Goal: Task Accomplishment & Management: Use online tool/utility

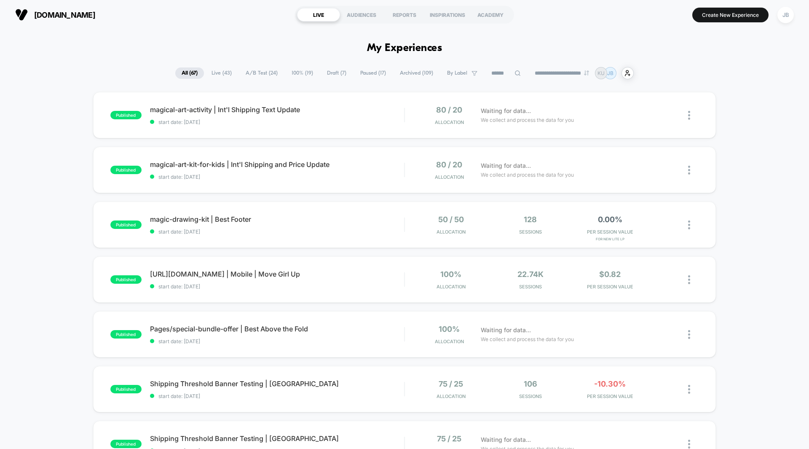
click at [254, 72] on span "A/B Test ( 24 )" at bounding box center [261, 72] width 45 height 11
click at [735, 113] on div "published magical-art-activity | Int'l Shipping Text Update start date: [DATE] …" at bounding box center [404, 437] width 809 height 691
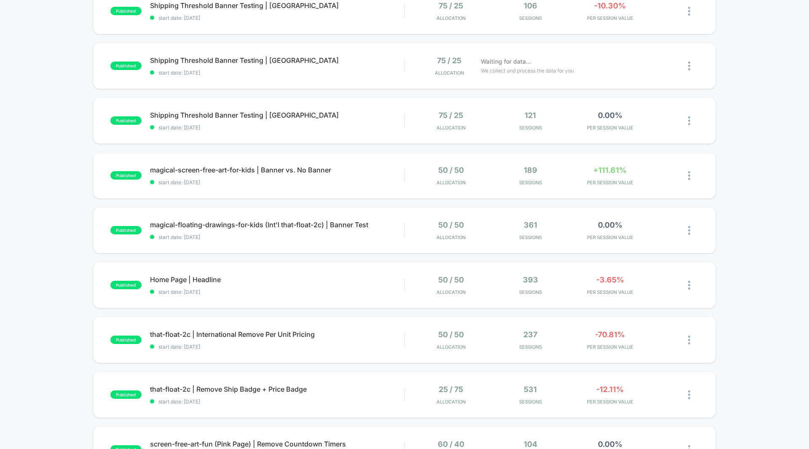
scroll to position [273, 0]
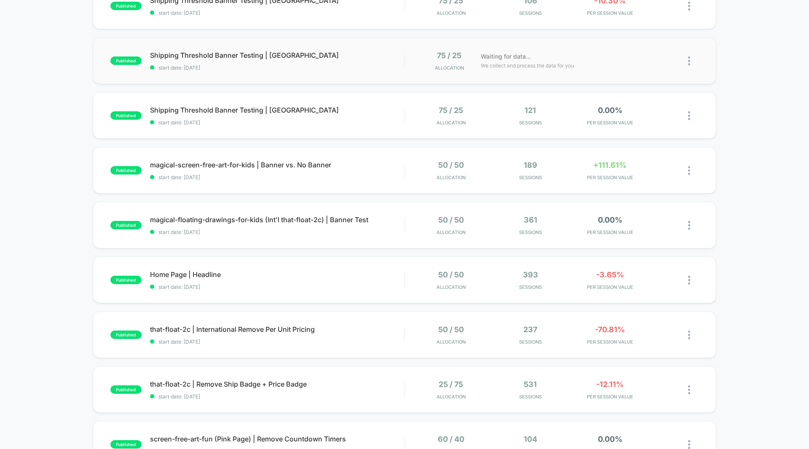
click at [610, 71] on div "published Shipping Threshold Banner Testing | [GEOGRAPHIC_DATA] start date: [DA…" at bounding box center [404, 60] width 623 height 46
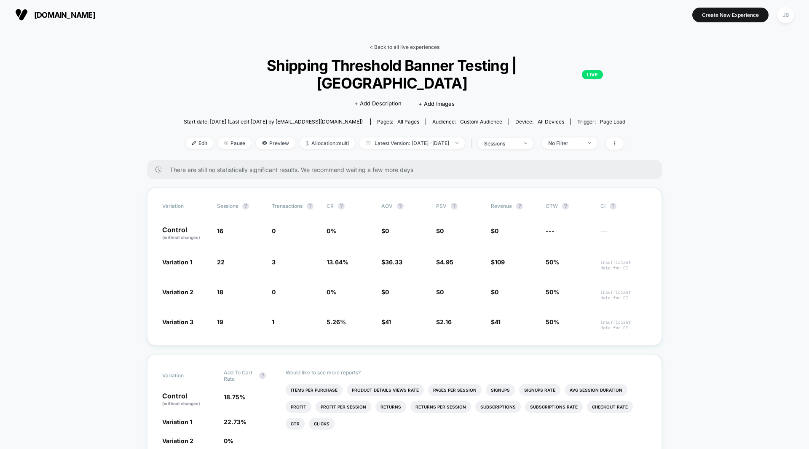
click at [387, 44] on link "< Back to all live experiences" at bounding box center [404, 47] width 70 height 6
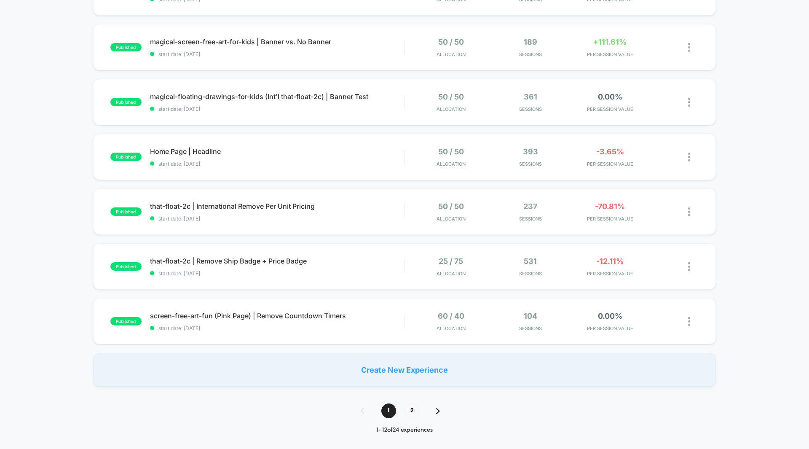
scroll to position [397, 0]
click at [610, 101] on div "0.00% PER SESSION VALUE" at bounding box center [609, 102] width 75 height 20
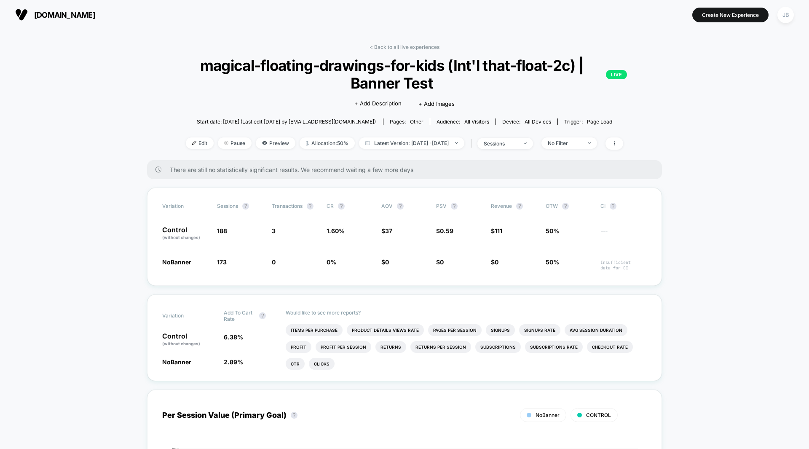
click at [430, 47] on link "< Back to all live experiences" at bounding box center [404, 47] width 70 height 6
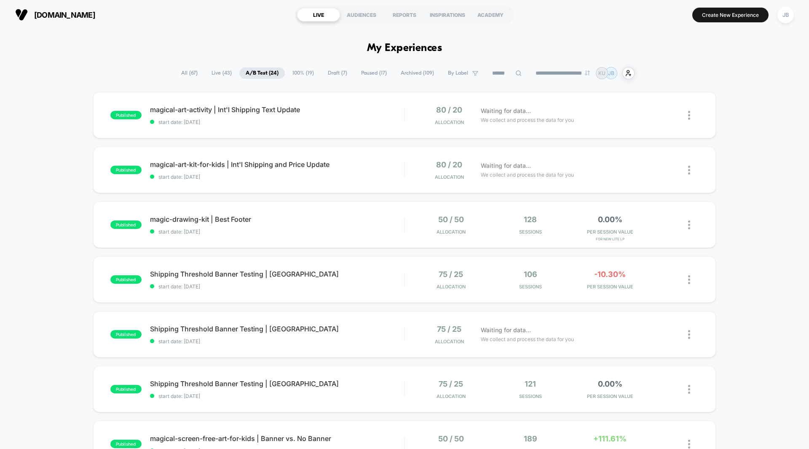
click at [729, 166] on div "published magical-art-activity | Int'l Shipping Text Update start date: [DATE] …" at bounding box center [404, 437] width 809 height 691
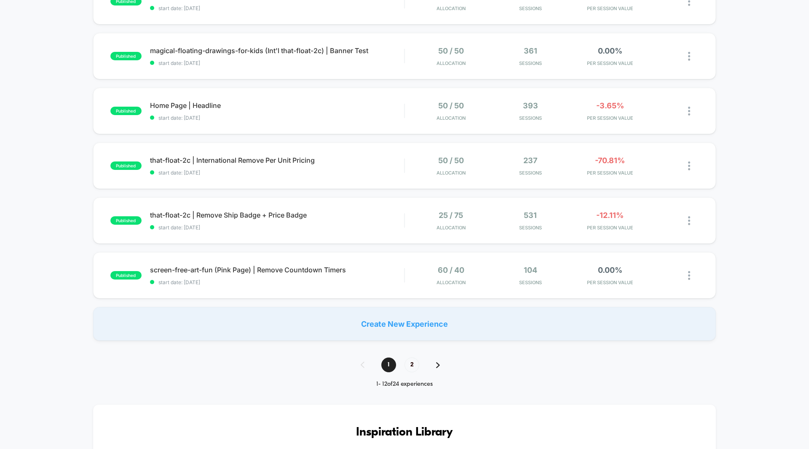
scroll to position [443, 0]
click at [615, 112] on div "-3.65% PER SESSION VALUE" at bounding box center [609, 111] width 75 height 20
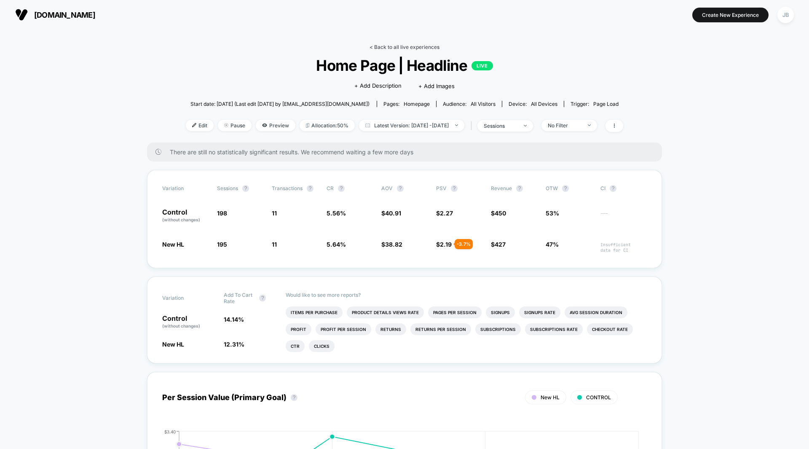
click at [411, 46] on link "< Back to all live experiences" at bounding box center [404, 47] width 70 height 6
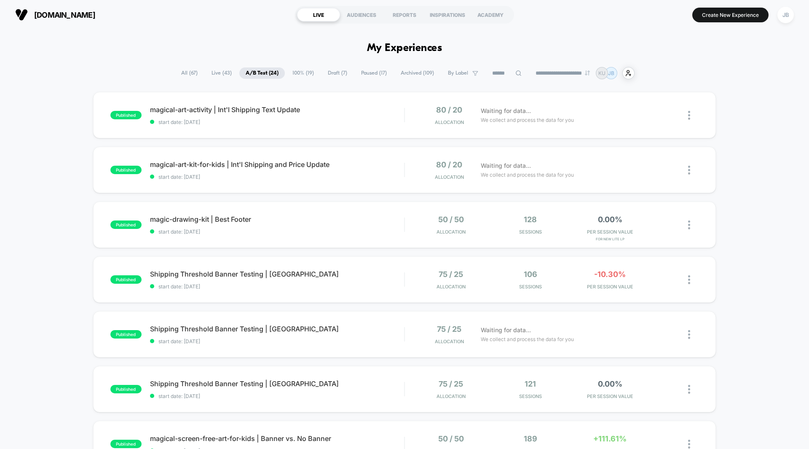
click at [729, 114] on div "published magical-art-activity | Int'l Shipping Text Update start date: [DATE] …" at bounding box center [404, 437] width 809 height 691
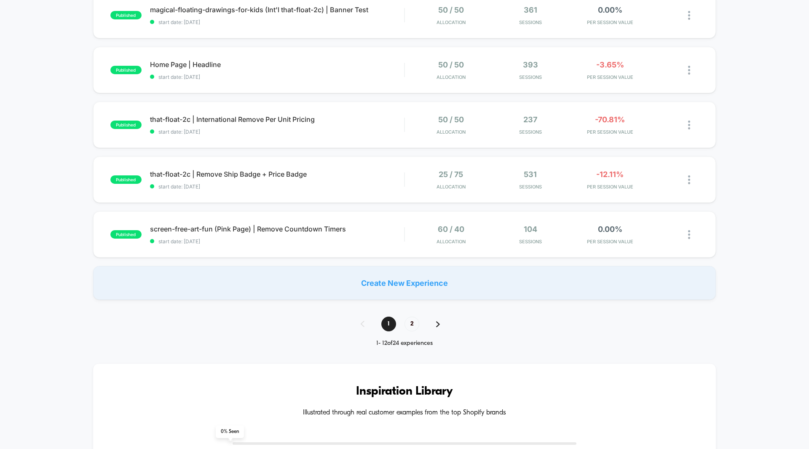
scroll to position [500, 0]
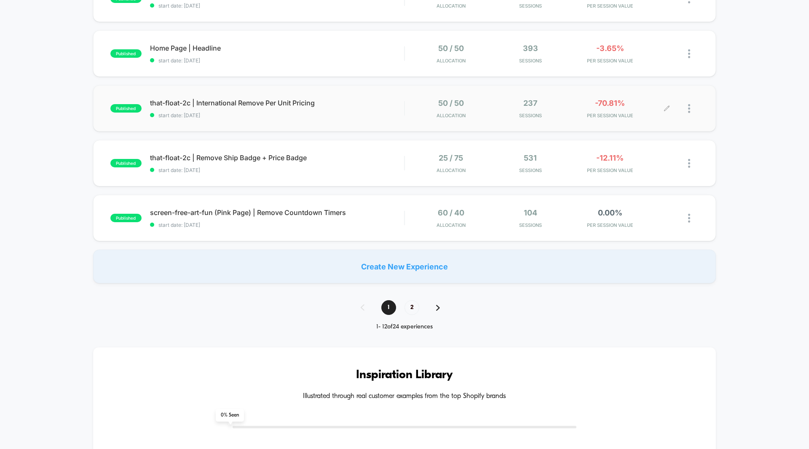
click at [610, 109] on div "-70.81% PER SESSION VALUE" at bounding box center [609, 109] width 75 height 20
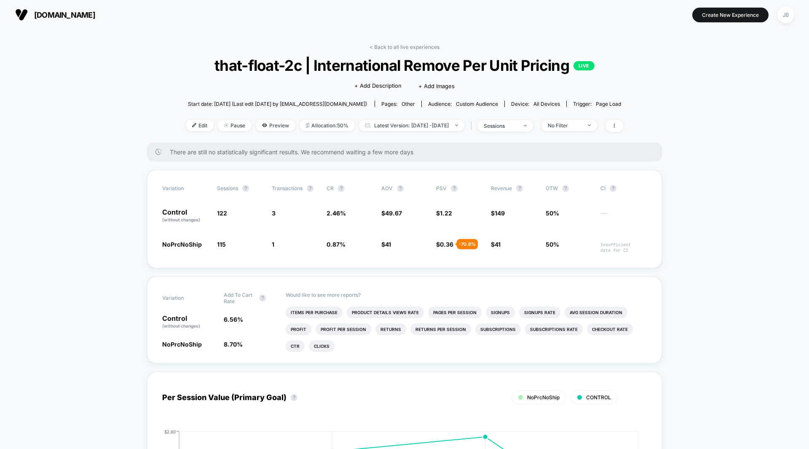
click at [272, 126] on span "Preview" at bounding box center [276, 125] width 40 height 11
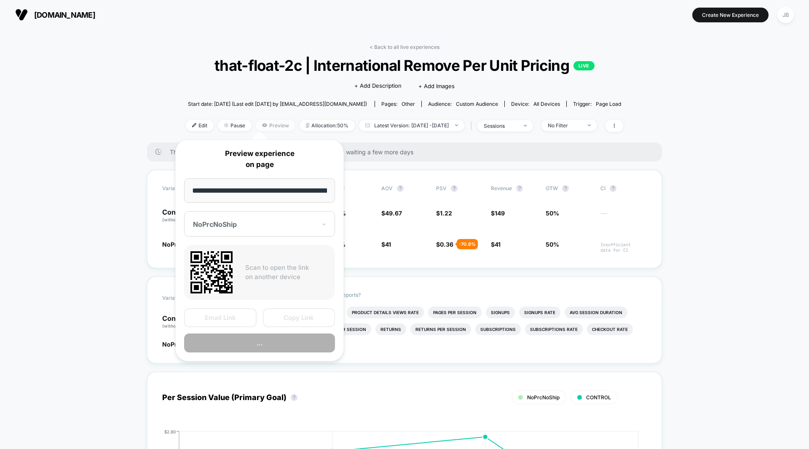
scroll to position [0, 75]
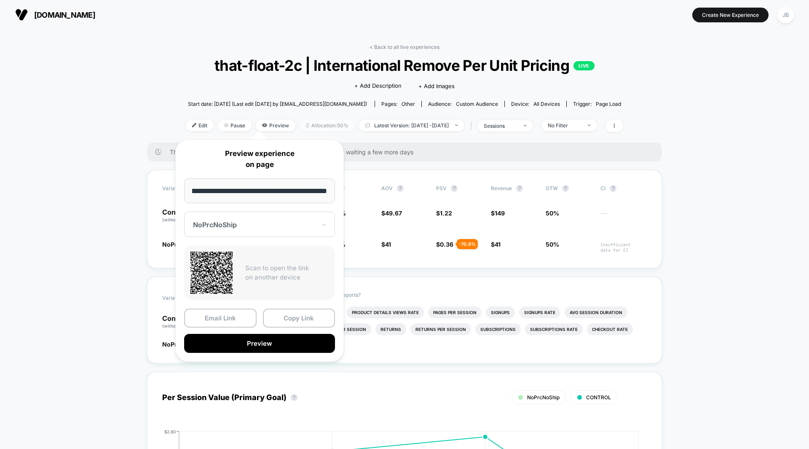
click at [306, 125] on span "Allocation: 50%" at bounding box center [327, 125] width 55 height 11
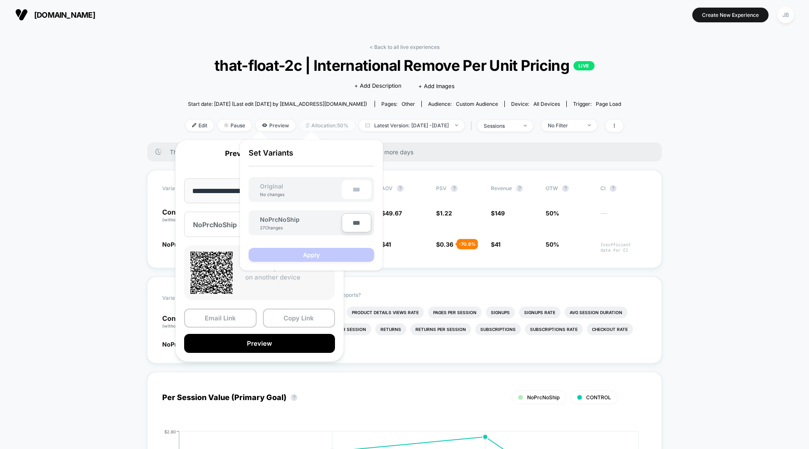
click at [306, 125] on span "Allocation: 50%" at bounding box center [327, 125] width 55 height 11
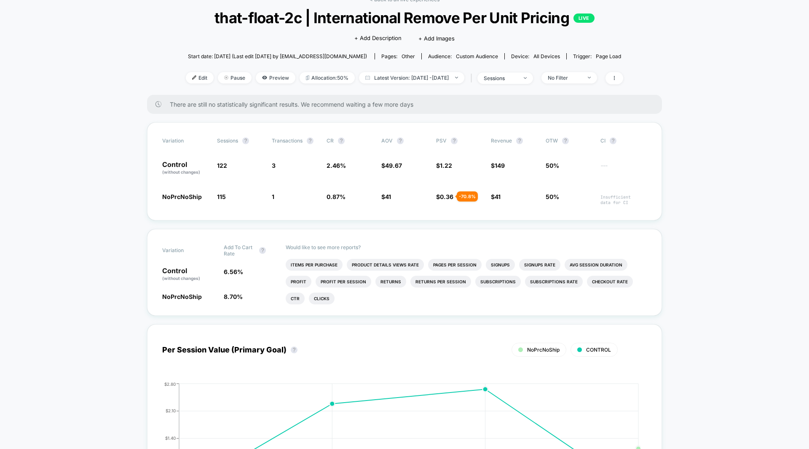
scroll to position [48, 0]
click at [314, 81] on span "Allocation: 50%" at bounding box center [327, 77] width 55 height 11
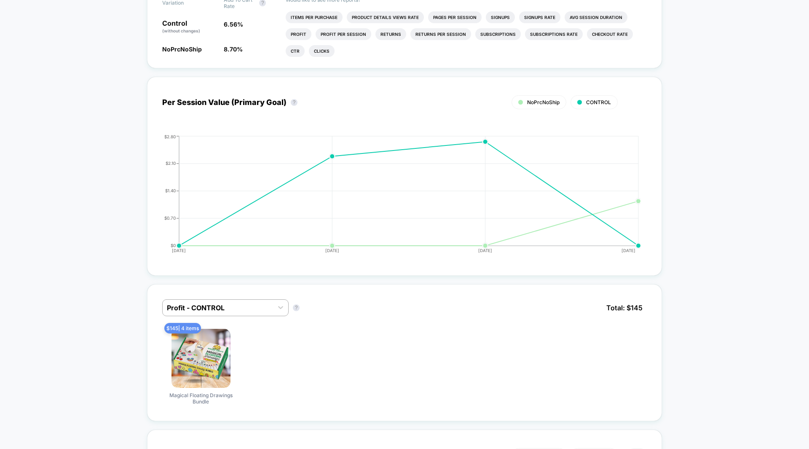
scroll to position [0, 0]
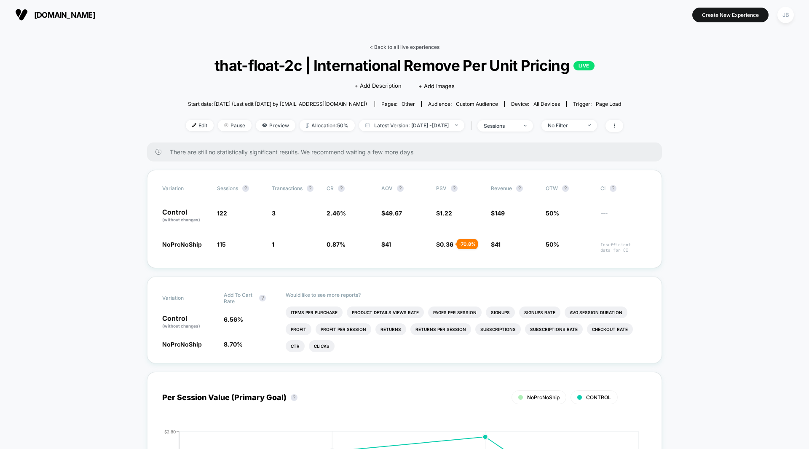
click at [399, 48] on link "< Back to all live experiences" at bounding box center [404, 47] width 70 height 6
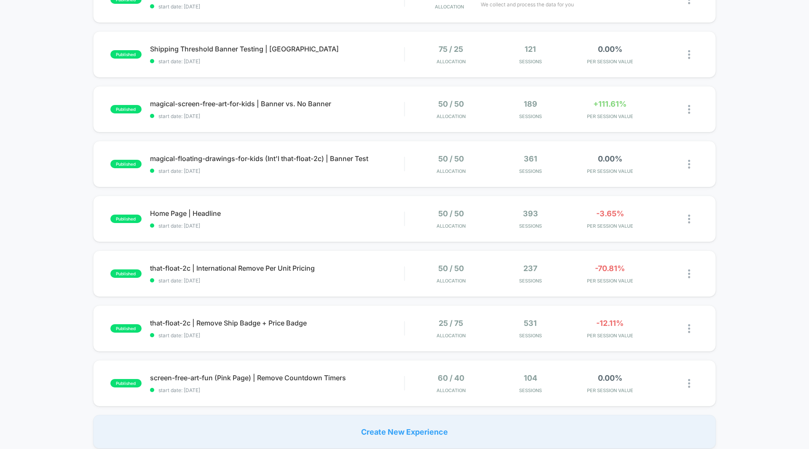
scroll to position [329, 0]
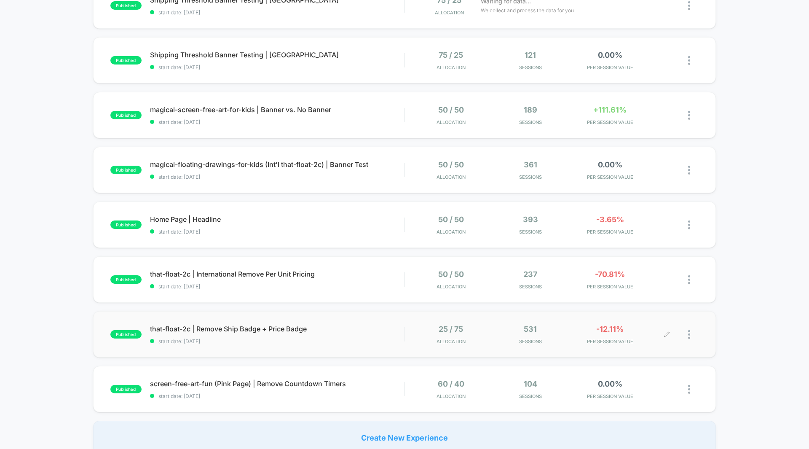
click at [609, 333] on div "-12.11% PER SESSION VALUE" at bounding box center [609, 334] width 75 height 20
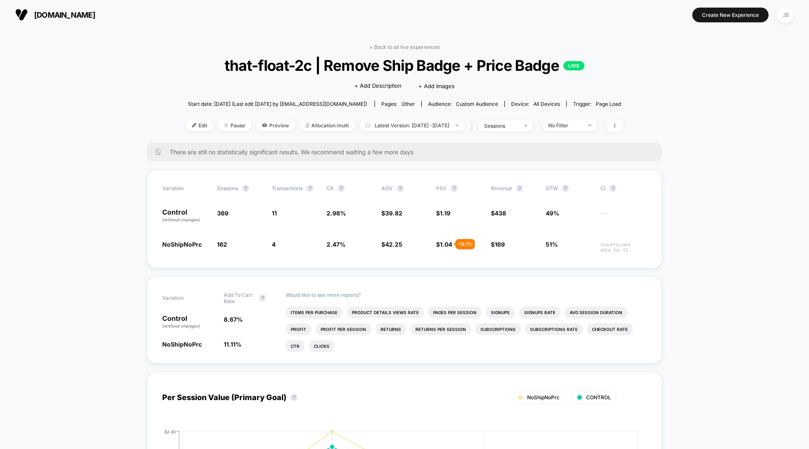
click at [410, 46] on link "< Back to all live experiences" at bounding box center [404, 47] width 70 height 6
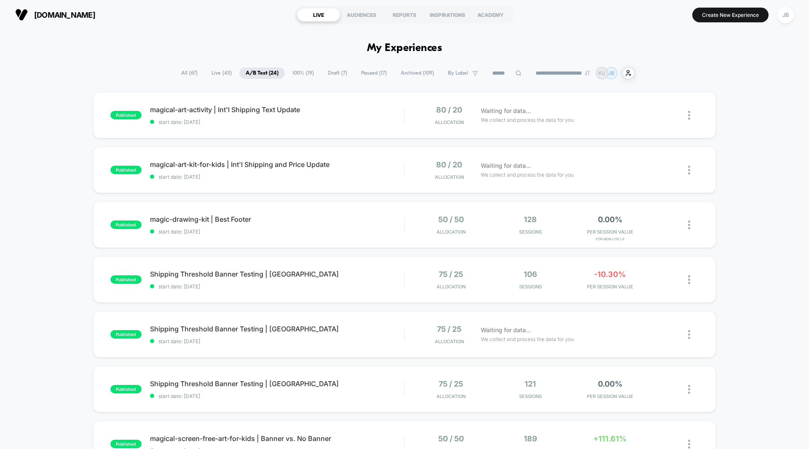
click at [740, 124] on div "published magical-art-activity | Int'l Shipping Text Update start date: [DATE] …" at bounding box center [404, 437] width 809 height 691
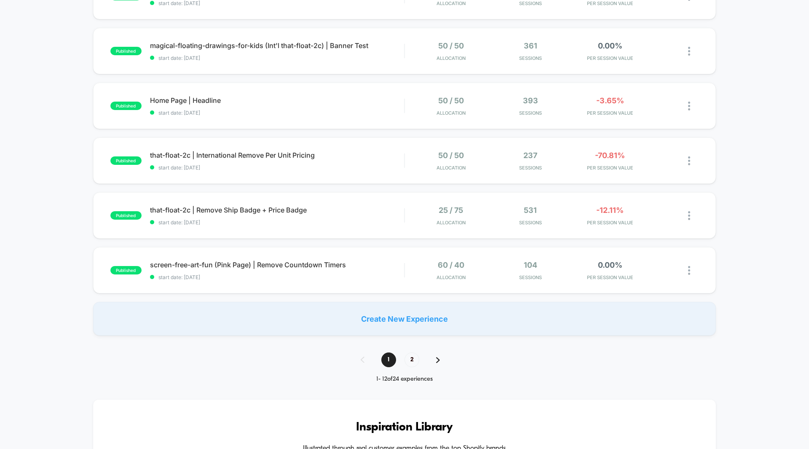
scroll to position [446, 0]
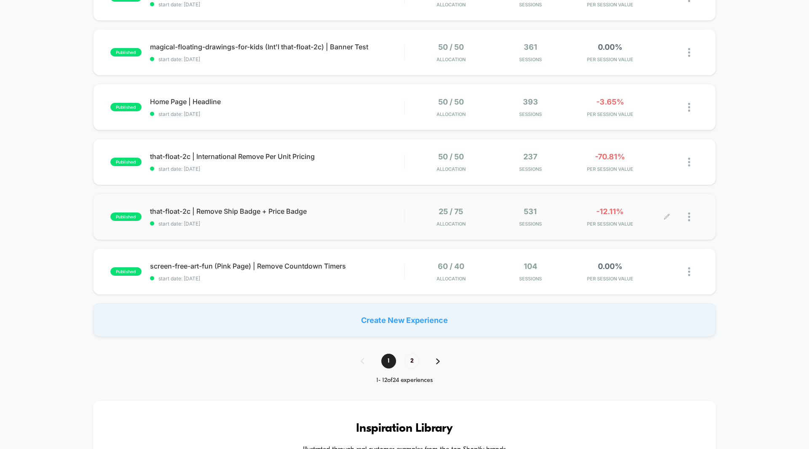
click at [615, 226] on span "PER SESSION VALUE" at bounding box center [609, 224] width 75 height 6
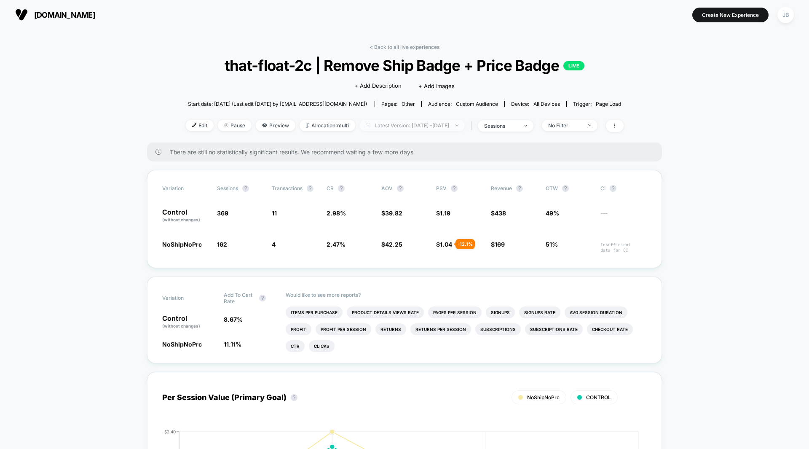
click at [394, 128] on span "Latest Version: [DATE] - [DATE]" at bounding box center [411, 125] width 105 height 11
select select "*"
select select "****"
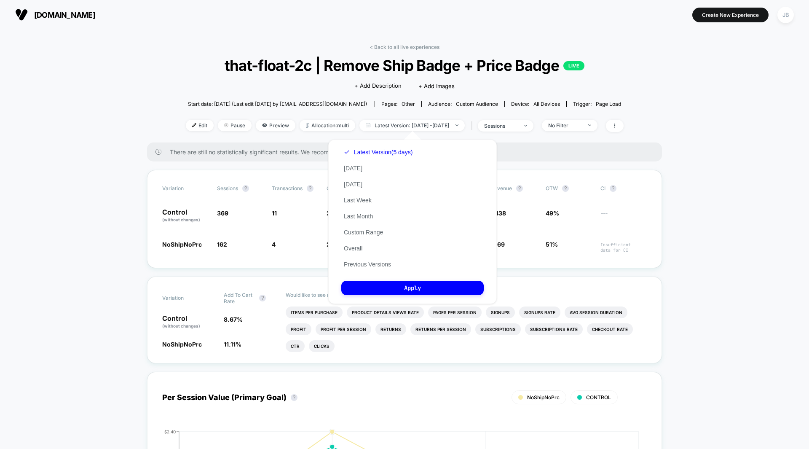
click at [364, 238] on div "Latest Version (5 days) [DATE] [DATE] Last Week Last Month Custom Range Overall…" at bounding box center [378, 208] width 74 height 128
click at [362, 233] on button "Custom Range" at bounding box center [363, 232] width 44 height 8
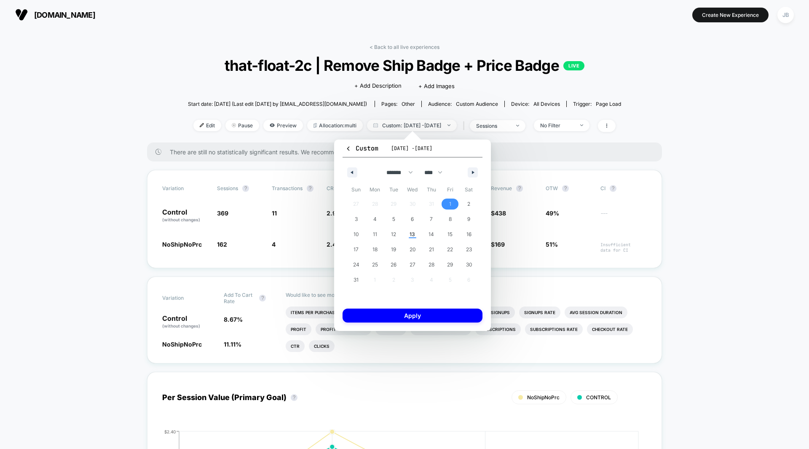
click at [452, 203] on span "1" at bounding box center [450, 203] width 19 height 11
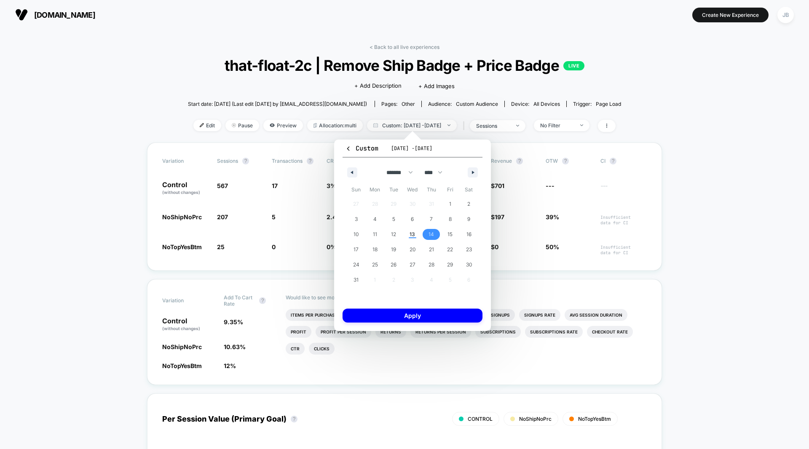
click at [430, 236] on span "14" at bounding box center [430, 234] width 5 height 15
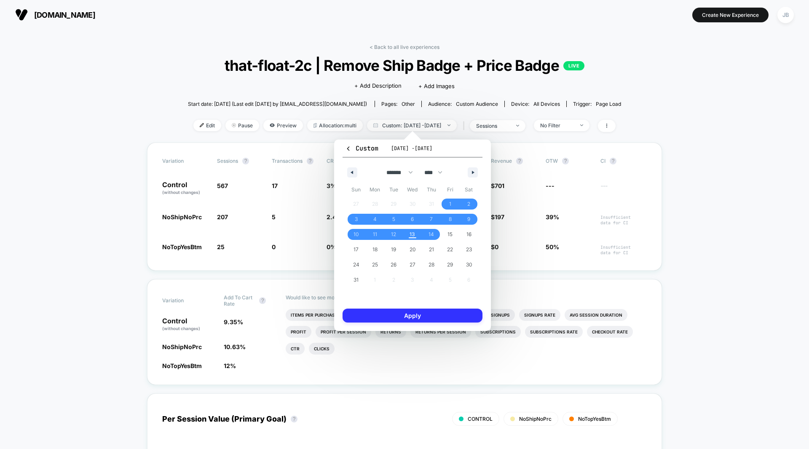
click at [414, 316] on button "Apply" at bounding box center [413, 315] width 140 height 14
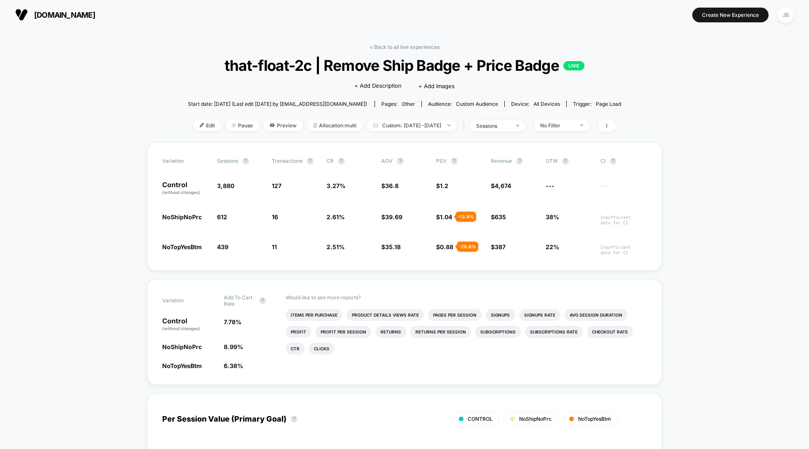
click at [230, 126] on span "Pause" at bounding box center [242, 125] width 34 height 11
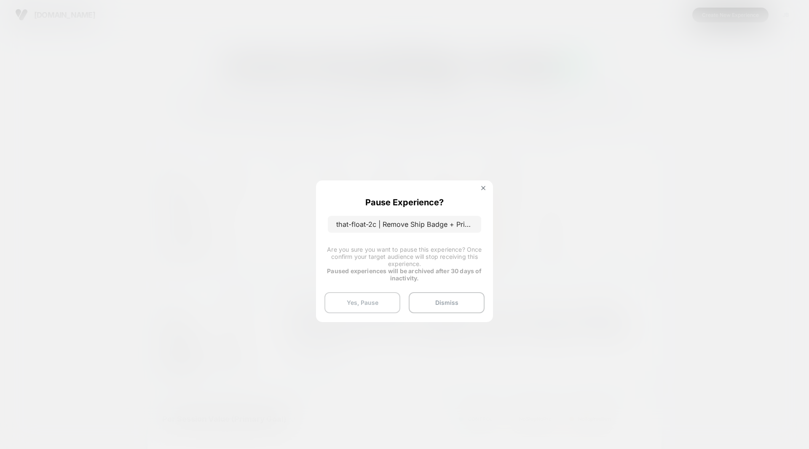
click at [356, 297] on button "Yes, Pause" at bounding box center [362, 302] width 76 height 21
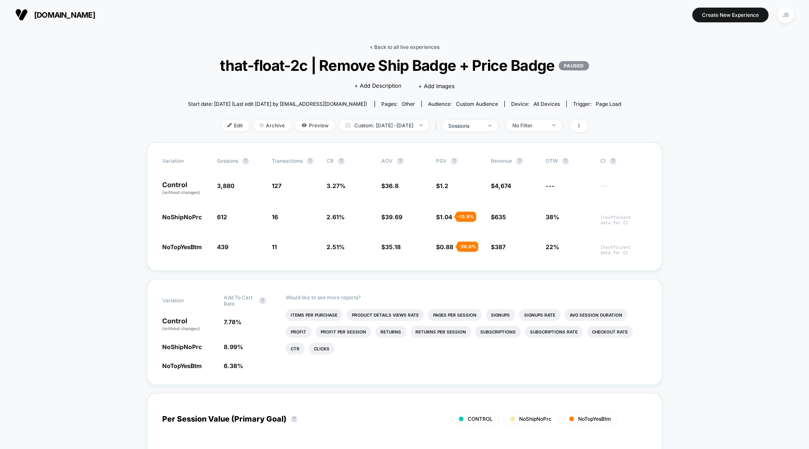
click at [408, 47] on link "< Back to all live experiences" at bounding box center [404, 47] width 70 height 6
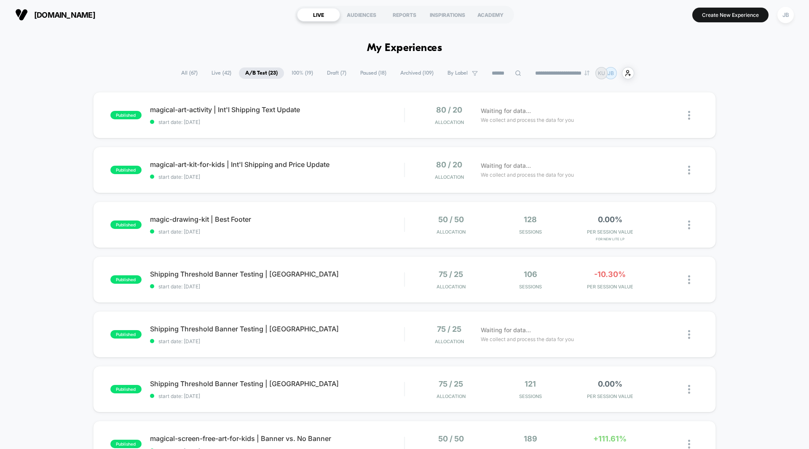
click at [726, 114] on div "published magical-art-activity | Int'l Shipping Text Update start date: [DATE] …" at bounding box center [404, 437] width 809 height 691
click at [729, 121] on div "published magical-art-activity | Int'l Shipping Text Update start date: [DATE] …" at bounding box center [404, 437] width 809 height 691
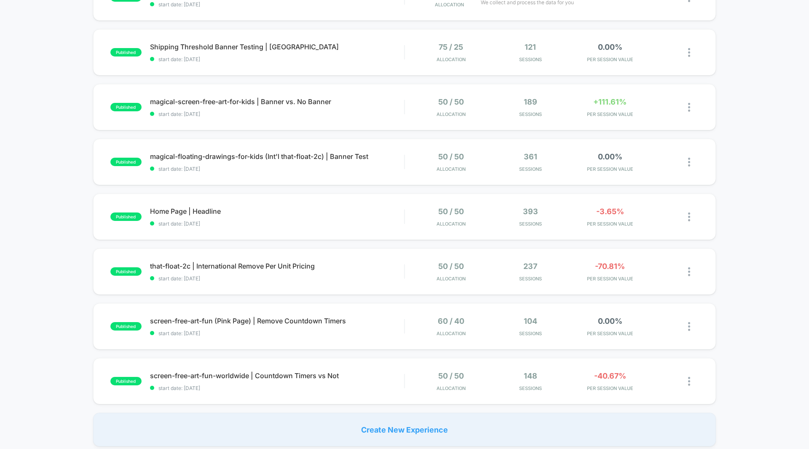
scroll to position [337, 0]
click at [613, 322] on span "0.00%" at bounding box center [610, 320] width 24 height 9
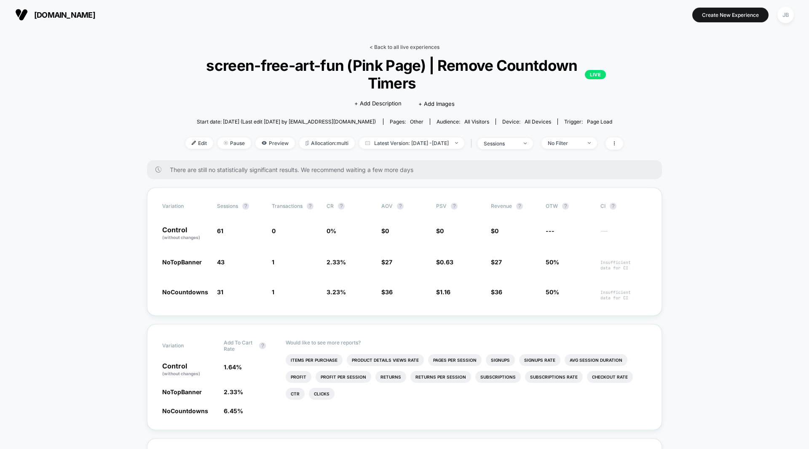
click at [405, 46] on link "< Back to all live experiences" at bounding box center [404, 47] width 70 height 6
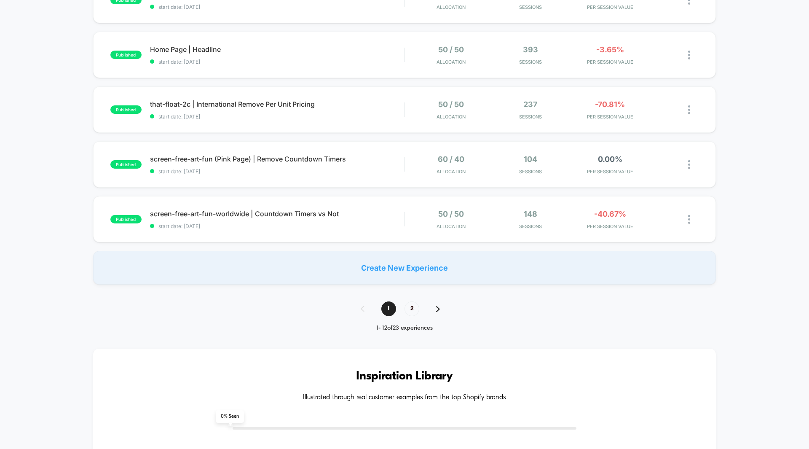
scroll to position [497, 0]
click at [604, 217] on span "-40.67%" at bounding box center [610, 215] width 32 height 9
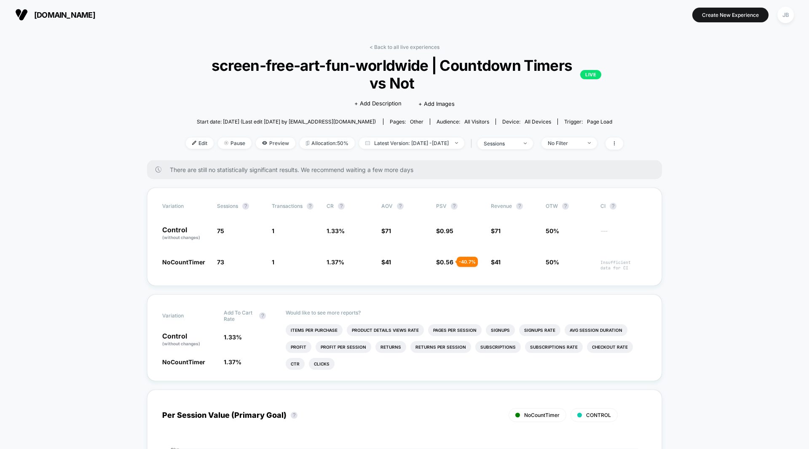
click at [410, 47] on link "< Back to all live experiences" at bounding box center [404, 47] width 70 height 6
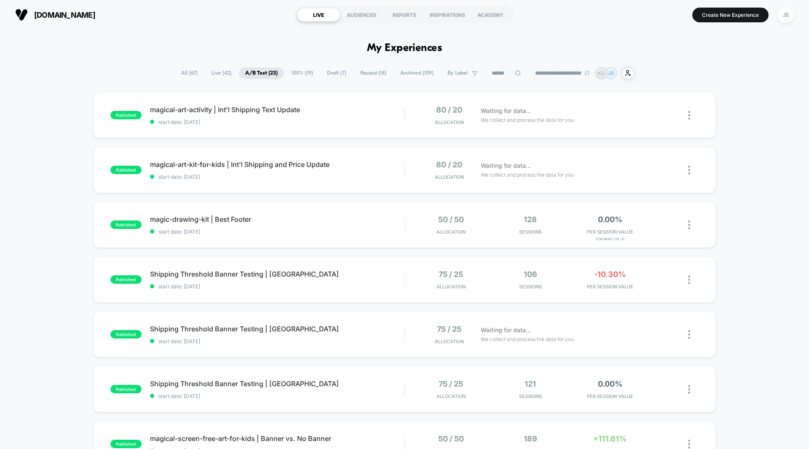
click at [734, 177] on div "published magical-art-activity | Int'l Shipping Text Update start date: [DATE] …" at bounding box center [404, 437] width 809 height 691
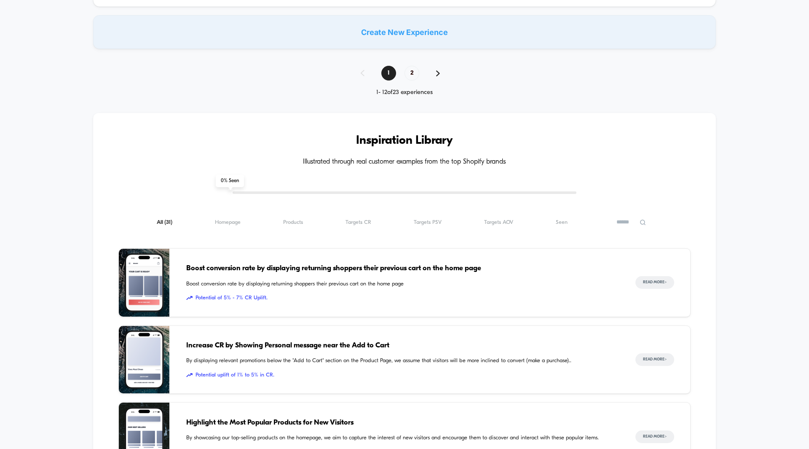
scroll to position [715, 0]
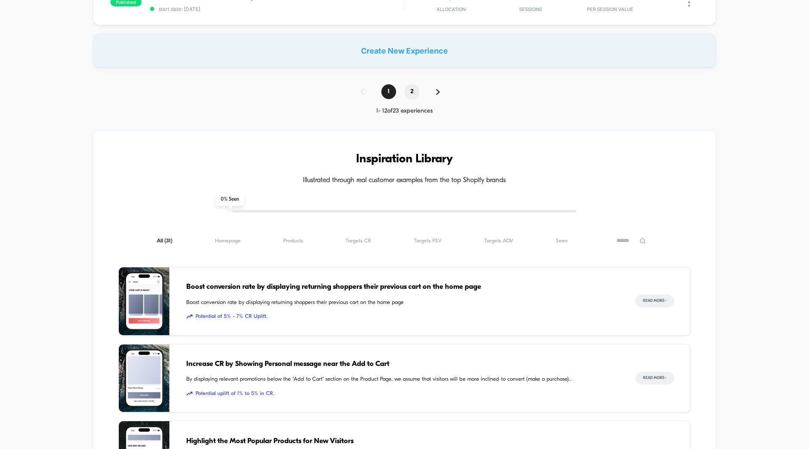
click at [414, 92] on span "2" at bounding box center [411, 91] width 15 height 15
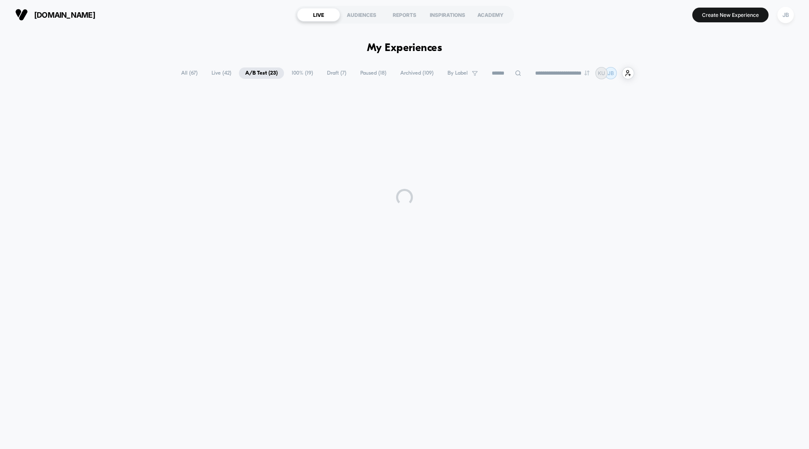
scroll to position [0, 0]
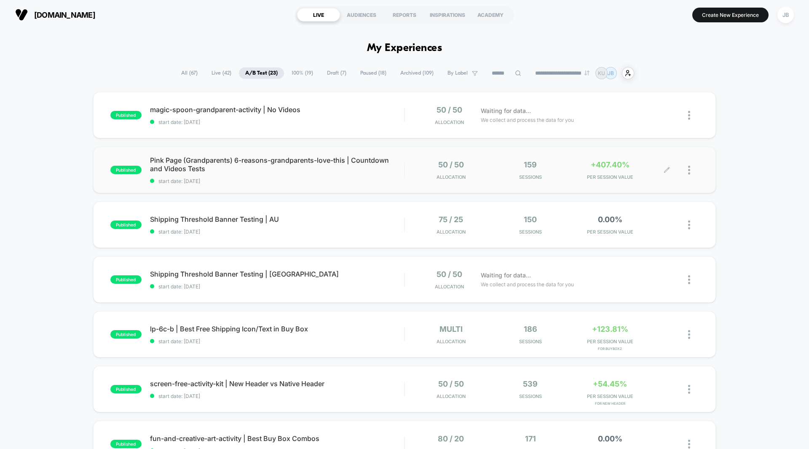
click at [611, 168] on span "+407.40%" at bounding box center [610, 164] width 39 height 9
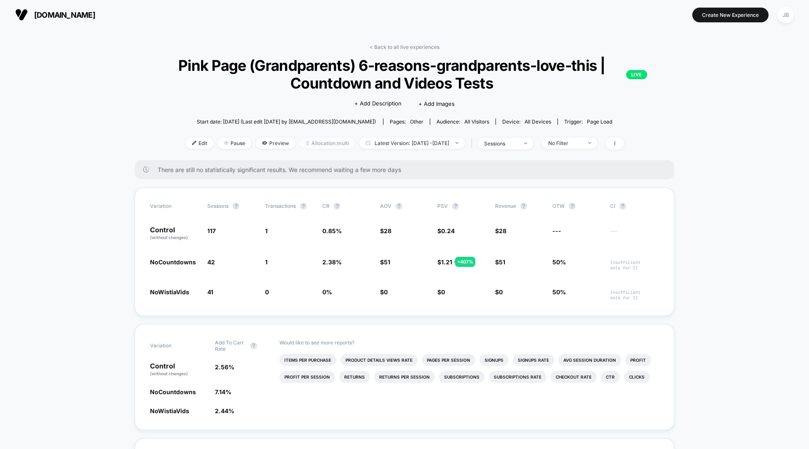
click at [302, 144] on span "Allocation: multi" at bounding box center [328, 142] width 56 height 11
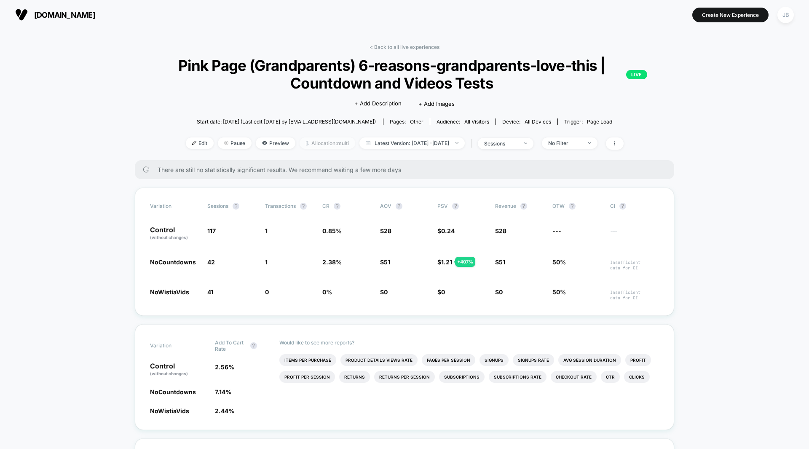
click at [308, 142] on span "Allocation: multi" at bounding box center [328, 142] width 56 height 11
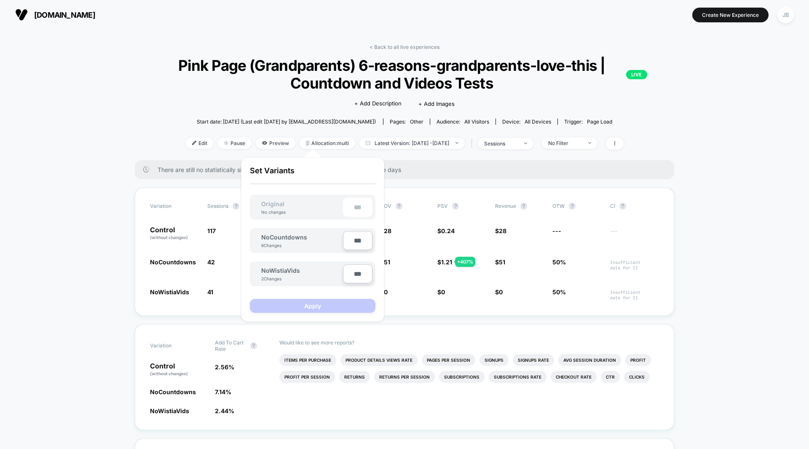
click at [353, 242] on input "***" at bounding box center [357, 240] width 29 height 19
type input "***"
type input "**"
type input "***"
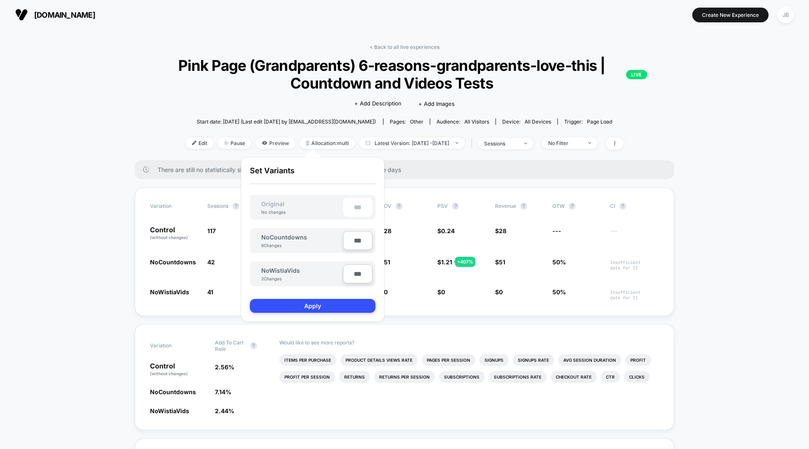
type input "***"
type input "**"
click at [378, 241] on div "Are you sure you want to change the allocation? A new test version will be crea…" at bounding box center [312, 239] width 143 height 164
click at [353, 241] on input "***" at bounding box center [357, 240] width 29 height 19
type input "***"
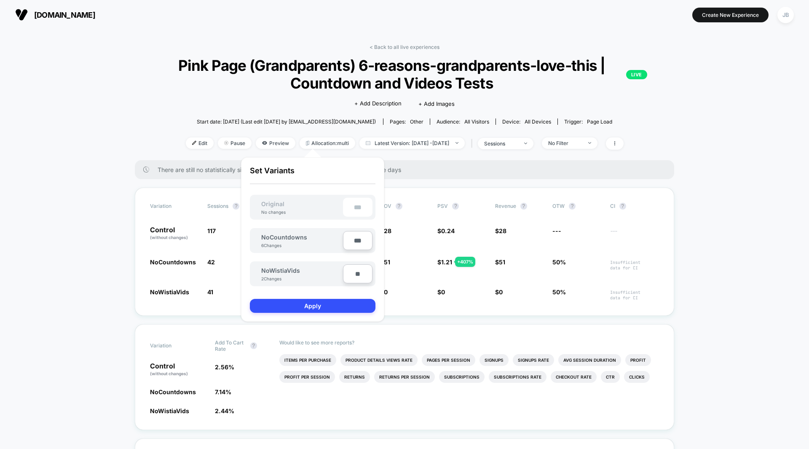
type input "**"
type input "***"
click at [380, 239] on div "Are you sure you want to change the allocation? A new test version will be crea…" at bounding box center [312, 239] width 143 height 164
click at [322, 303] on button "Apply" at bounding box center [313, 306] width 126 height 14
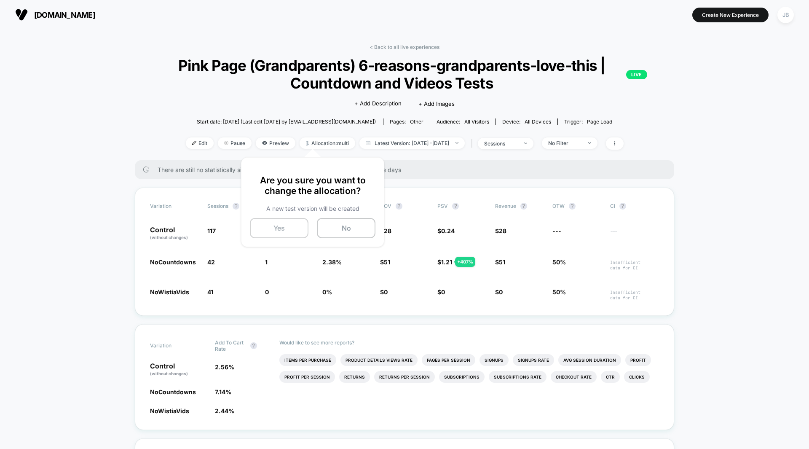
click at [288, 233] on button "Yes" at bounding box center [279, 228] width 59 height 20
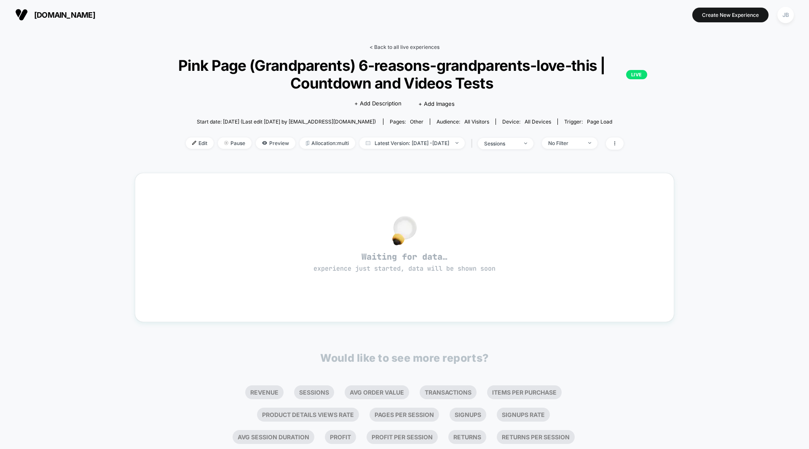
click at [390, 48] on link "< Back to all live experiences" at bounding box center [404, 47] width 70 height 6
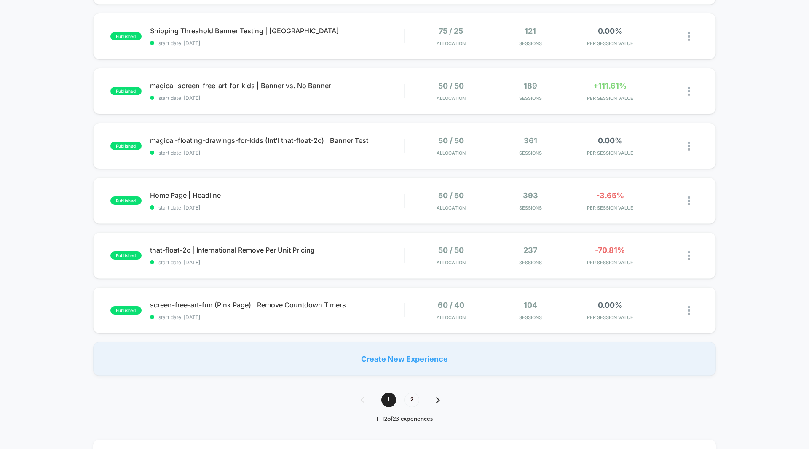
scroll to position [410, 0]
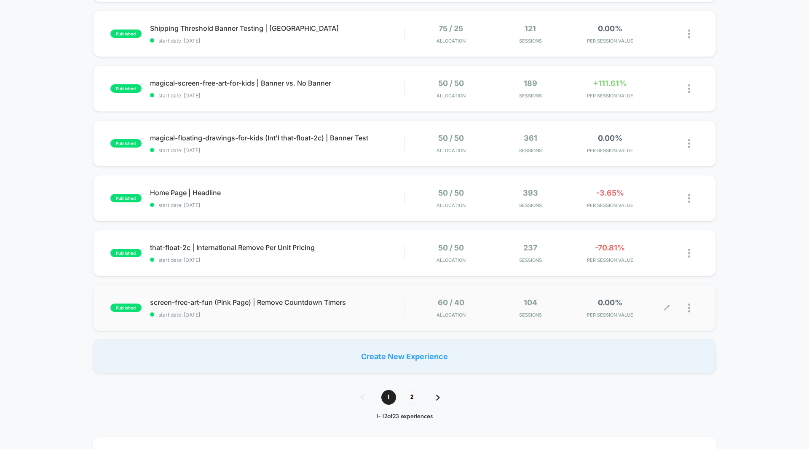
click at [605, 307] on div "0.00% PER SESSION VALUE" at bounding box center [609, 308] width 75 height 20
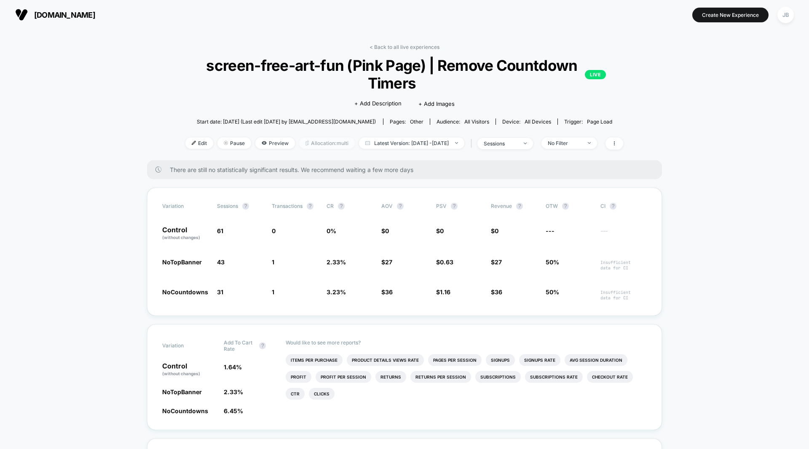
click at [310, 145] on span "Allocation: multi" at bounding box center [327, 142] width 56 height 11
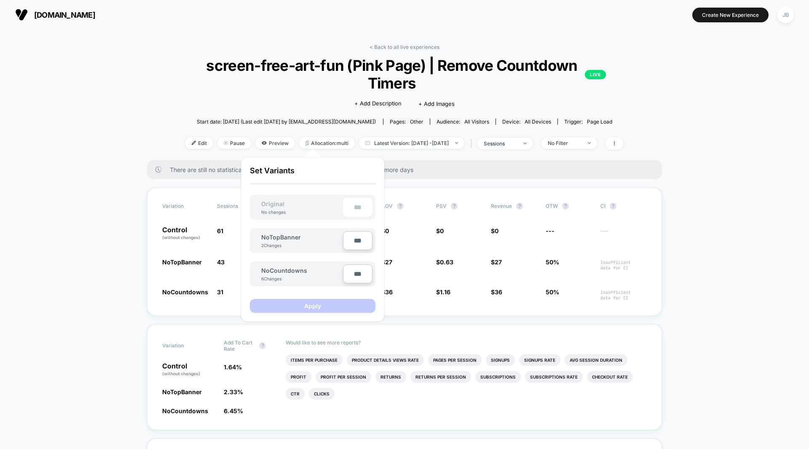
click at [353, 239] on input "***" at bounding box center [357, 240] width 29 height 19
type input "***"
type input "**"
type input "***"
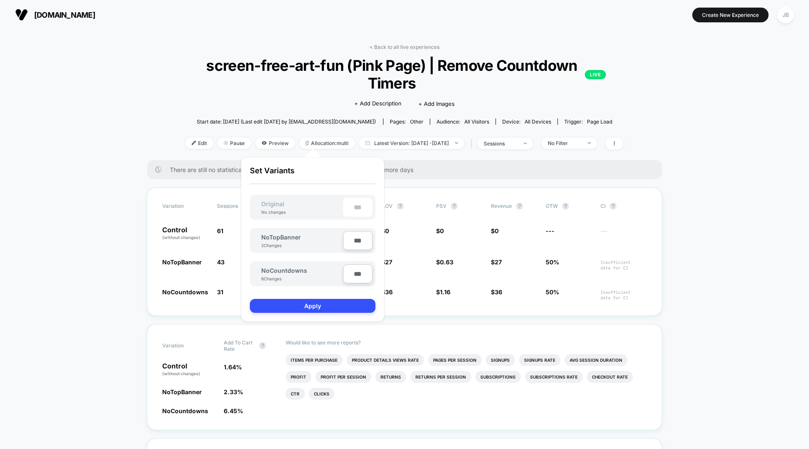
type input "***"
type input "**"
type input "***"
click at [381, 240] on div "Are you sure you want to change the allocation? A new test version will be crea…" at bounding box center [312, 239] width 143 height 164
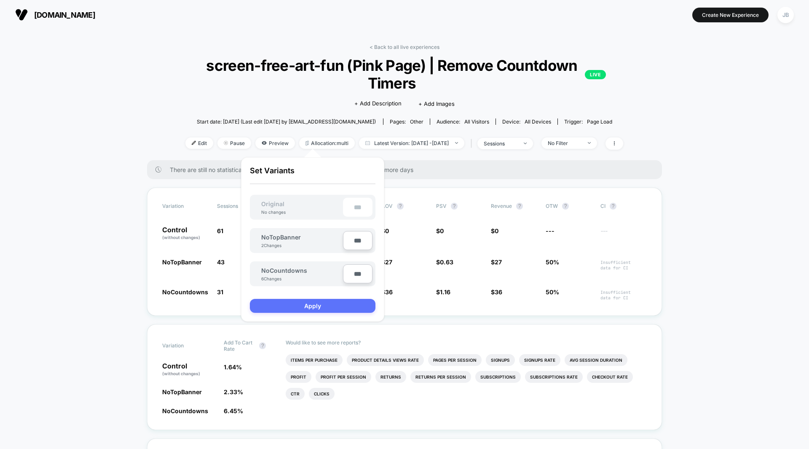
click at [335, 305] on button "Apply" at bounding box center [313, 306] width 126 height 14
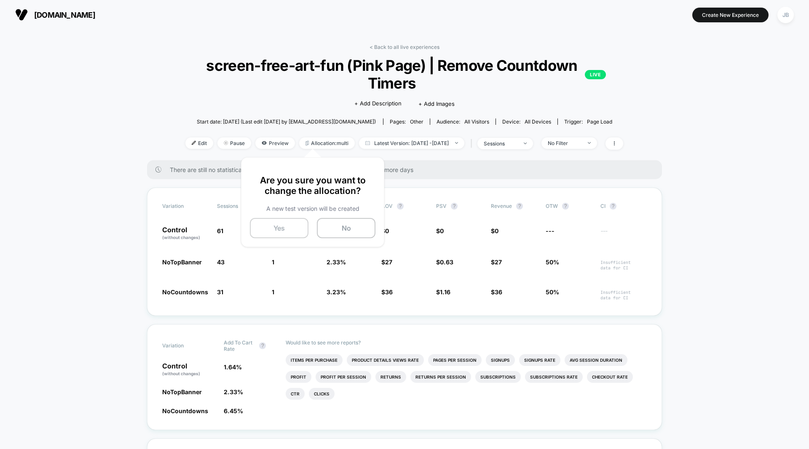
click at [286, 228] on button "Yes" at bounding box center [279, 228] width 59 height 20
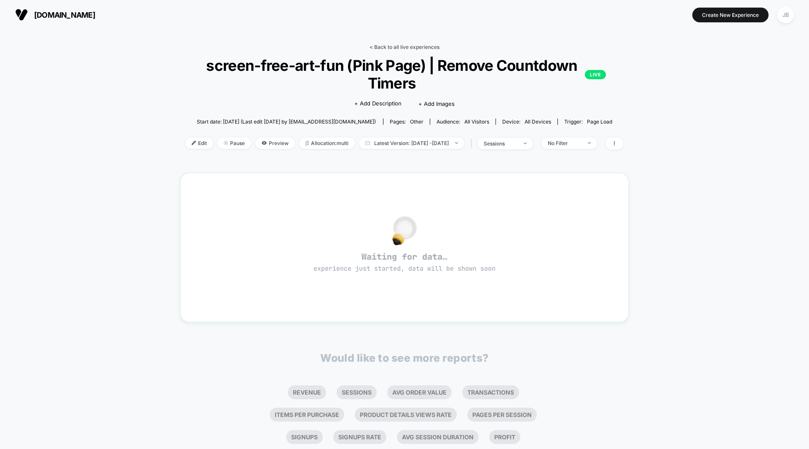
click at [427, 46] on link "< Back to all live experiences" at bounding box center [404, 47] width 70 height 6
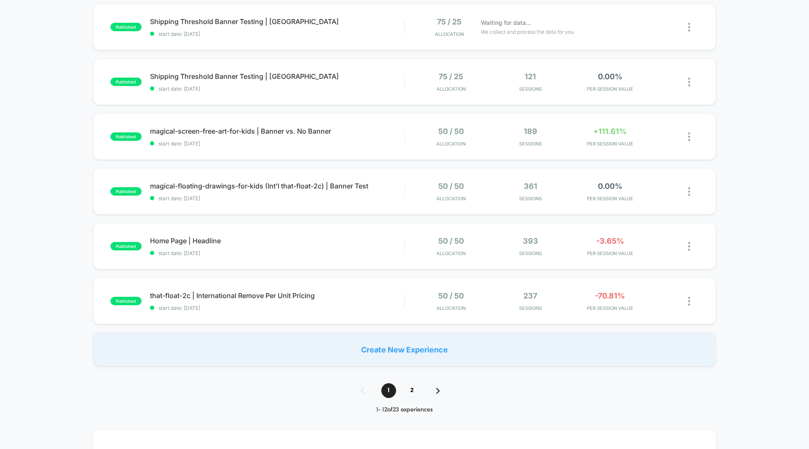
scroll to position [418, 0]
click at [410, 388] on span "2" at bounding box center [411, 389] width 15 height 15
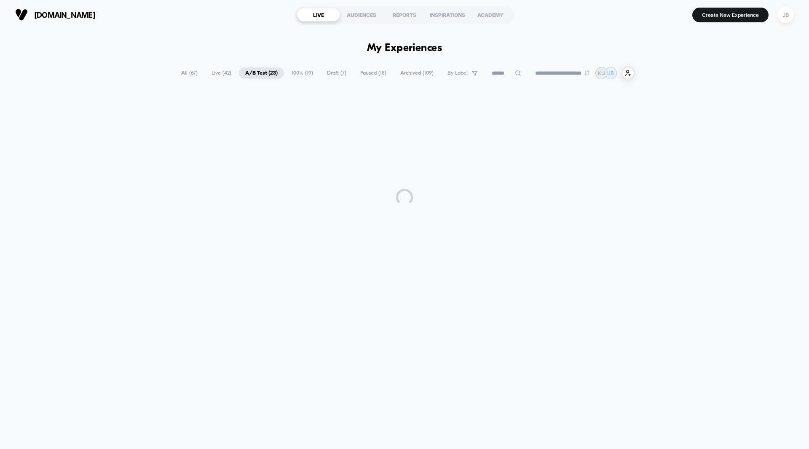
scroll to position [0, 0]
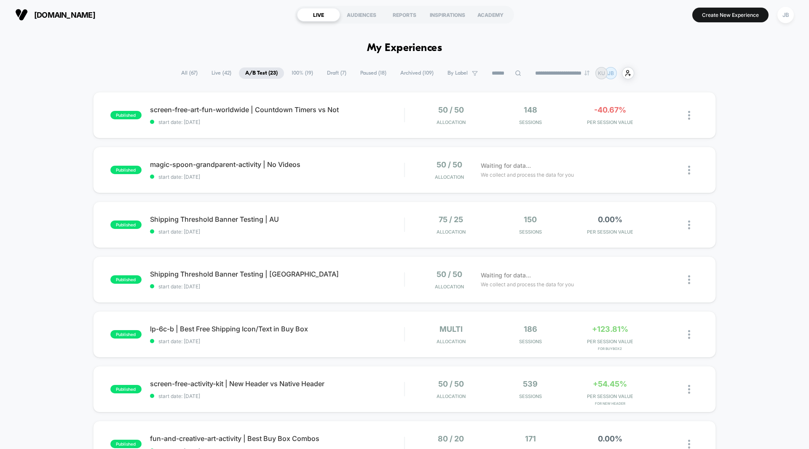
click at [736, 161] on div "published screen-free-art-fun-worldwide | Countdown Timers vs Not start date: […" at bounding box center [404, 410] width 809 height 636
click at [611, 114] on div "-40.67% PER SESSION VALUE" at bounding box center [609, 115] width 75 height 20
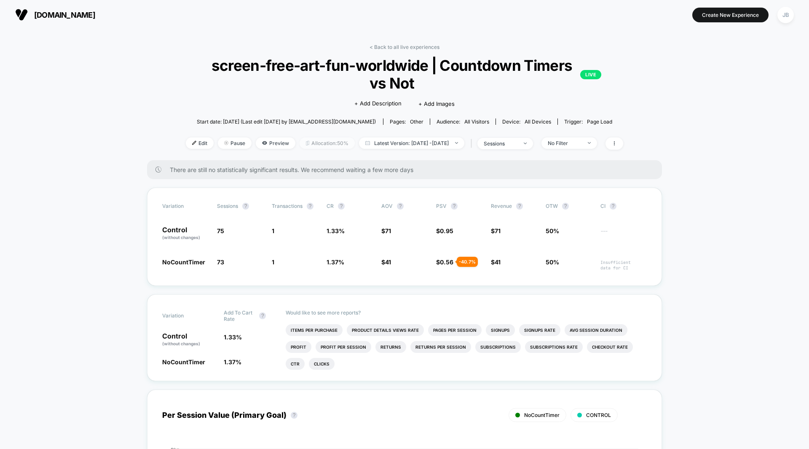
click at [311, 143] on span "Allocation: 50%" at bounding box center [327, 142] width 55 height 11
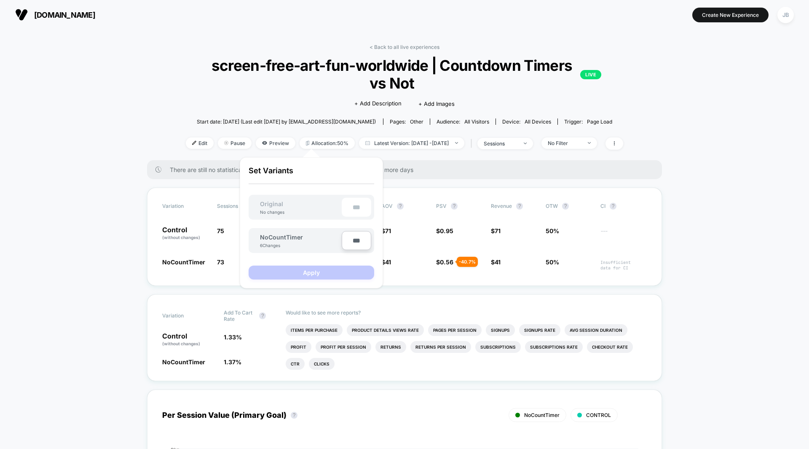
click at [356, 241] on input "***" at bounding box center [356, 240] width 29 height 19
type input "***"
type input "**"
type input "***"
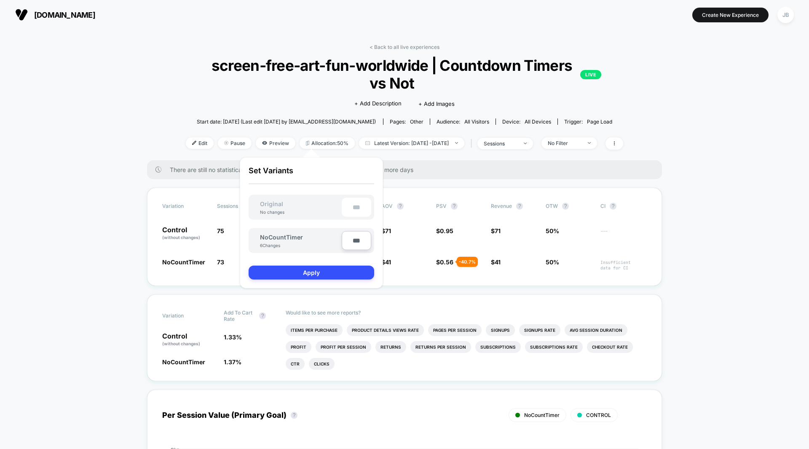
click at [380, 225] on div "Are you sure you want to change the allocation? A new test version will be crea…" at bounding box center [311, 222] width 143 height 131
click at [331, 272] on button "Apply" at bounding box center [312, 272] width 126 height 14
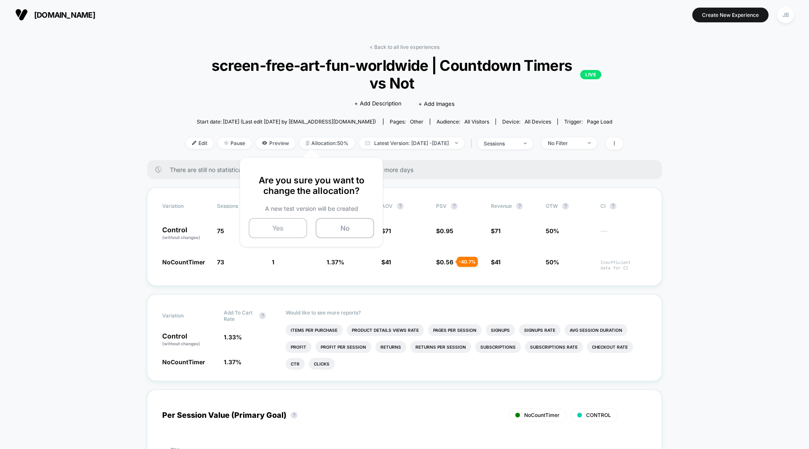
click at [271, 231] on button "Yes" at bounding box center [278, 228] width 59 height 20
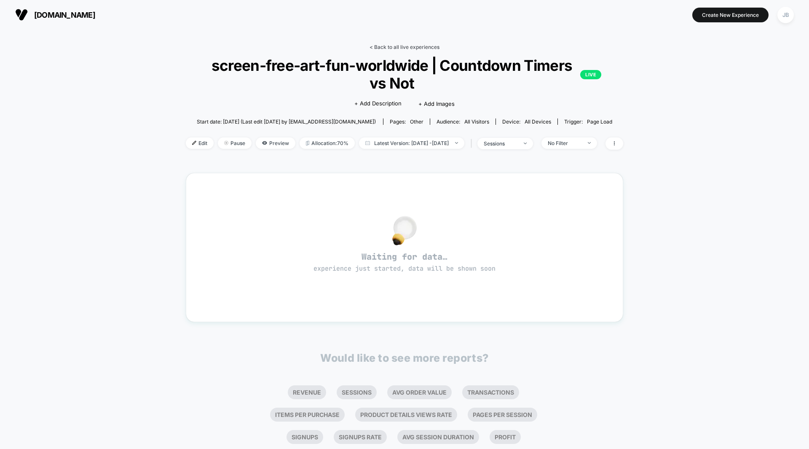
click at [402, 46] on link "< Back to all live experiences" at bounding box center [404, 47] width 70 height 6
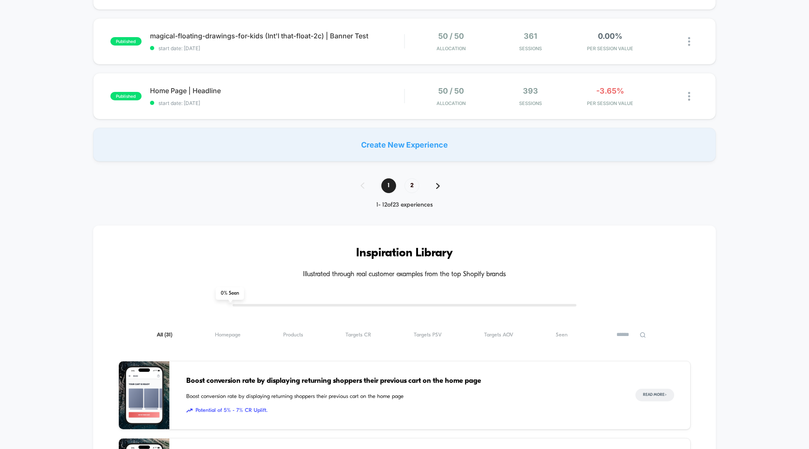
scroll to position [628, 0]
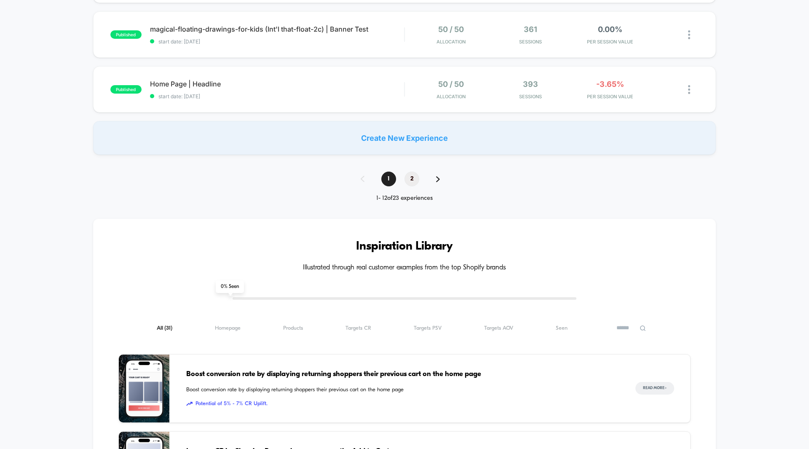
click at [413, 179] on span "2" at bounding box center [411, 178] width 15 height 15
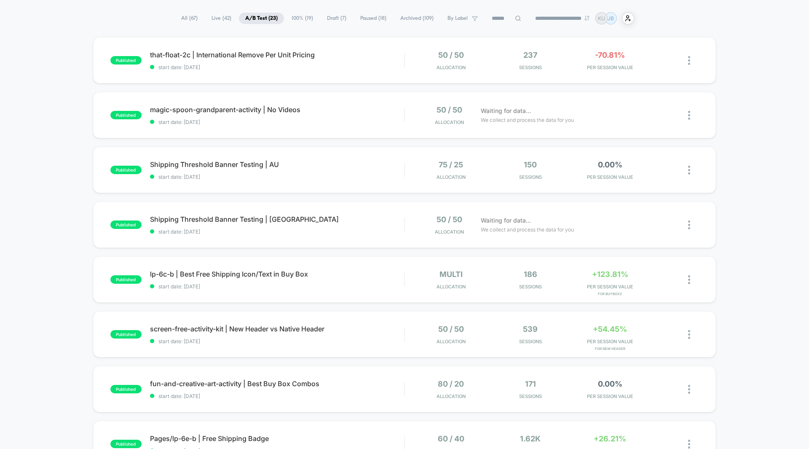
scroll to position [58, 0]
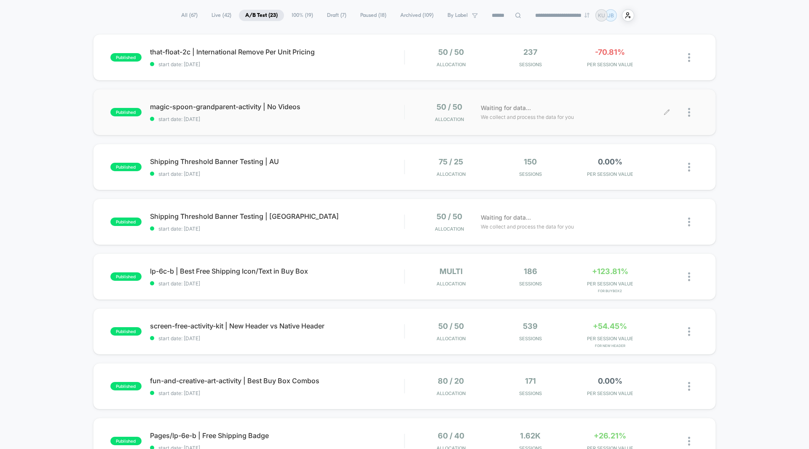
click at [612, 115] on div "Waiting for data... We collect and process the data for you" at bounding box center [572, 112] width 190 height 20
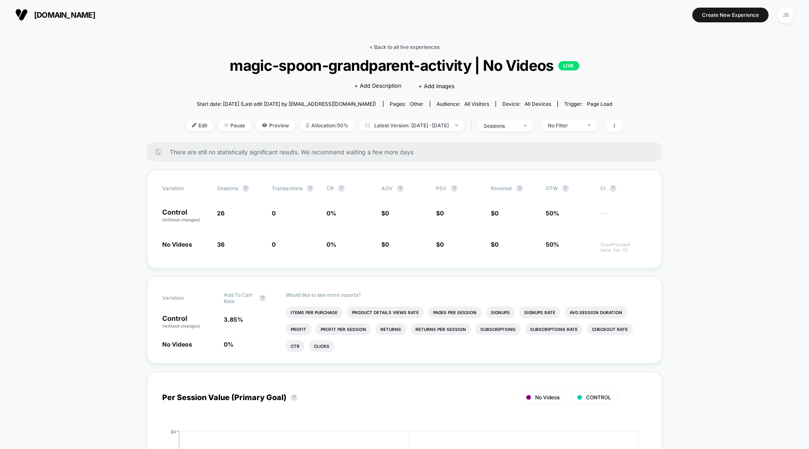
click at [396, 46] on link "< Back to all live experiences" at bounding box center [404, 47] width 70 height 6
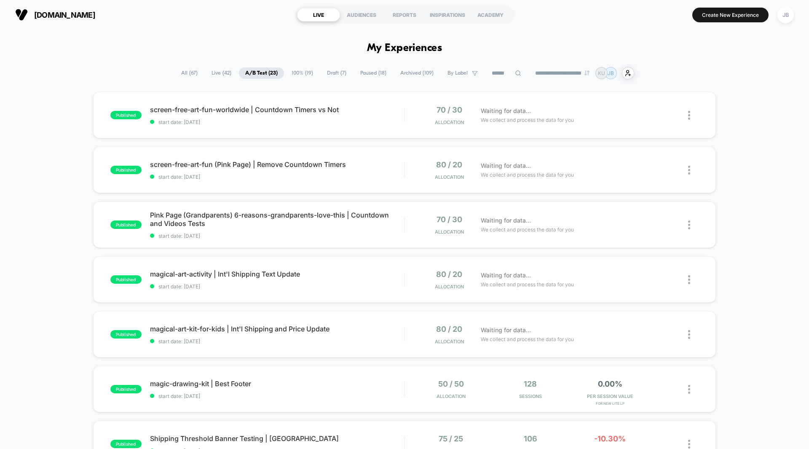
click at [730, 115] on div "published screen-free-art-fun-worldwide | Countdown Timers vs Not start date: […" at bounding box center [404, 437] width 809 height 691
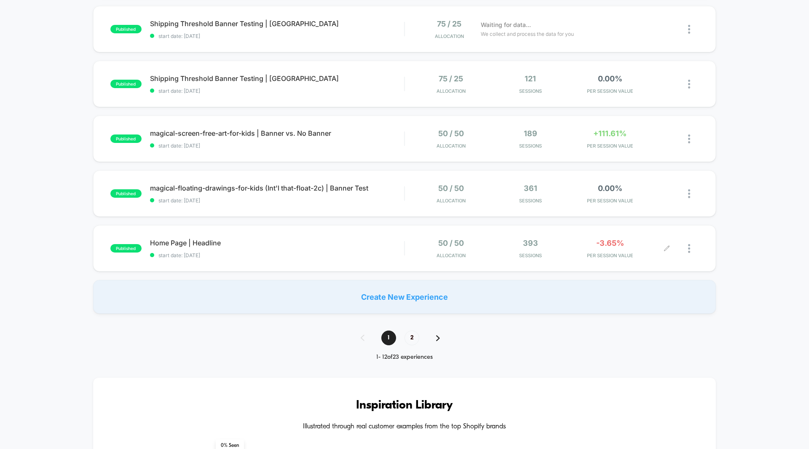
scroll to position [472, 0]
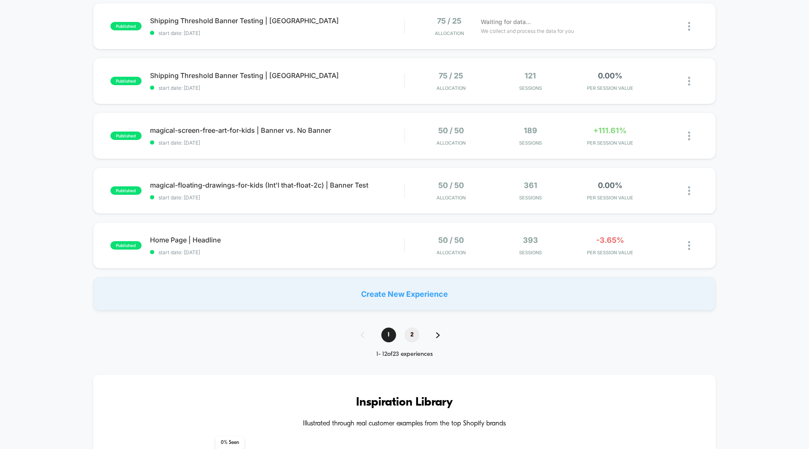
click at [414, 334] on span "2" at bounding box center [411, 334] width 15 height 15
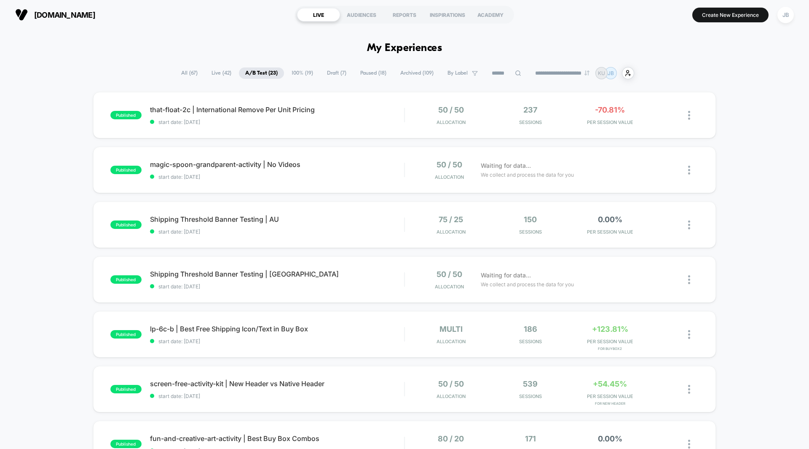
click at [737, 204] on div "published that-float-2c | International Remove Per Unit Pricing start date: [DA…" at bounding box center [404, 410] width 809 height 636
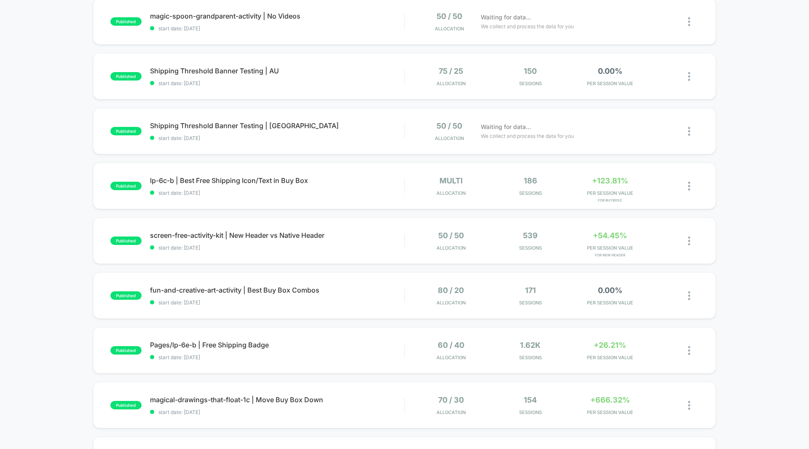
scroll to position [145, 0]
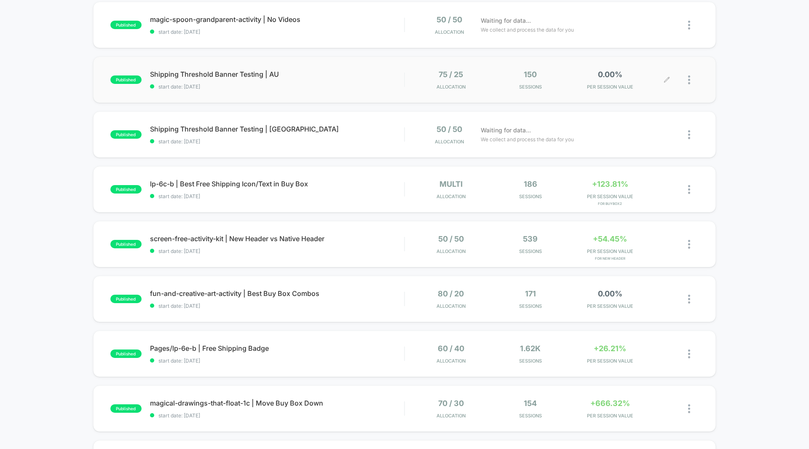
click at [610, 81] on div "0.00% PER SESSION VALUE" at bounding box center [609, 80] width 75 height 20
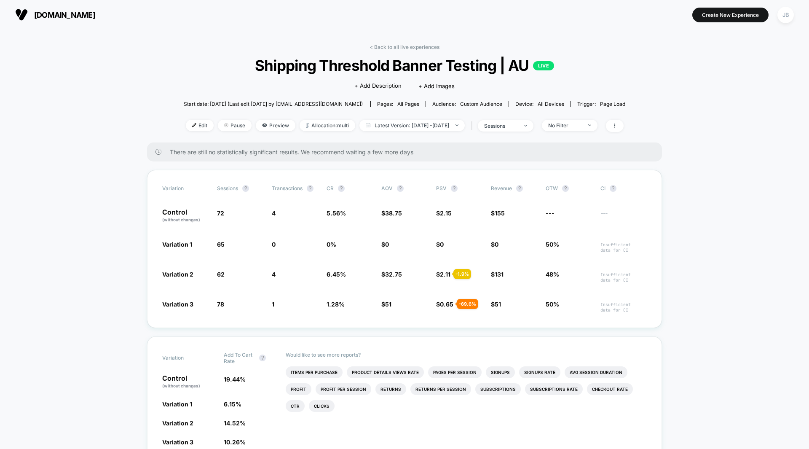
click at [409, 47] on link "< Back to all live experiences" at bounding box center [404, 47] width 70 height 6
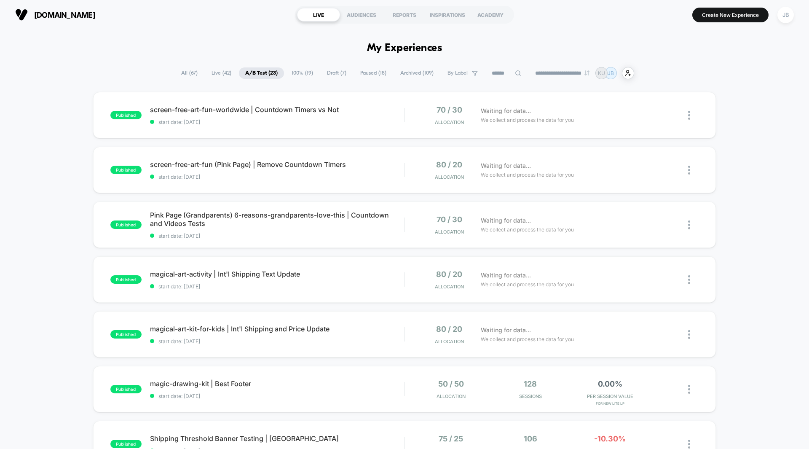
click at [740, 125] on div "published screen-free-art-fun-worldwide | Countdown Timers vs Not start date: […" at bounding box center [404, 437] width 809 height 691
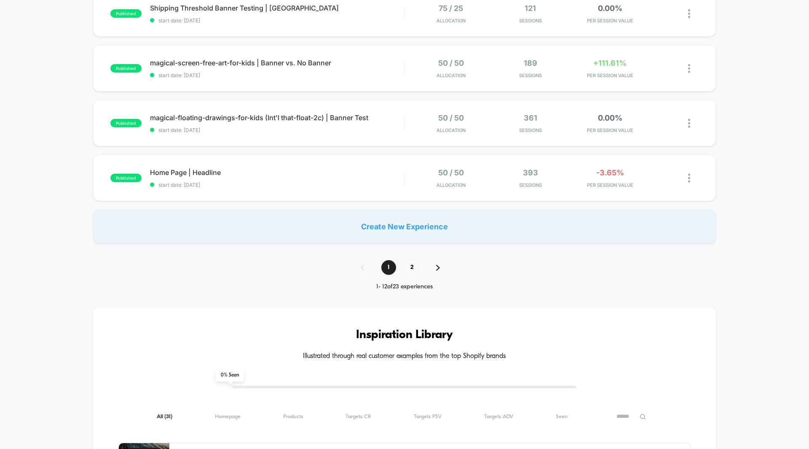
scroll to position [554, 0]
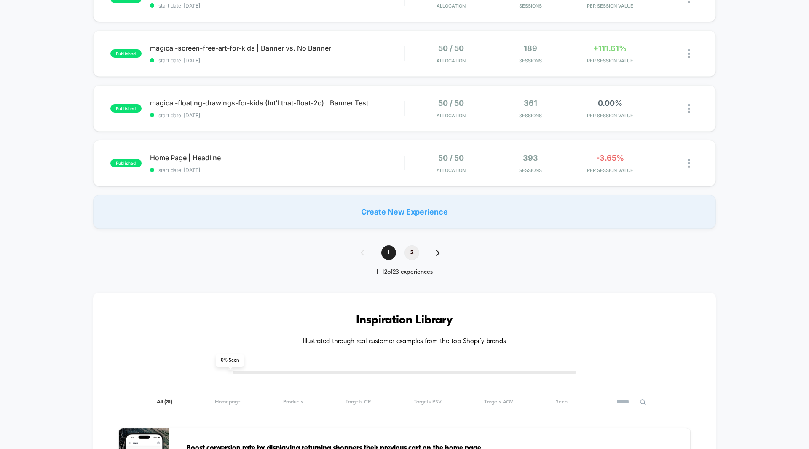
click at [411, 252] on span "2" at bounding box center [411, 252] width 15 height 15
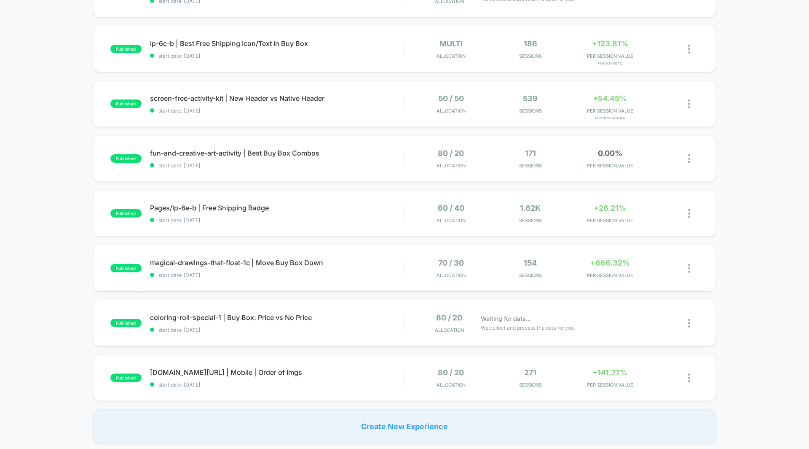
scroll to position [291, 0]
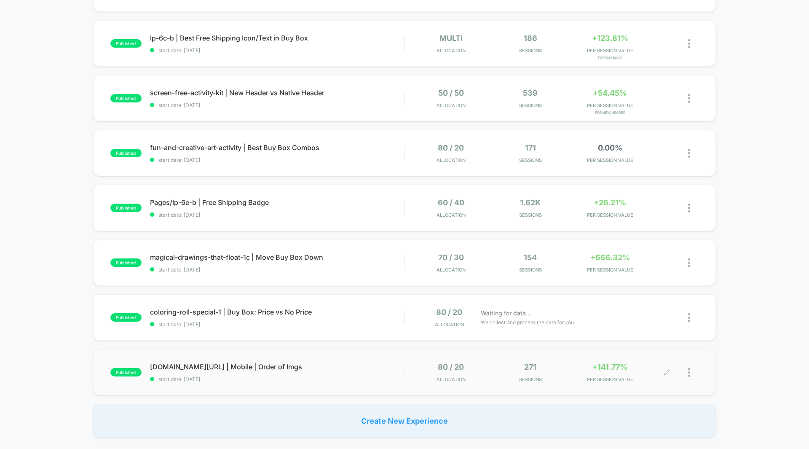
click at [607, 365] on span "+141.77%" at bounding box center [609, 366] width 35 height 9
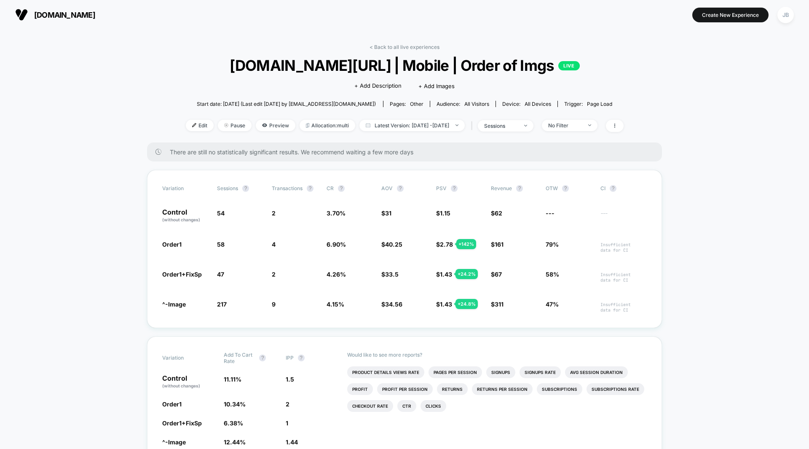
click at [417, 16] on section at bounding box center [404, 14] width 257 height 21
click at [402, 45] on link "< Back to all live experiences" at bounding box center [404, 47] width 70 height 6
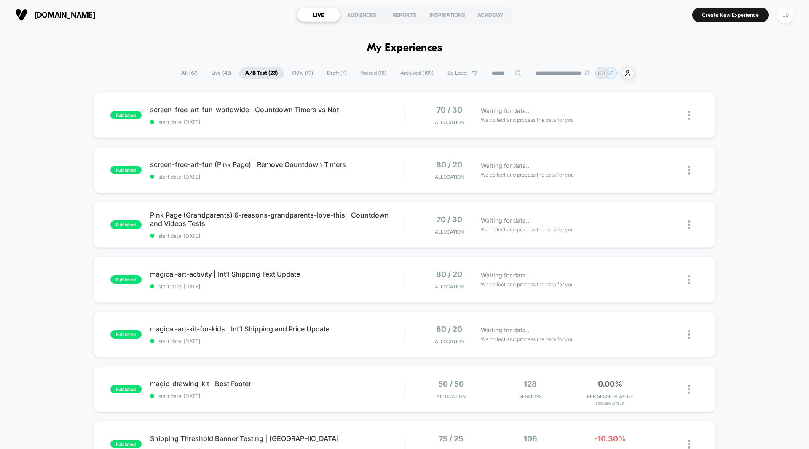
click at [724, 118] on div "published screen-free-art-fun-worldwide | Countdown Timers vs Not start date: […" at bounding box center [404, 437] width 809 height 691
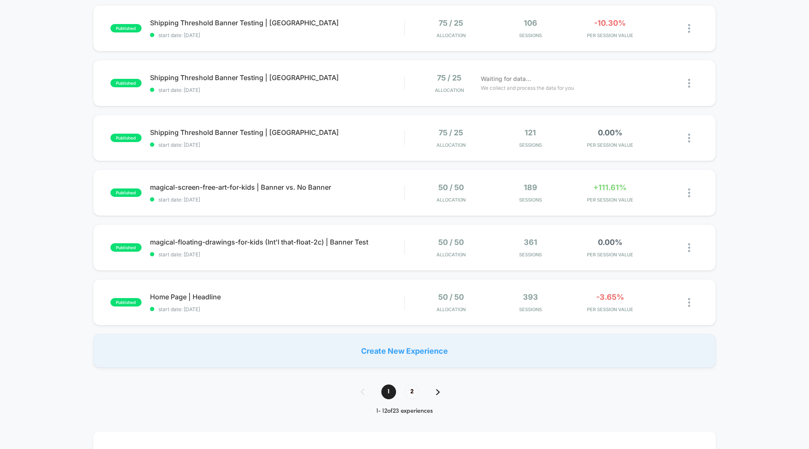
scroll to position [434, 0]
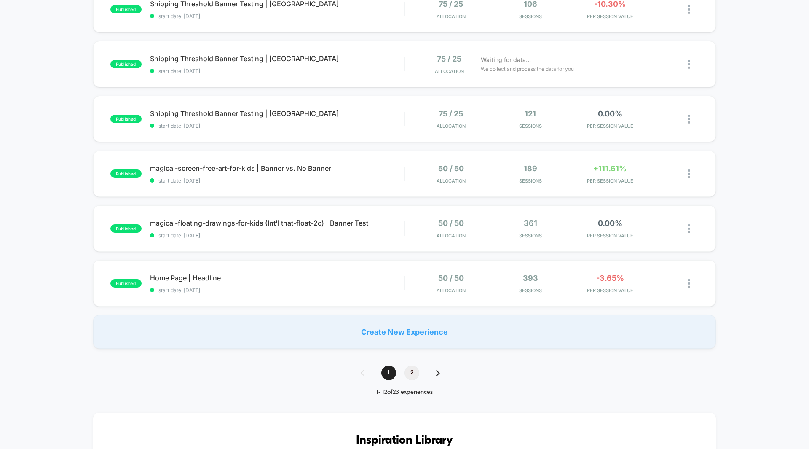
click at [409, 371] on span "2" at bounding box center [411, 372] width 15 height 15
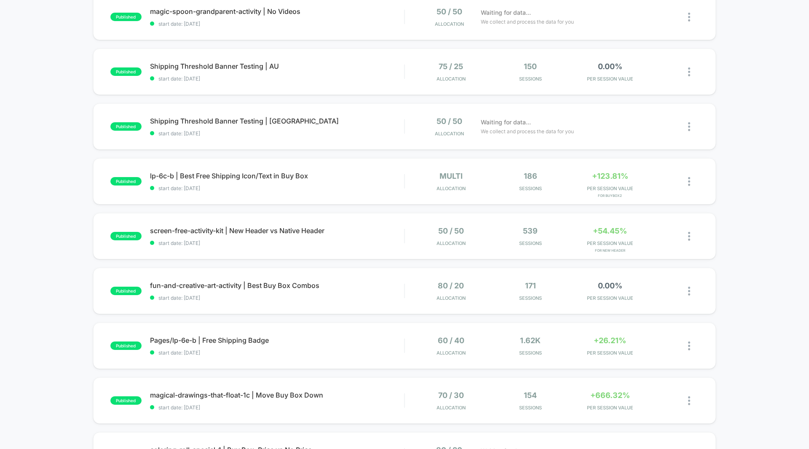
scroll to position [148, 0]
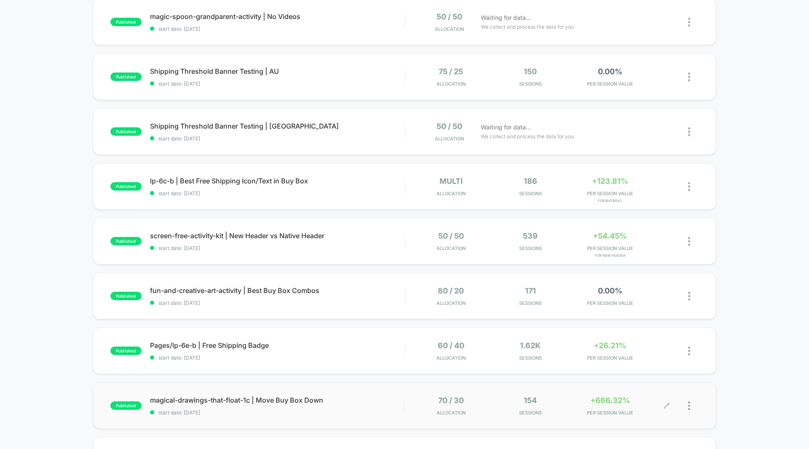
click at [611, 407] on div "+666.32% PER SESSION VALUE" at bounding box center [609, 406] width 75 height 20
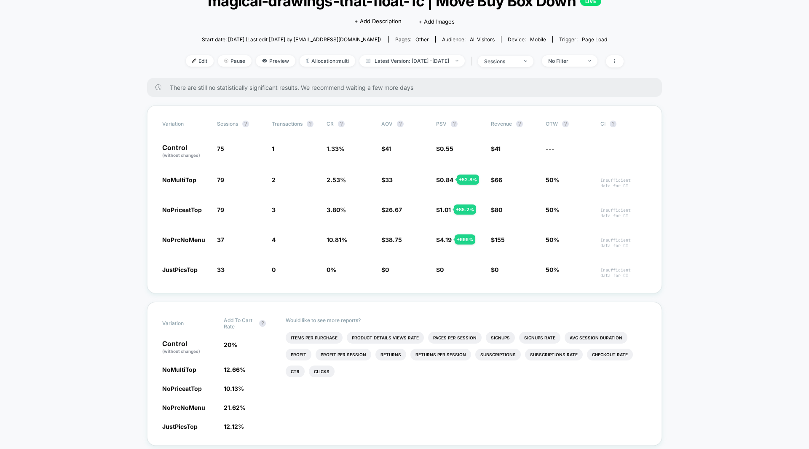
scroll to position [64, 0]
click at [410, 62] on span "Latest Version: [DATE] - [DATE]" at bounding box center [411, 61] width 105 height 11
select select "*"
select select "****"
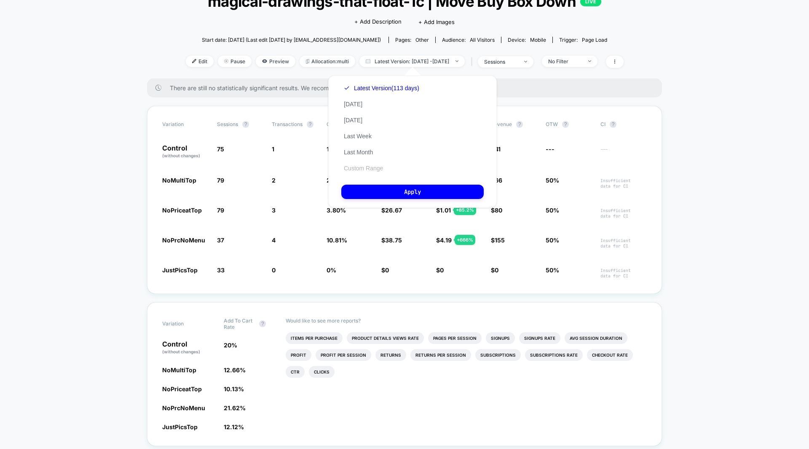
click at [371, 166] on button "Custom Range" at bounding box center [363, 168] width 44 height 8
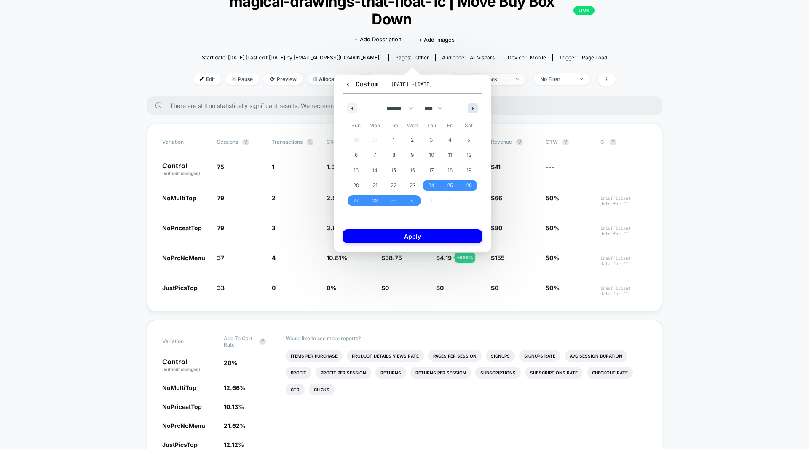
click at [471, 110] on button "button" at bounding box center [473, 108] width 10 height 10
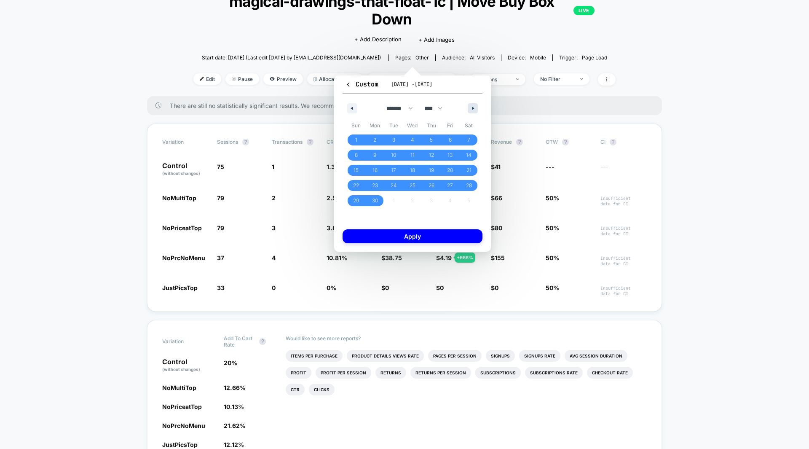
click at [471, 110] on button "button" at bounding box center [473, 108] width 10 height 10
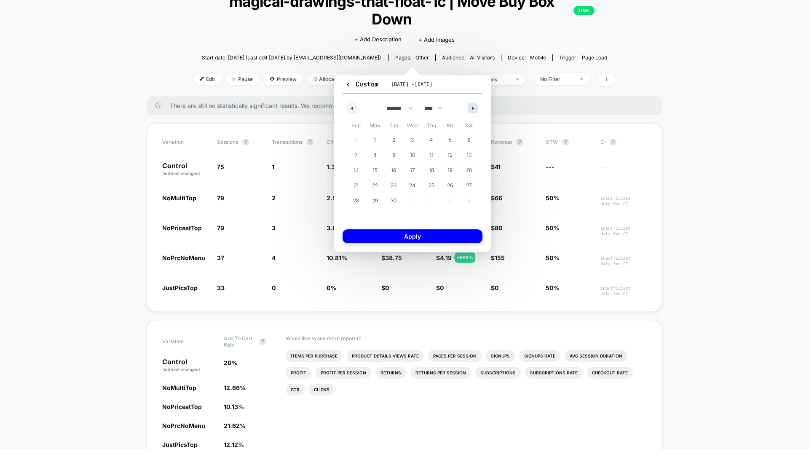
click at [471, 110] on button "button" at bounding box center [473, 108] width 10 height 10
click at [354, 108] on button "button" at bounding box center [352, 108] width 10 height 10
select select "*"
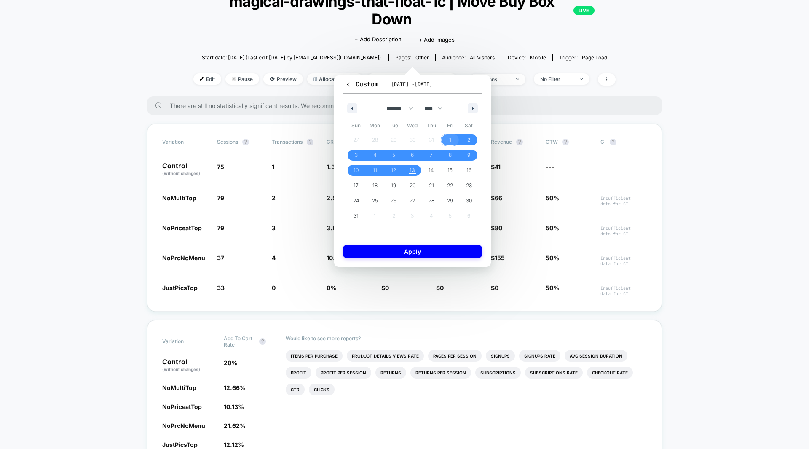
click at [451, 141] on span "1" at bounding box center [450, 139] width 2 height 15
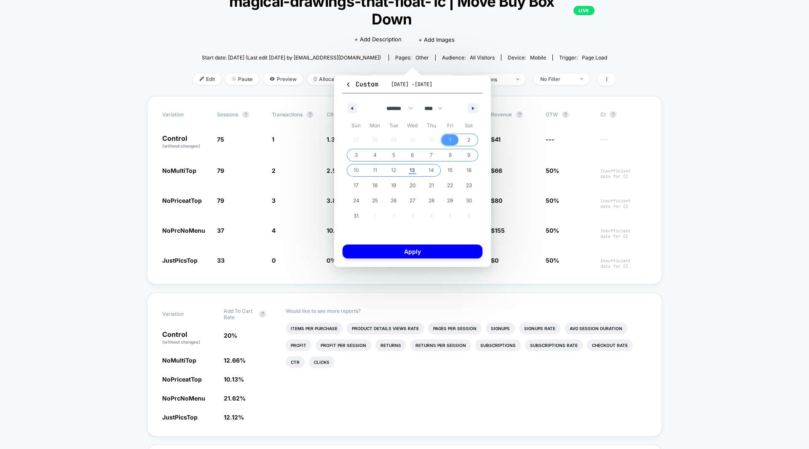
click at [433, 171] on span "14" at bounding box center [430, 170] width 5 height 15
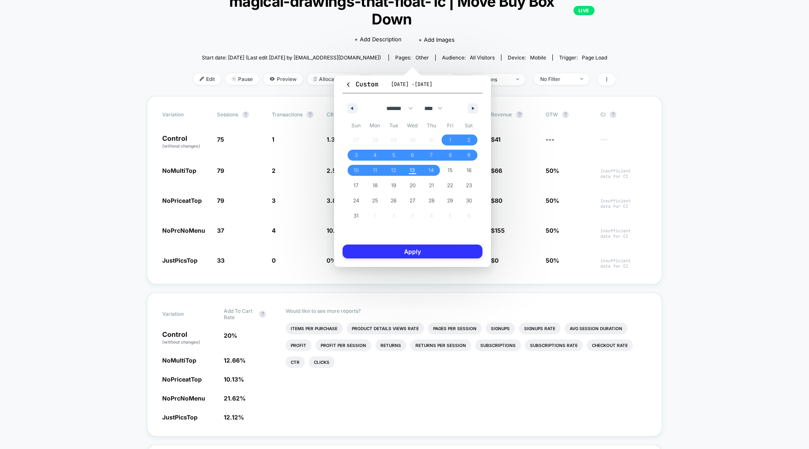
click at [433, 254] on button "Apply" at bounding box center [413, 251] width 140 height 14
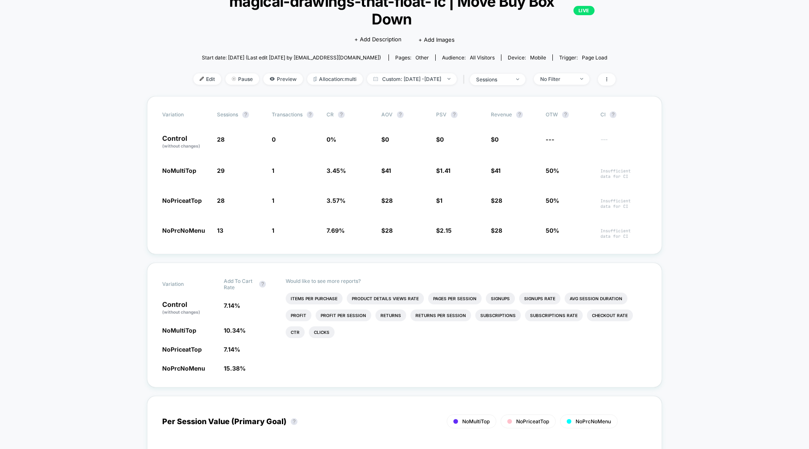
click at [328, 73] on span "Allocation: multi" at bounding box center [335, 78] width 56 height 11
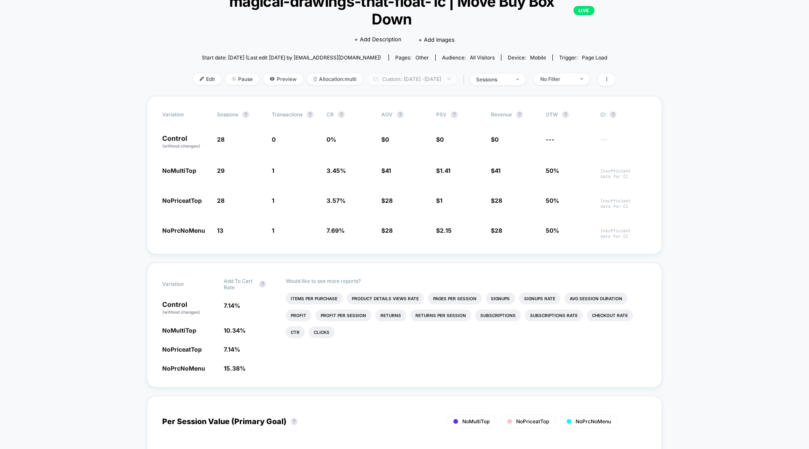
click at [379, 73] on span "Custom: [DATE] - [DATE]" at bounding box center [412, 78] width 90 height 11
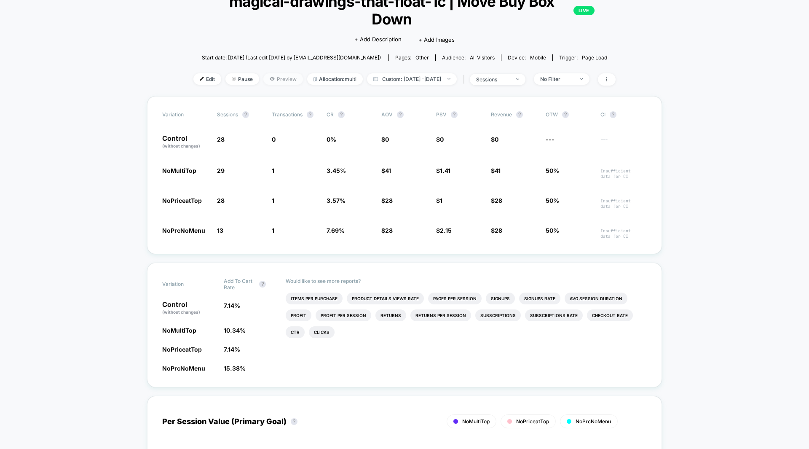
click at [268, 73] on span "Preview" at bounding box center [283, 78] width 40 height 11
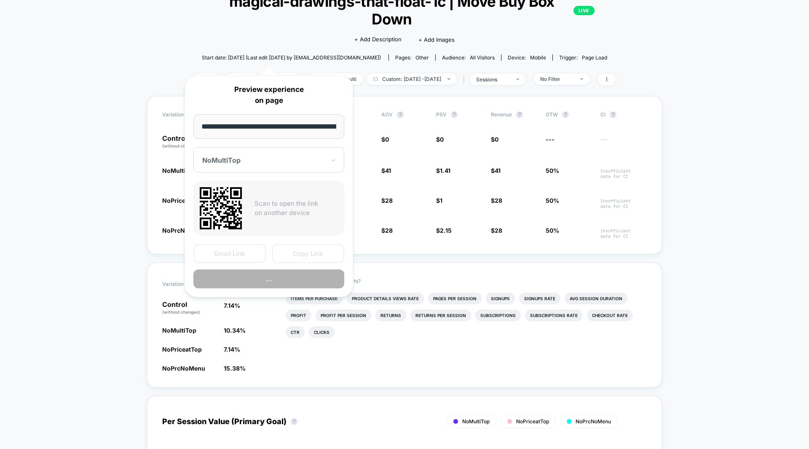
scroll to position [0, 75]
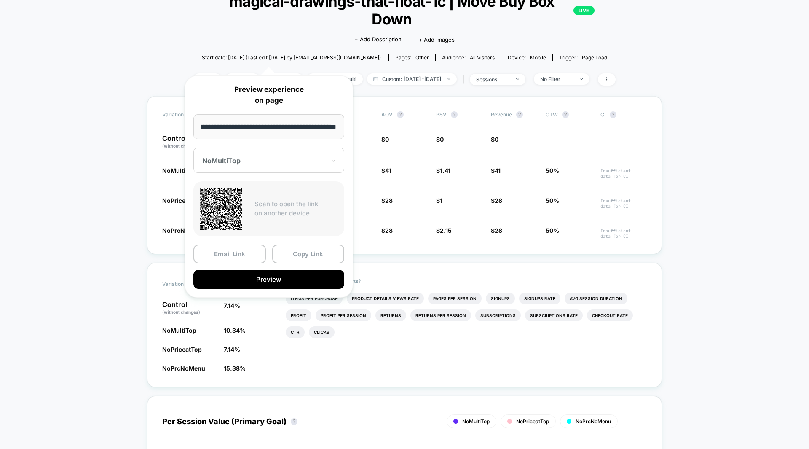
click at [261, 157] on div at bounding box center [263, 160] width 123 height 8
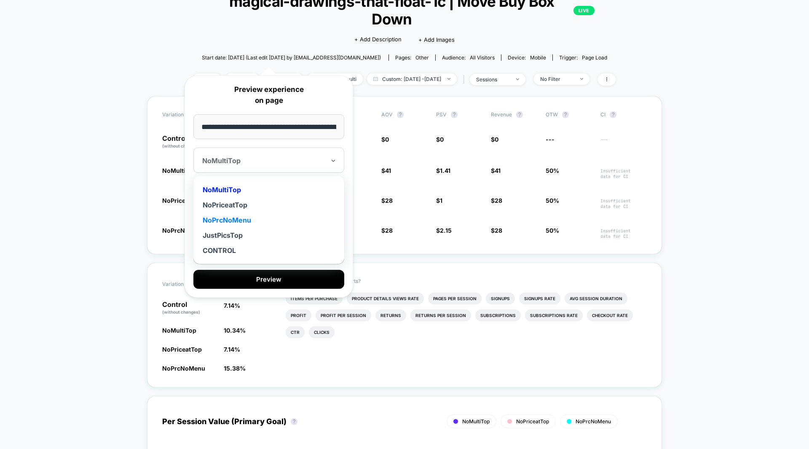
click at [229, 225] on div "NoPrcNoMenu" at bounding box center [269, 219] width 142 height 15
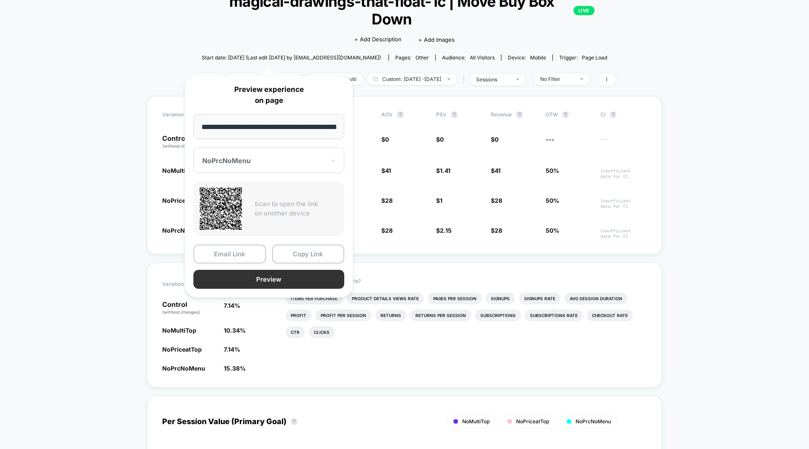
click at [237, 278] on button "Preview" at bounding box center [268, 279] width 151 height 19
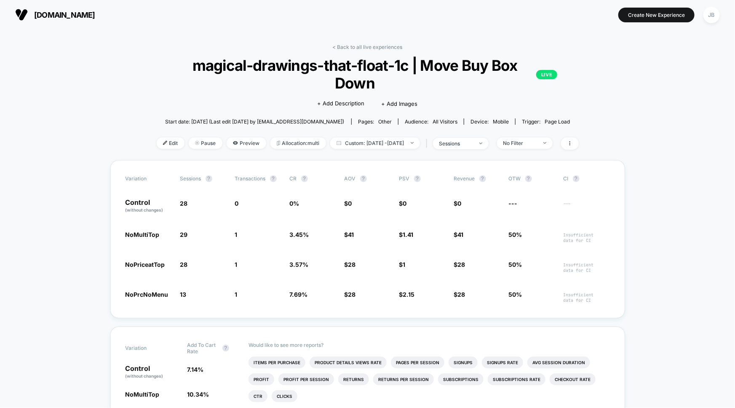
click at [377, 21] on section at bounding box center [368, 14] width 233 height 21
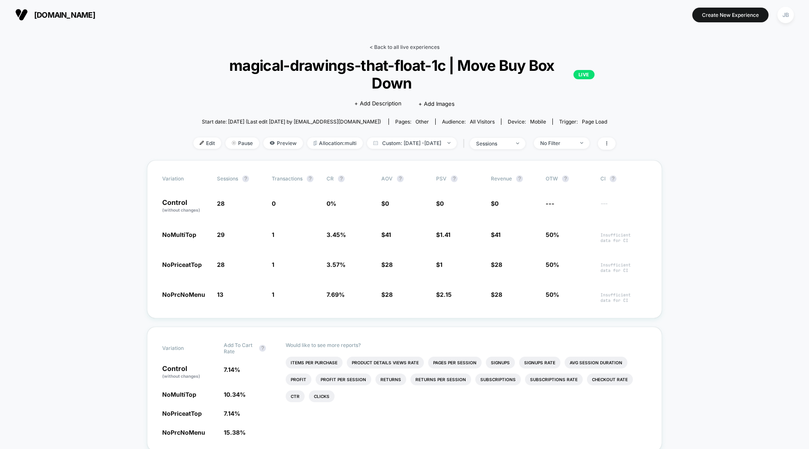
click at [403, 46] on link "< Back to all live experiences" at bounding box center [404, 47] width 70 height 6
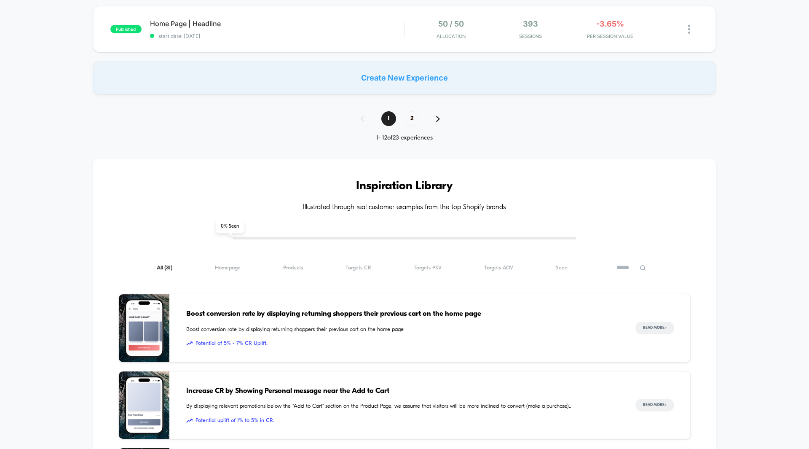
scroll to position [710, 0]
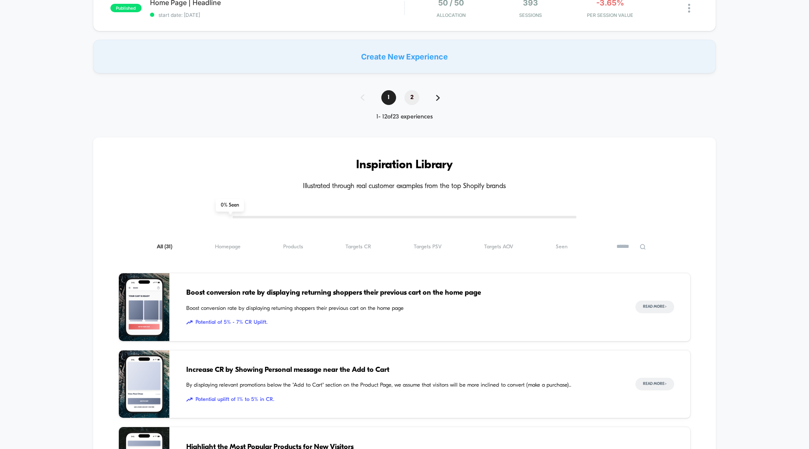
click at [410, 94] on span "2" at bounding box center [411, 97] width 15 height 15
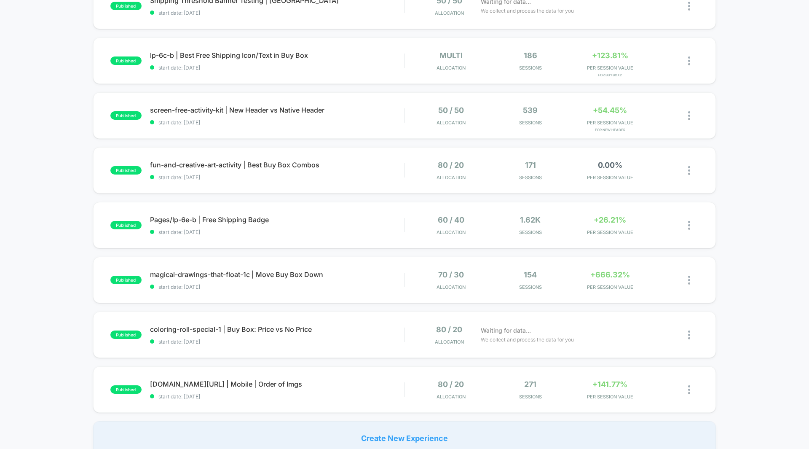
scroll to position [274, 0]
click at [608, 63] on div "+123.81% PER SESSION VALUE for BuyBox2" at bounding box center [609, 61] width 75 height 20
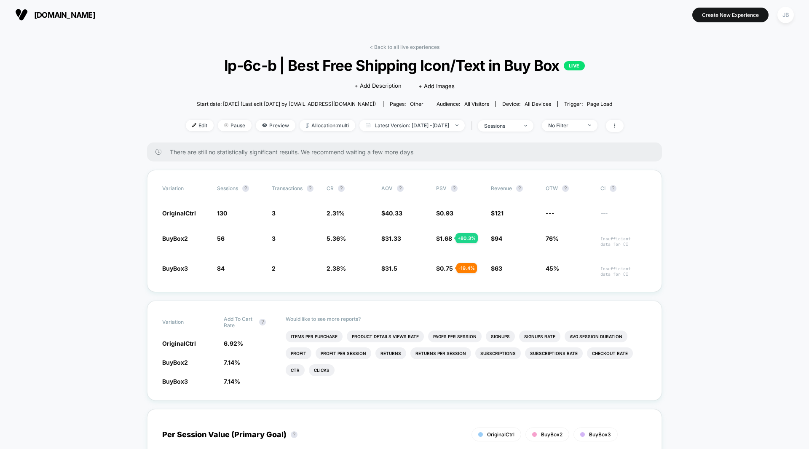
click at [303, 129] on span "Allocation: multi" at bounding box center [328, 125] width 56 height 11
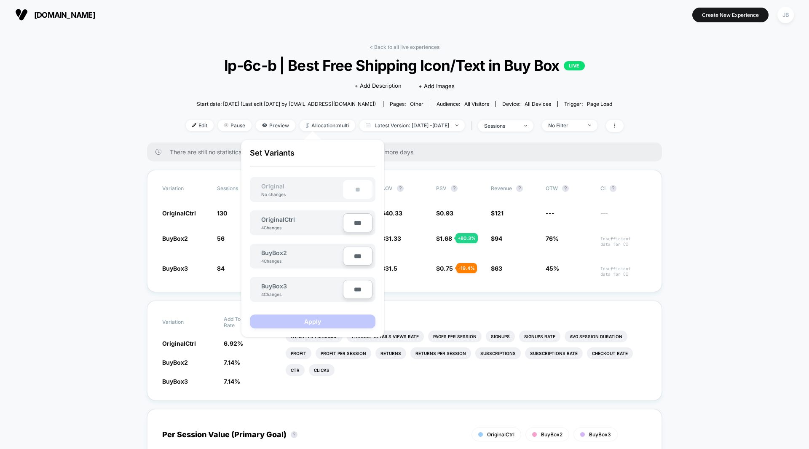
click at [465, 28] on div "[DOMAIN_NAME] Create New Experience JB" at bounding box center [404, 14] width 809 height 29
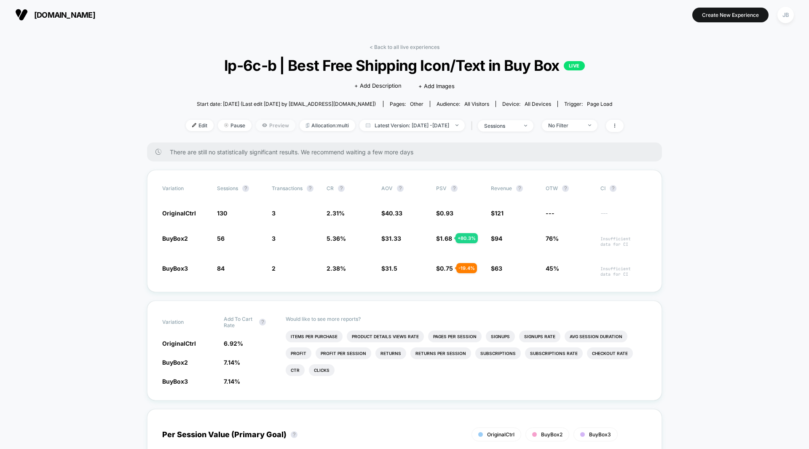
click at [260, 125] on span "Preview" at bounding box center [276, 125] width 40 height 11
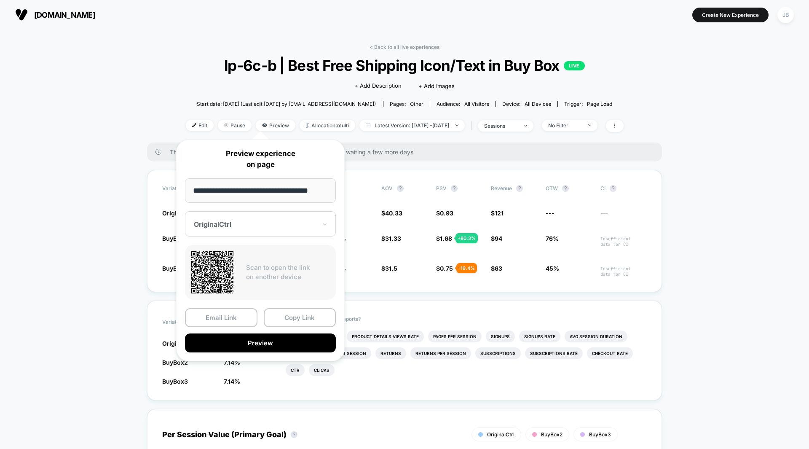
click at [237, 228] on div at bounding box center [255, 224] width 123 height 8
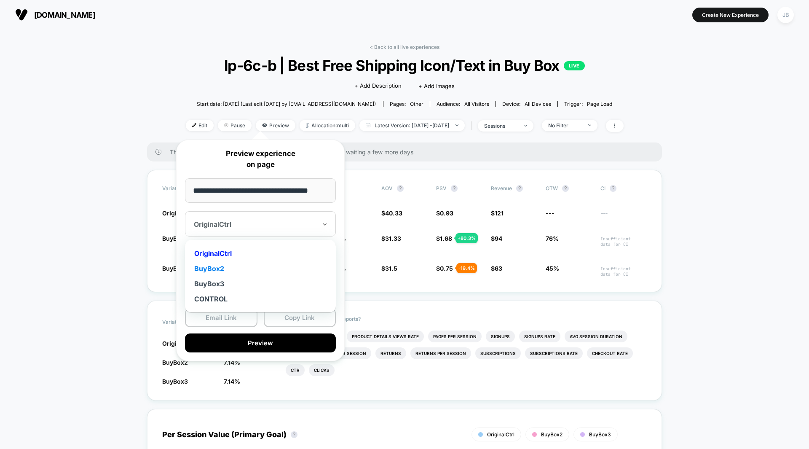
click at [230, 270] on div "BuyBox2" at bounding box center [260, 268] width 142 height 15
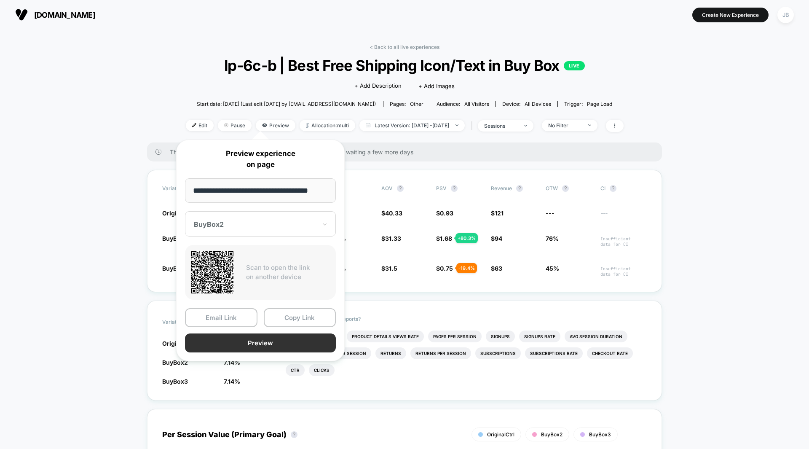
click at [248, 344] on button "Preview" at bounding box center [260, 342] width 151 height 19
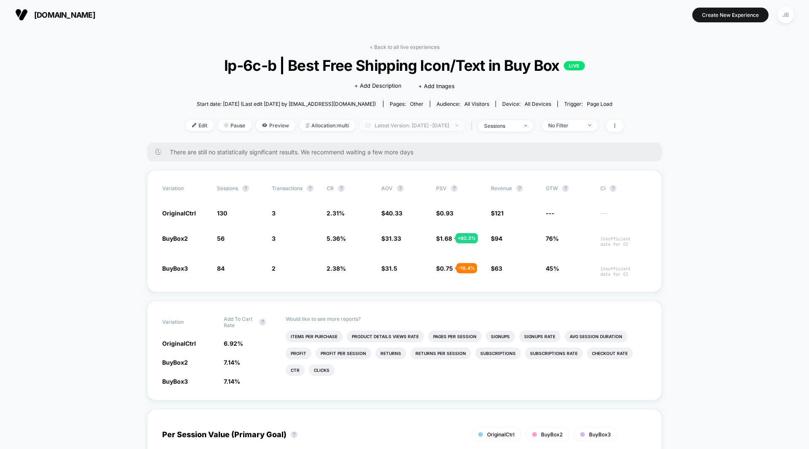
click at [388, 124] on span "Latest Version: [DATE] - [DATE]" at bounding box center [411, 125] width 105 height 11
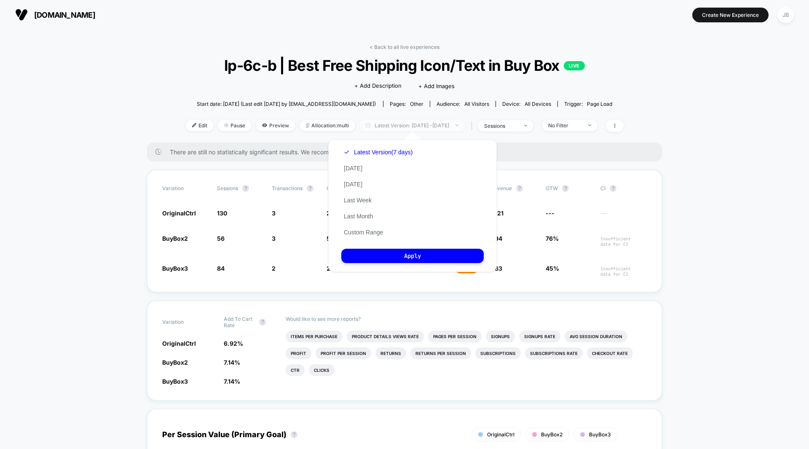
click at [388, 124] on span "Latest Version: [DATE] - [DATE]" at bounding box center [411, 125] width 105 height 11
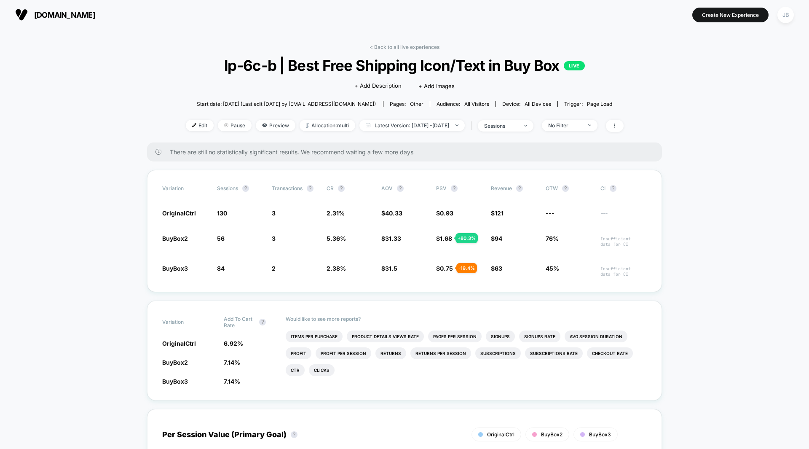
click at [268, 125] on span "Preview" at bounding box center [276, 125] width 40 height 11
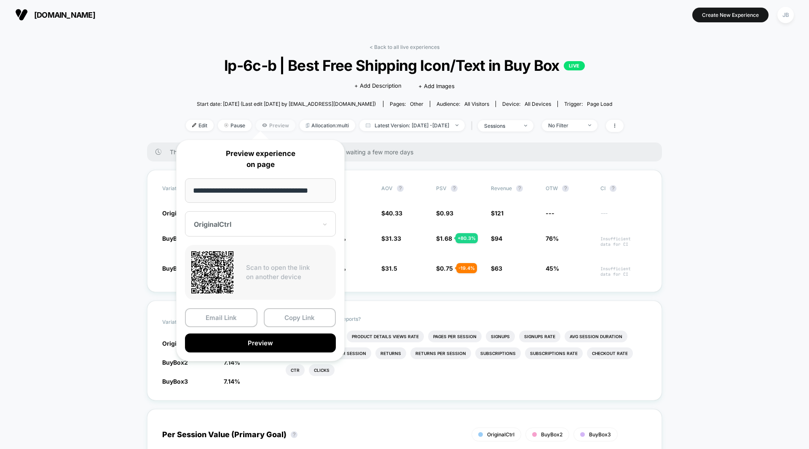
click at [268, 125] on span "Preview" at bounding box center [276, 125] width 40 height 11
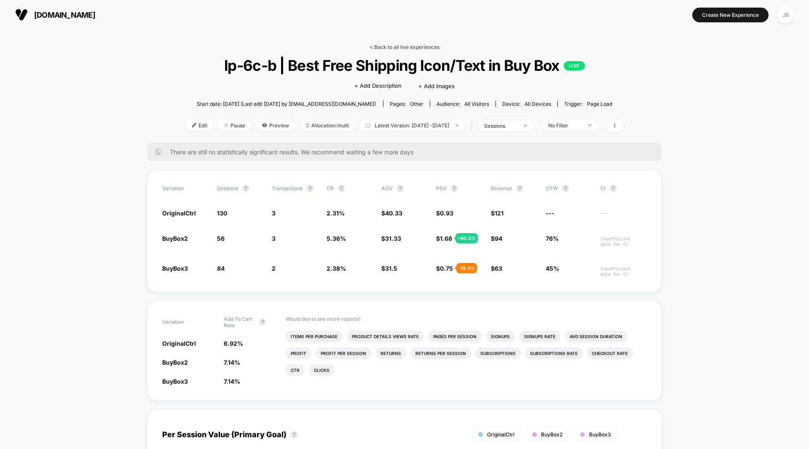
click at [384, 45] on link "< Back to all live experiences" at bounding box center [404, 47] width 70 height 6
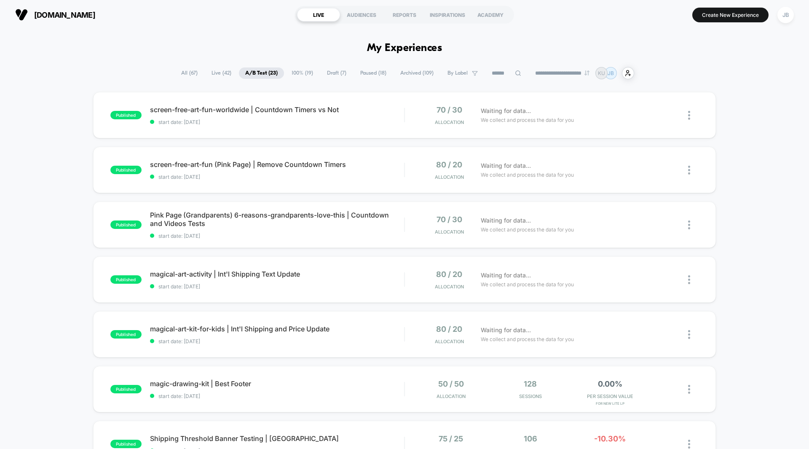
click at [745, 102] on div "published screen-free-art-fun-worldwide | Countdown Timers vs Not start date: […" at bounding box center [404, 437] width 809 height 691
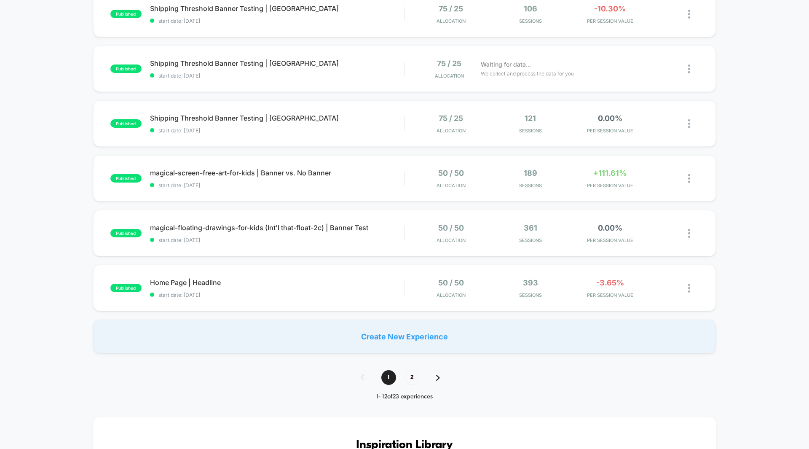
scroll to position [435, 0]
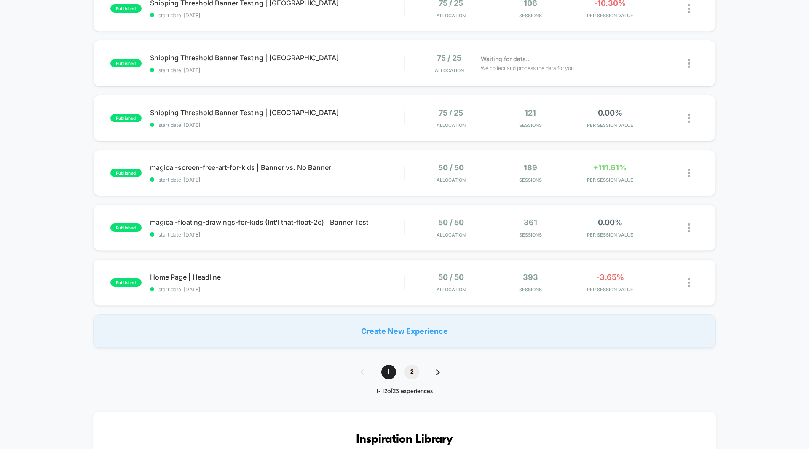
click at [414, 368] on span "2" at bounding box center [411, 371] width 15 height 15
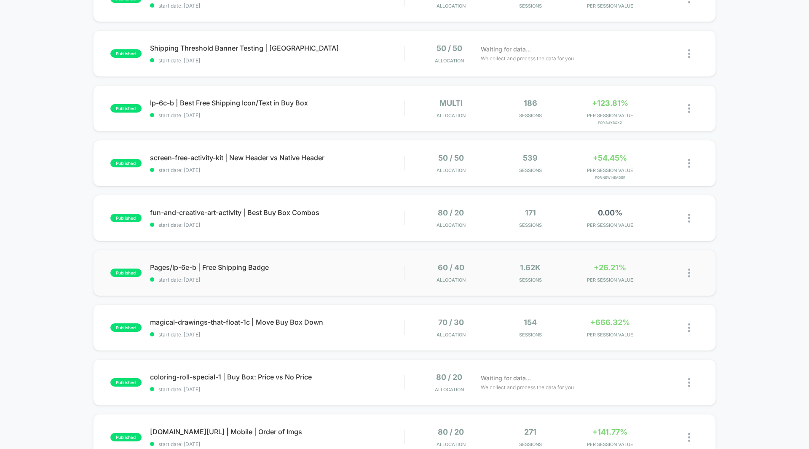
scroll to position [219, 0]
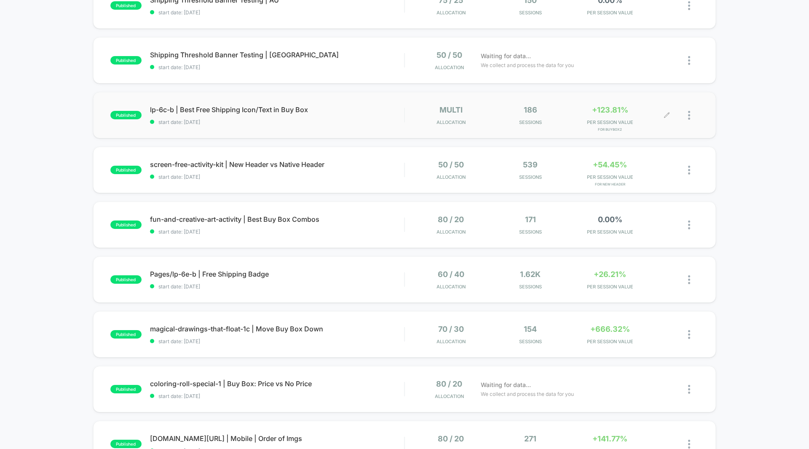
click at [613, 119] on span "PER SESSION VALUE" at bounding box center [609, 122] width 75 height 6
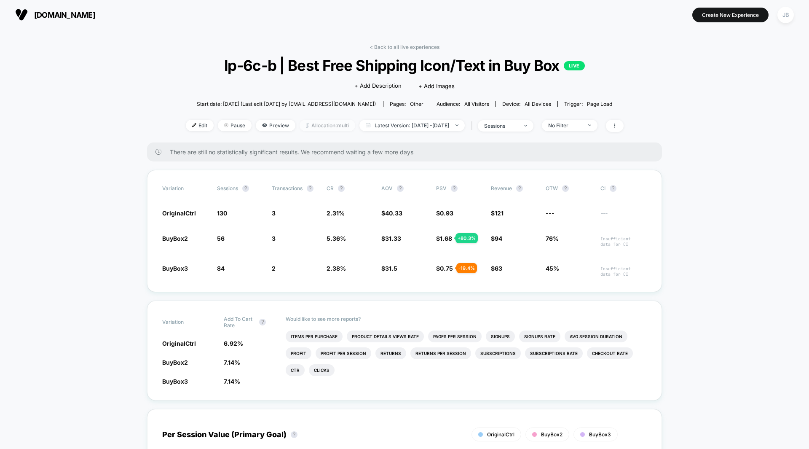
click at [313, 126] on span "Allocation: multi" at bounding box center [328, 125] width 56 height 11
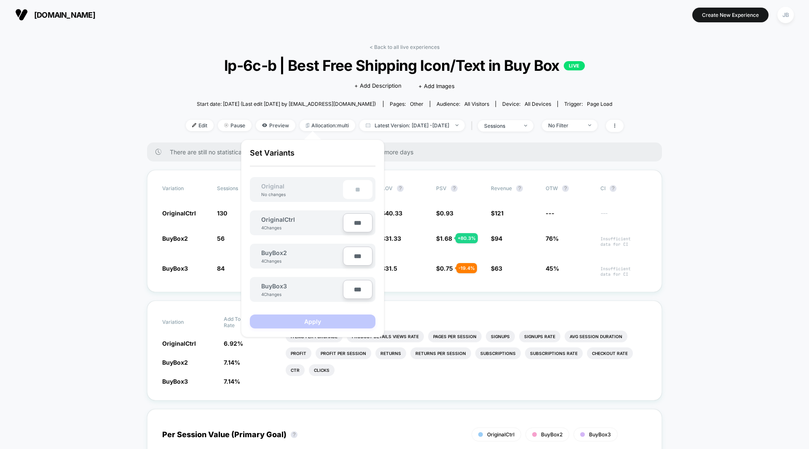
click at [356, 256] on input "***" at bounding box center [357, 255] width 29 height 19
type input "***"
type input "**"
type input "***"
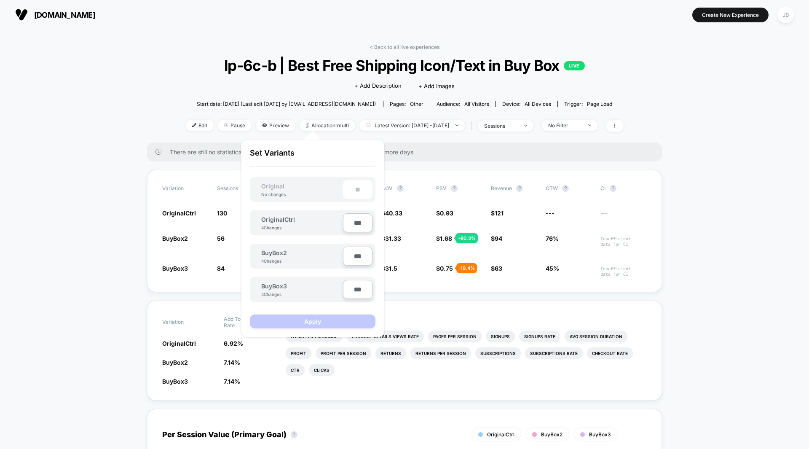
click at [352, 220] on input "***" at bounding box center [357, 222] width 29 height 19
type input "***"
type input "**"
type input "***"
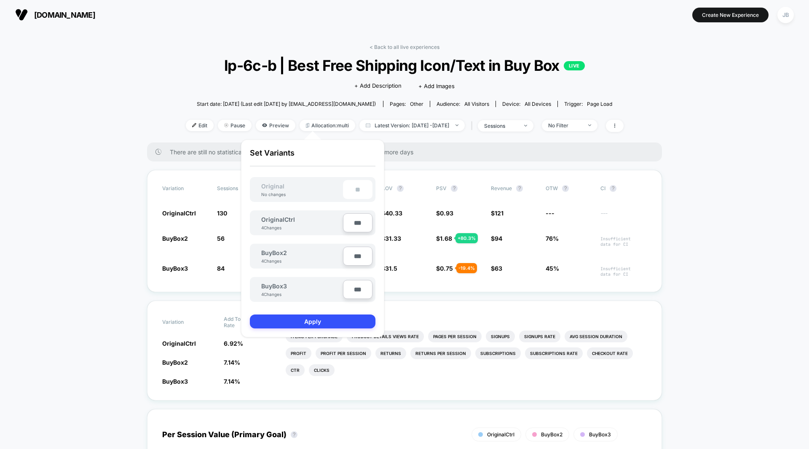
type input "***"
type input "**"
type input "***"
click at [378, 222] on div "Are you sure you want to change the allocation? A new test version will be crea…" at bounding box center [312, 238] width 143 height 198
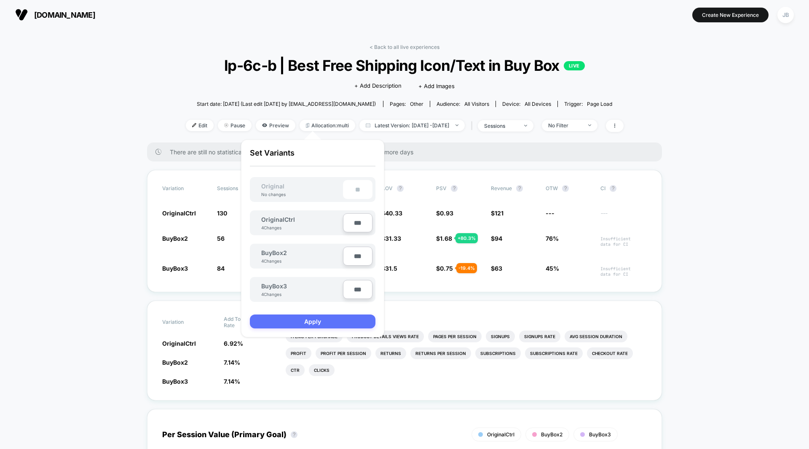
click at [320, 326] on button "Apply" at bounding box center [313, 321] width 126 height 14
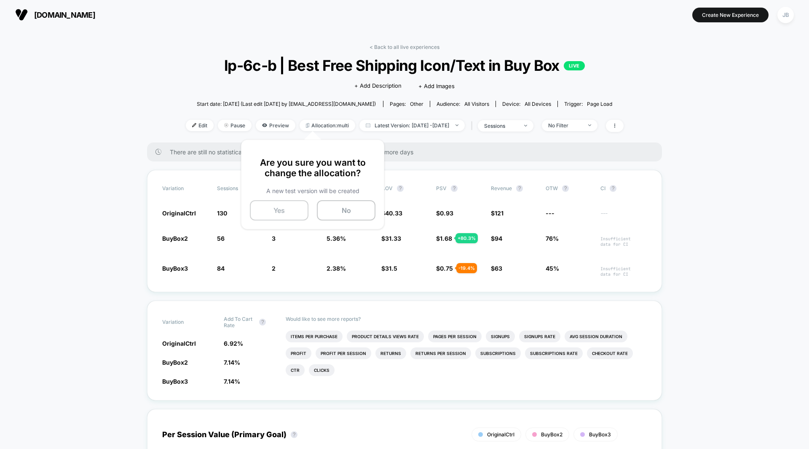
click at [286, 209] on button "Yes" at bounding box center [279, 210] width 59 height 20
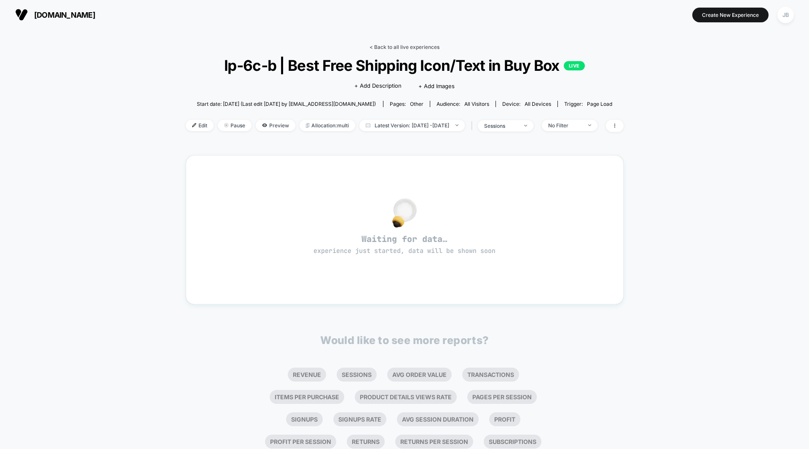
click at [398, 48] on link "< Back to all live experiences" at bounding box center [404, 47] width 70 height 6
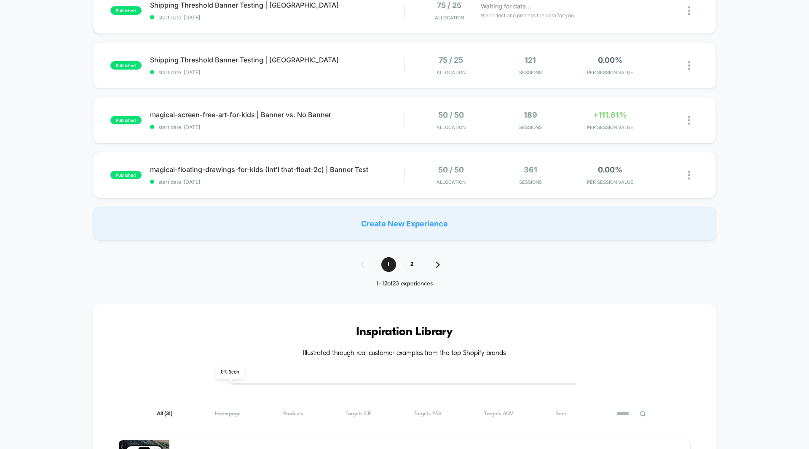
scroll to position [565, 0]
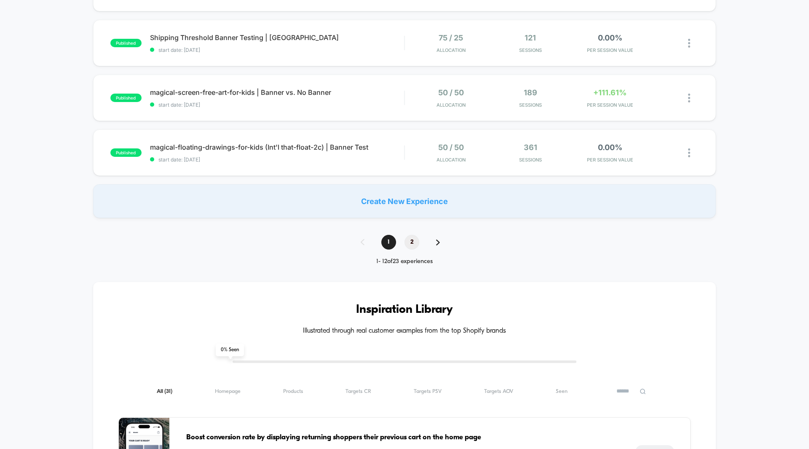
click at [410, 247] on span "2" at bounding box center [411, 242] width 15 height 15
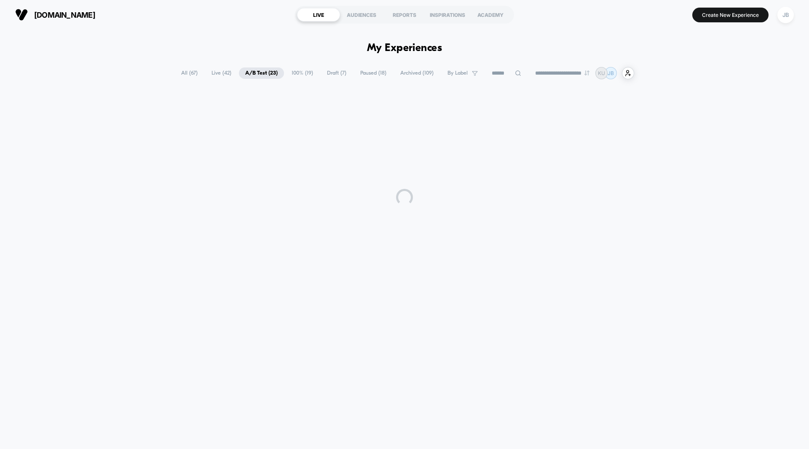
scroll to position [0, 0]
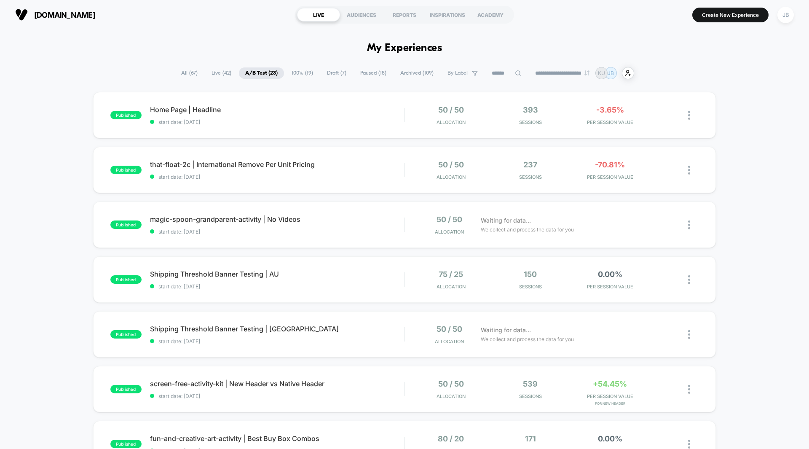
click at [728, 215] on div "published Home Page | Headline start date: [DATE] 50 / 50 Allocation 393 Sessio…" at bounding box center [404, 410] width 809 height 636
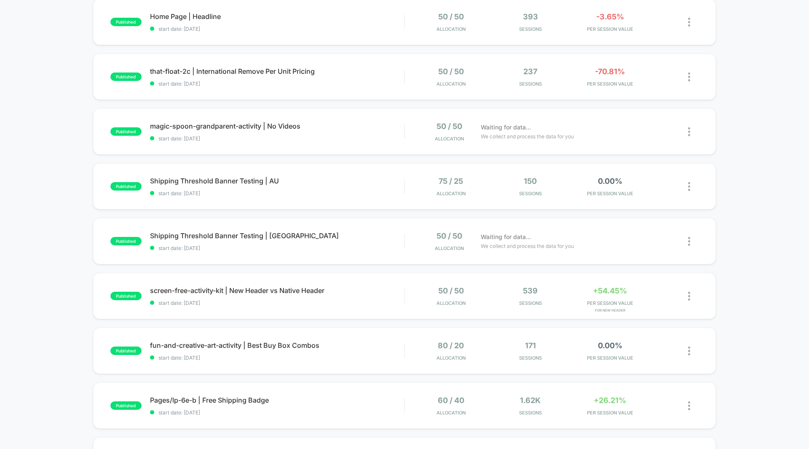
scroll to position [90, 0]
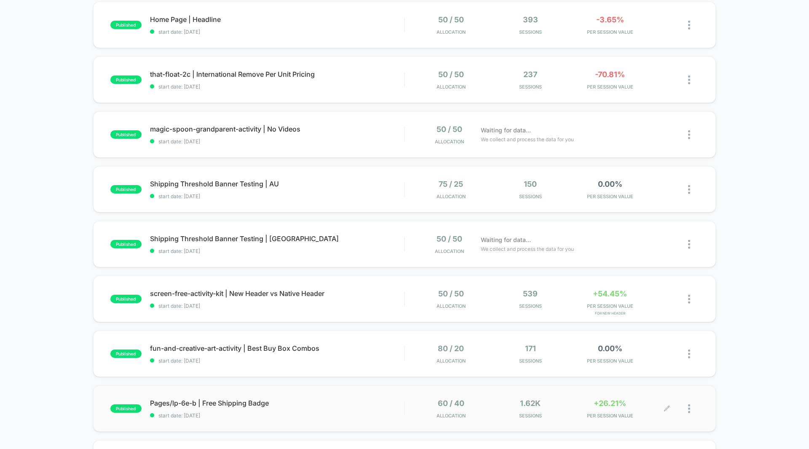
click at [608, 404] on span "+26.21%" at bounding box center [610, 403] width 32 height 9
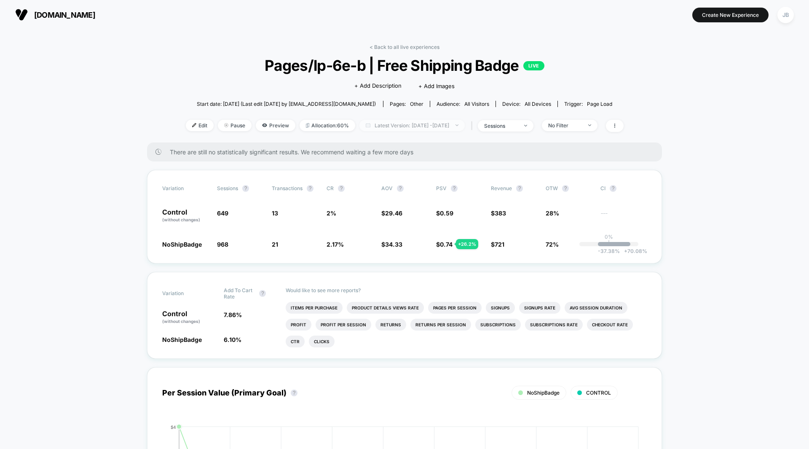
click at [424, 126] on span "Latest Version: [DATE] - [DATE]" at bounding box center [411, 125] width 105 height 11
select select "*"
select select "****"
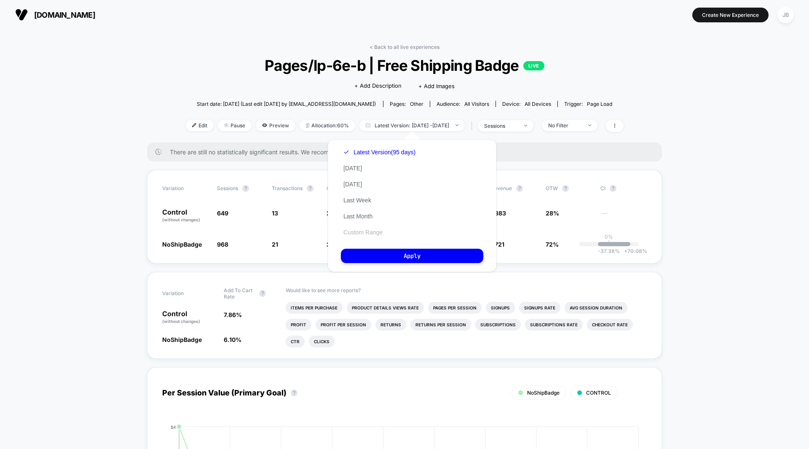
click at [368, 231] on button "Custom Range" at bounding box center [363, 232] width 44 height 8
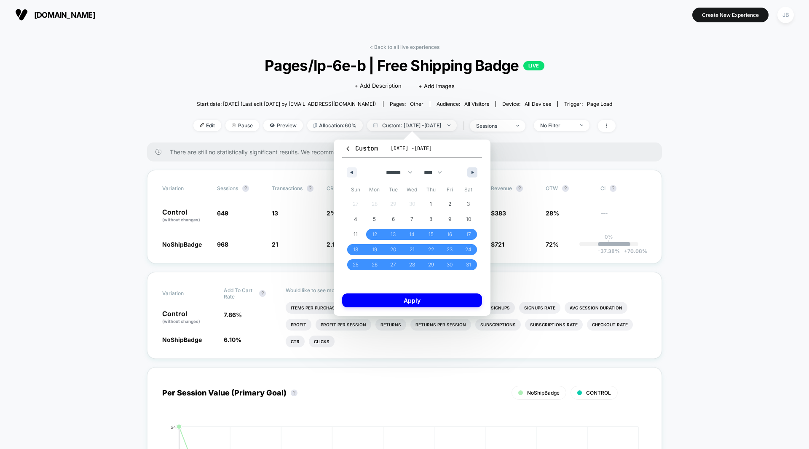
click at [473, 174] on button "button" at bounding box center [472, 172] width 10 height 10
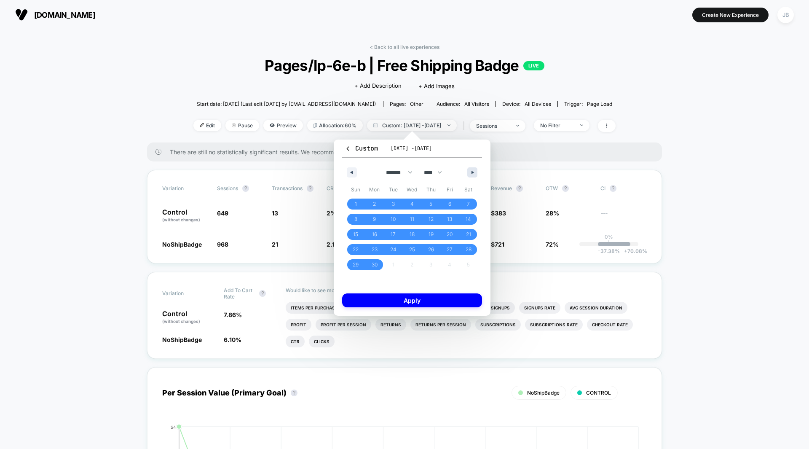
click at [473, 174] on button "button" at bounding box center [472, 172] width 10 height 10
click at [370, 249] on span "21" at bounding box center [374, 249] width 19 height 11
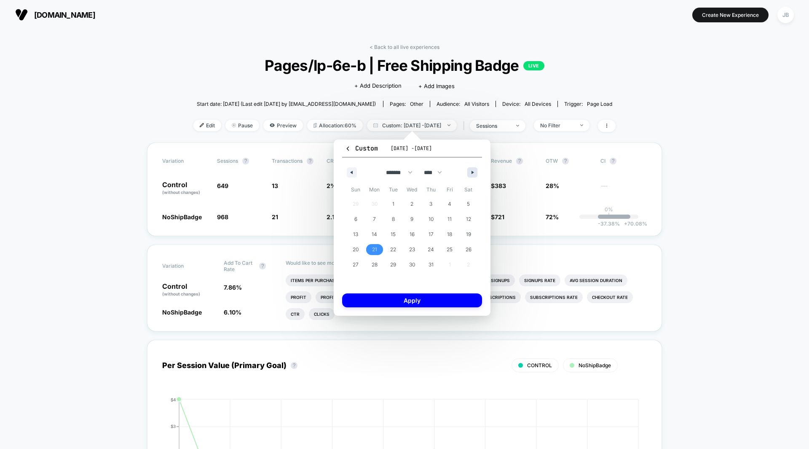
click at [472, 172] on icon "button" at bounding box center [473, 172] width 4 height 3
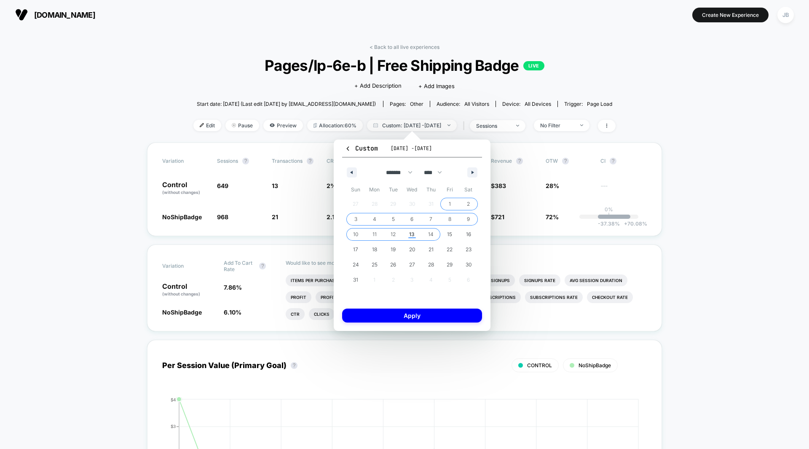
click at [433, 233] on span "14" at bounding box center [430, 234] width 5 height 15
select select "*"
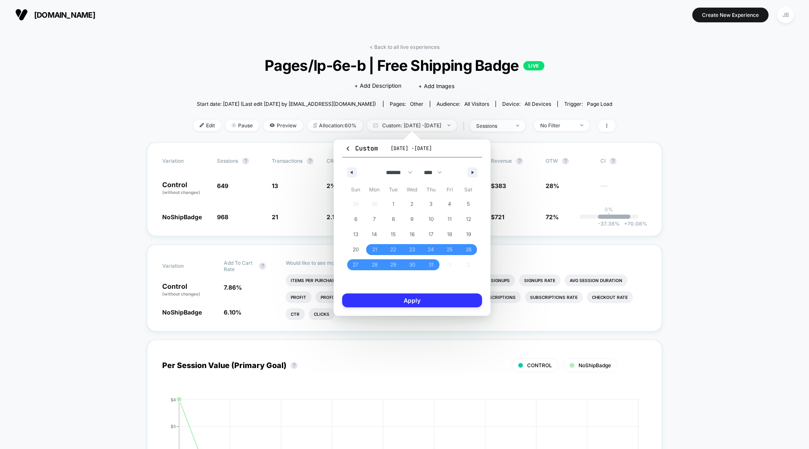
click at [415, 303] on button "Apply" at bounding box center [412, 300] width 140 height 14
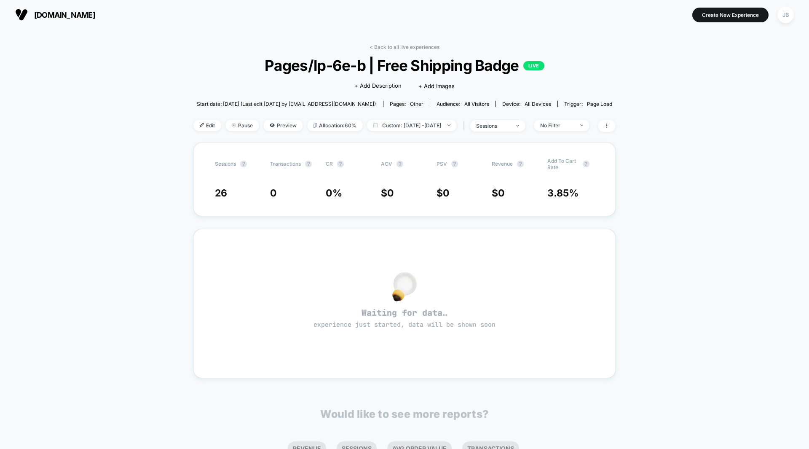
click at [693, 218] on div "< Back to all live experiences Pages/lp-6e-b | Free Shipping Badge LIVE Click t…" at bounding box center [404, 301] width 809 height 544
click at [228, 127] on span "Pause" at bounding box center [242, 125] width 34 height 11
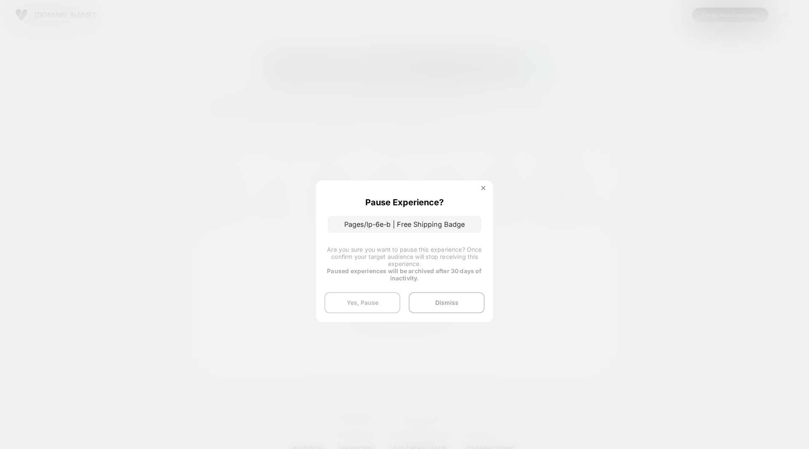
click at [356, 301] on button "Yes, Pause" at bounding box center [362, 302] width 76 height 21
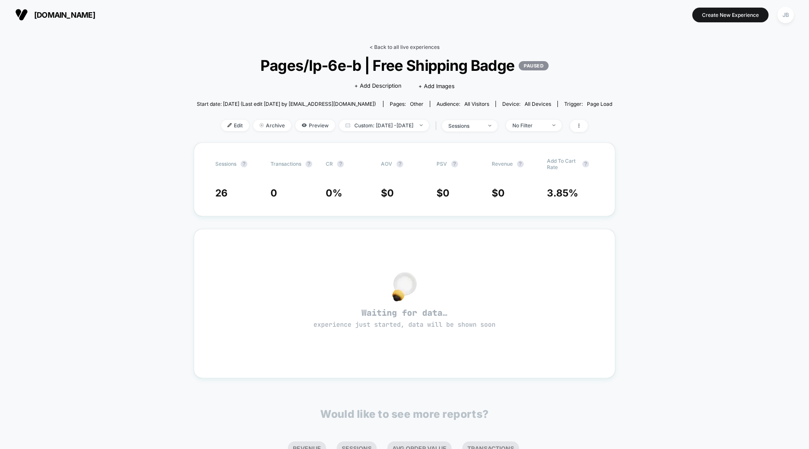
click at [398, 48] on link "< Back to all live experiences" at bounding box center [404, 47] width 70 height 6
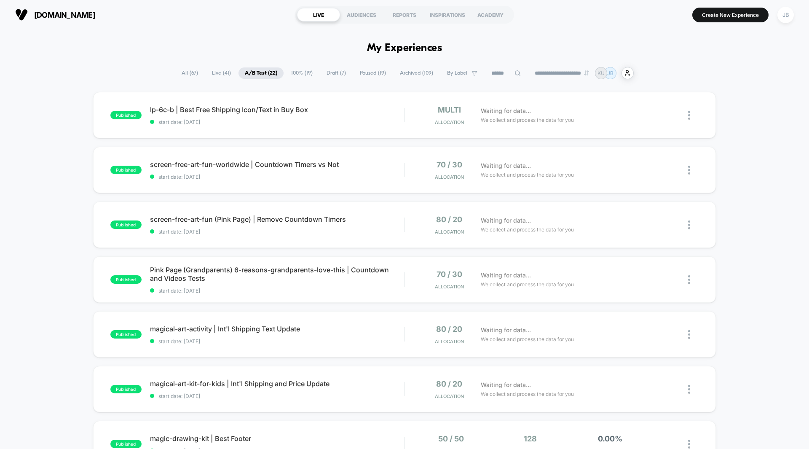
click at [727, 129] on div "published lp-6c-b | Best Free Shipping Icon/Text in Buy Box start date: [DATE] …" at bounding box center [404, 437] width 809 height 691
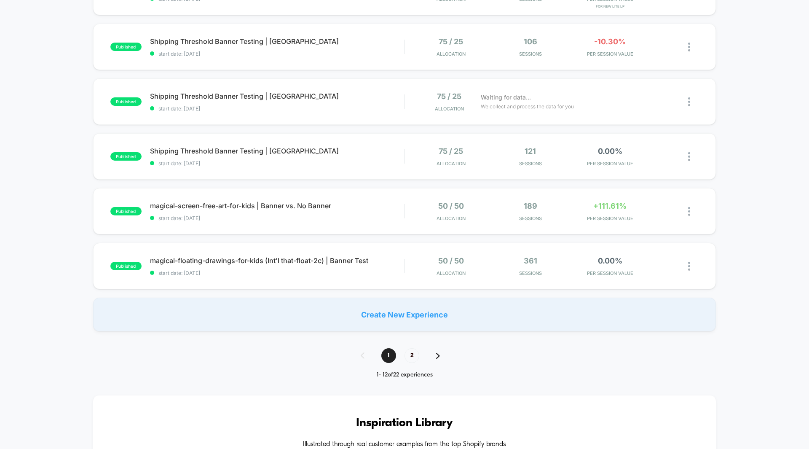
scroll to position [506, 0]
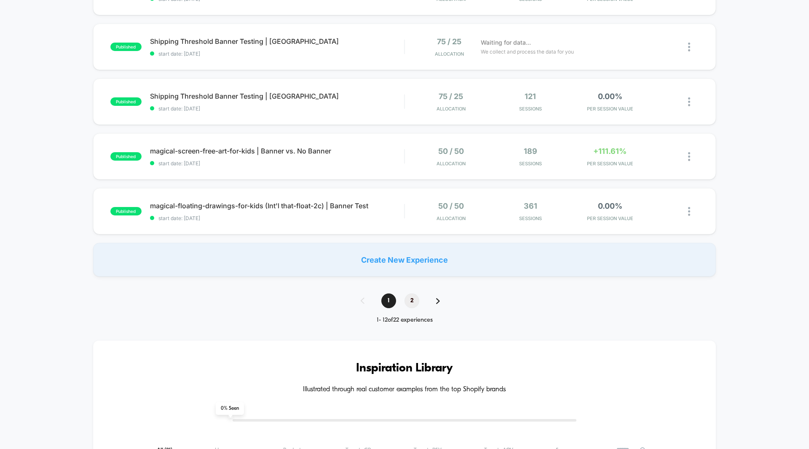
click at [409, 298] on span "2" at bounding box center [411, 300] width 15 height 15
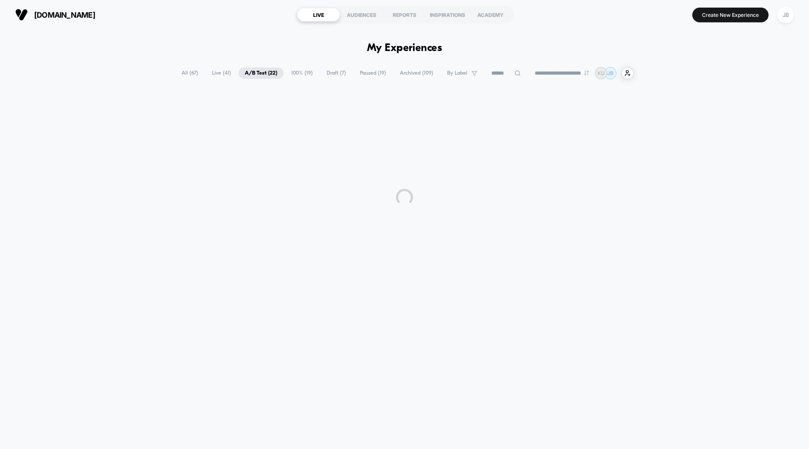
scroll to position [0, 0]
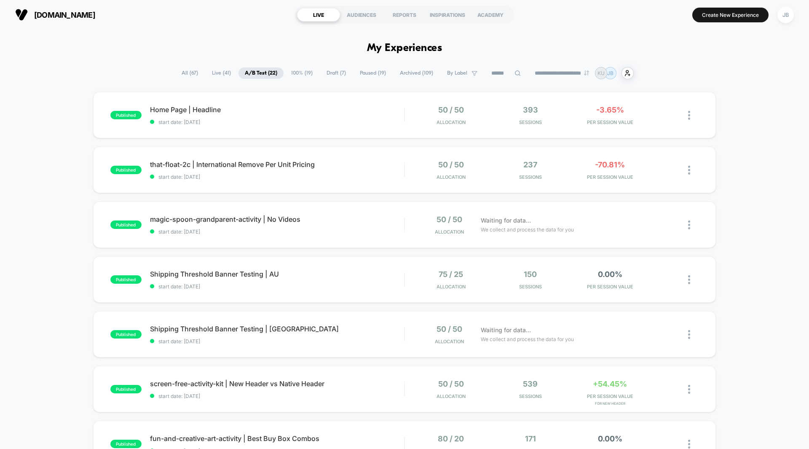
click at [728, 188] on div "published Home Page | Headline start date: [DATE] 50 / 50 Allocation 393 Sessio…" at bounding box center [404, 382] width 809 height 581
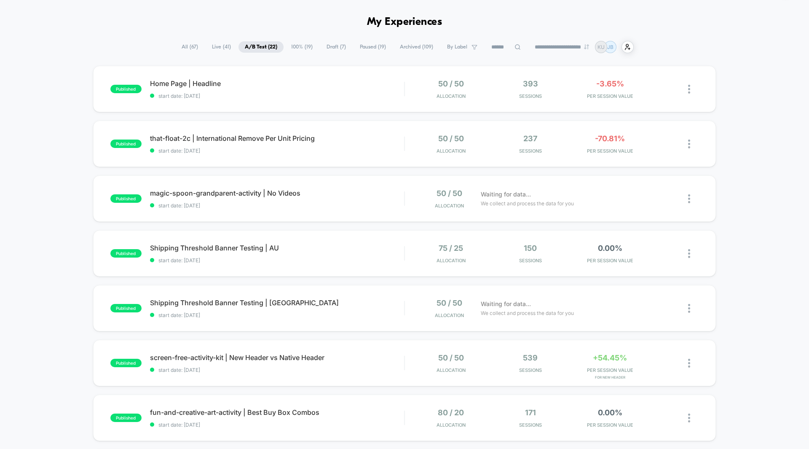
scroll to position [26, 0]
click at [608, 361] on span "+54.45%" at bounding box center [610, 357] width 34 height 9
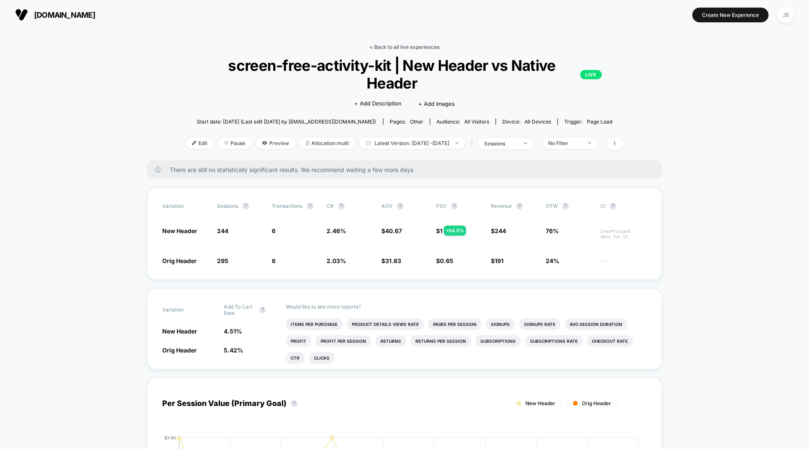
click at [418, 47] on link "< Back to all live experiences" at bounding box center [404, 47] width 70 height 6
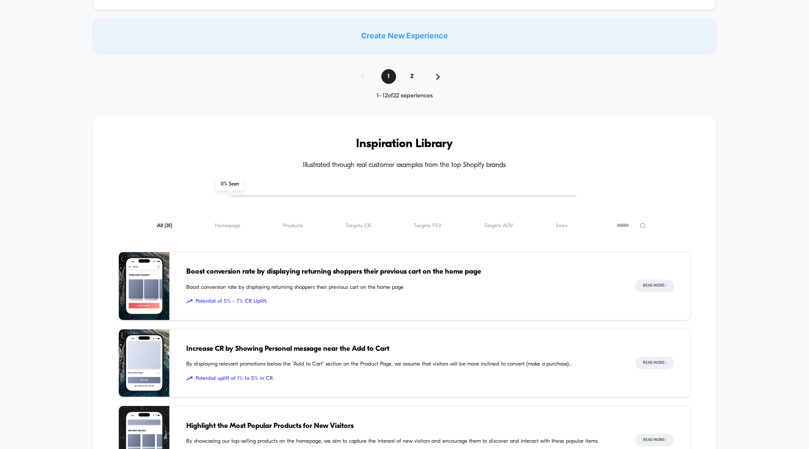
scroll to position [790, 0]
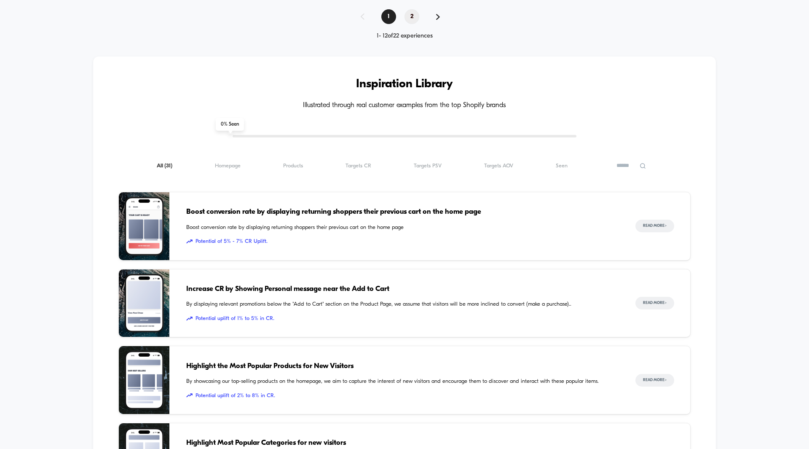
click at [414, 16] on span "2" at bounding box center [411, 16] width 15 height 15
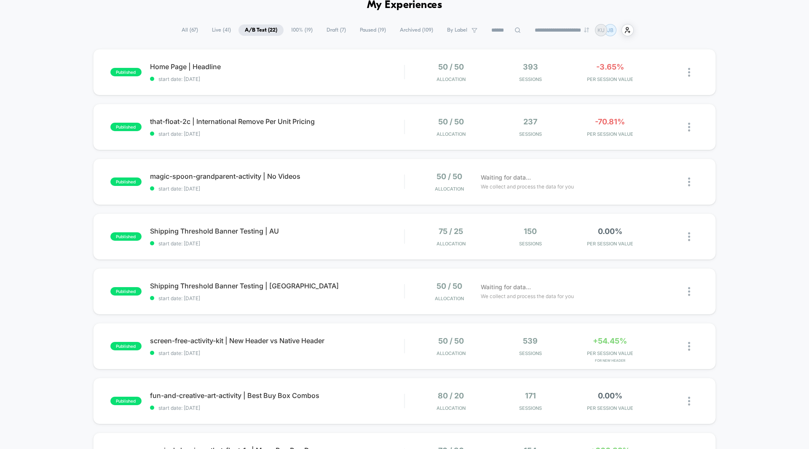
scroll to position [43, 0]
click at [613, 399] on span "0.00%" at bounding box center [610, 395] width 24 height 9
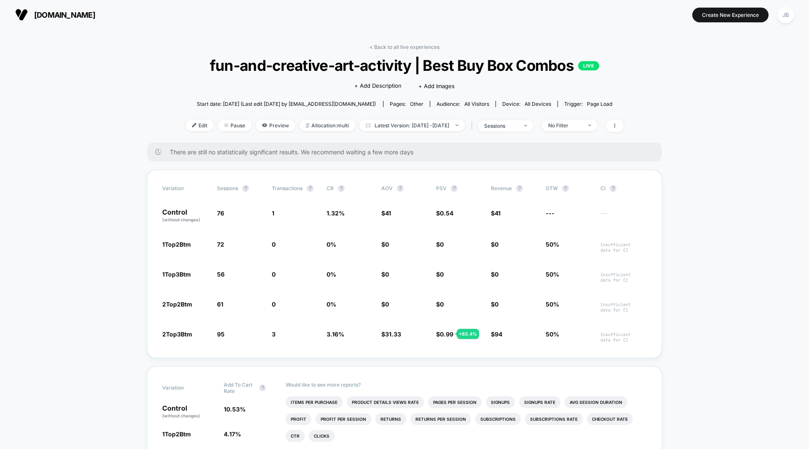
click at [265, 123] on span "Preview" at bounding box center [276, 125] width 40 height 11
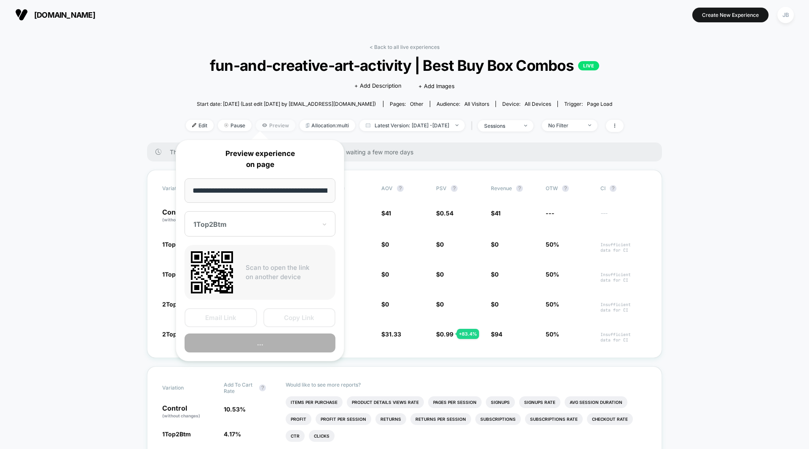
scroll to position [0, 66]
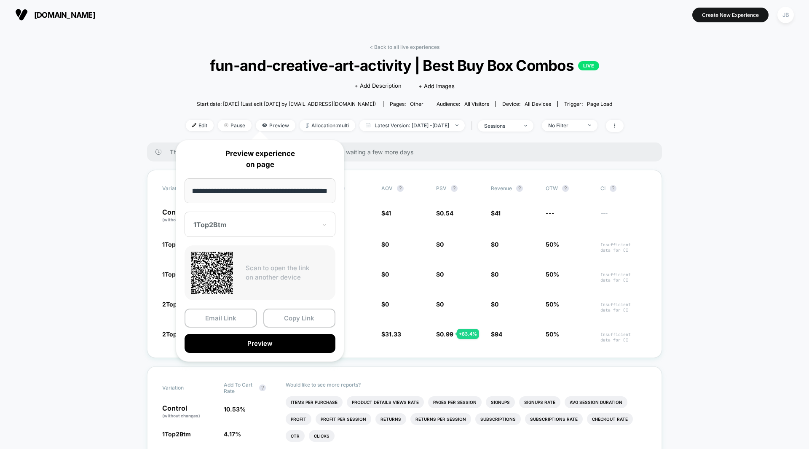
click at [226, 230] on div "1Top2Btm" at bounding box center [260, 224] width 151 height 25
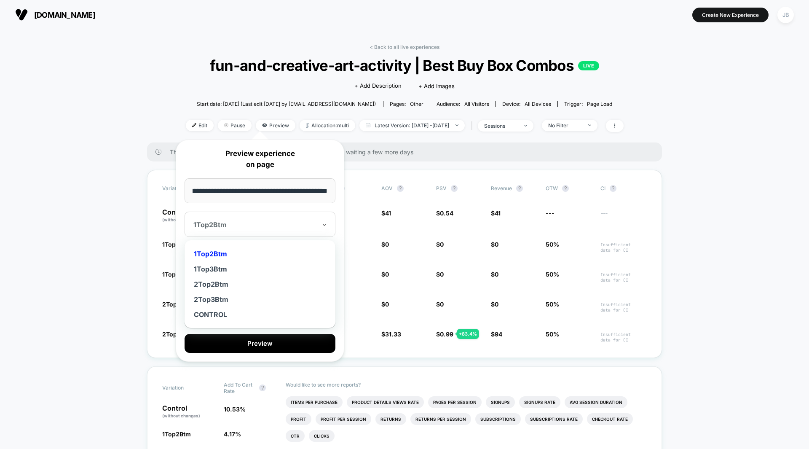
scroll to position [0, 0]
click at [220, 300] on div "2Top3Btm" at bounding box center [260, 299] width 142 height 15
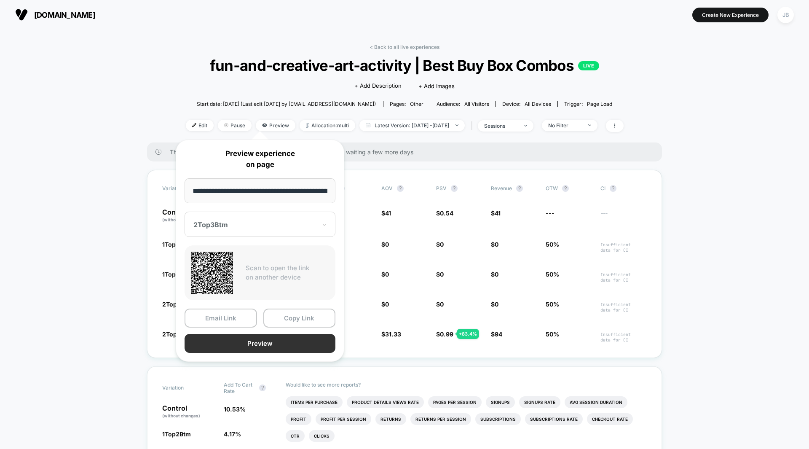
click at [245, 345] on button "Preview" at bounding box center [260, 343] width 151 height 19
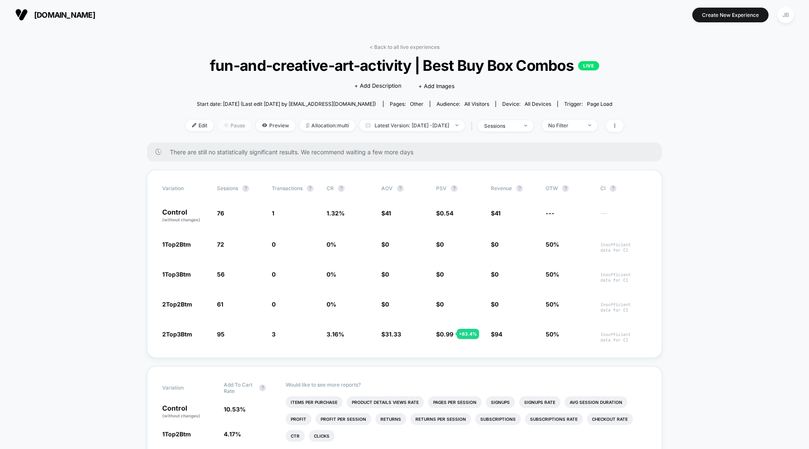
click at [218, 125] on span "Pause" at bounding box center [235, 125] width 34 height 11
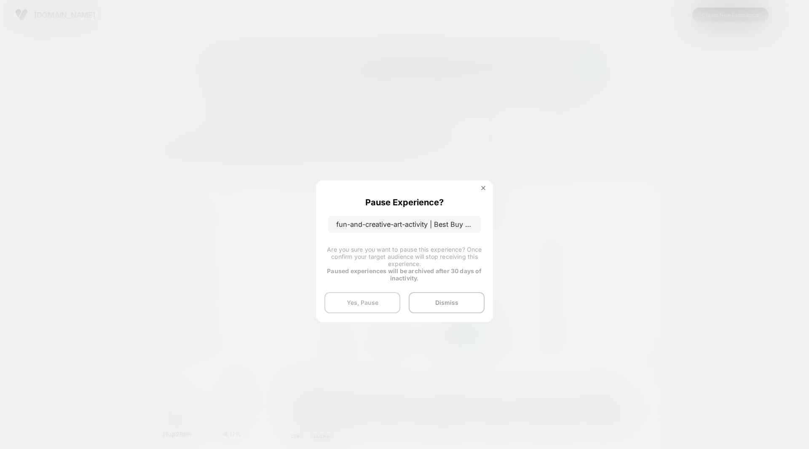
click at [347, 296] on button "Yes, Pause" at bounding box center [362, 302] width 76 height 21
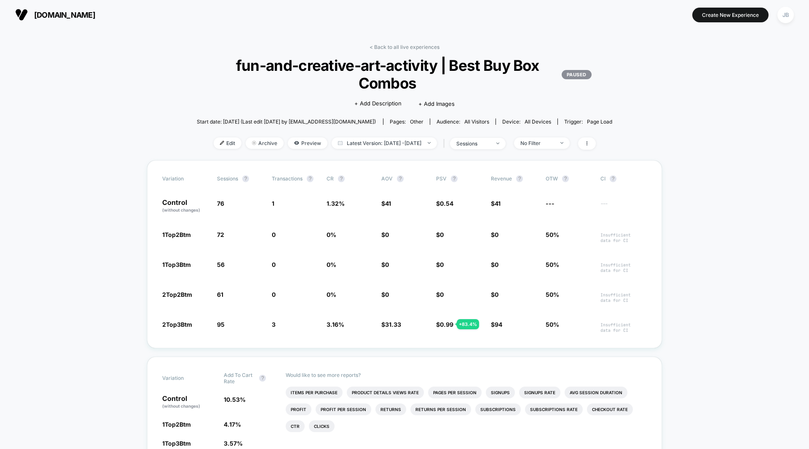
click at [726, 13] on button "Create New Experience" at bounding box center [730, 15] width 76 height 15
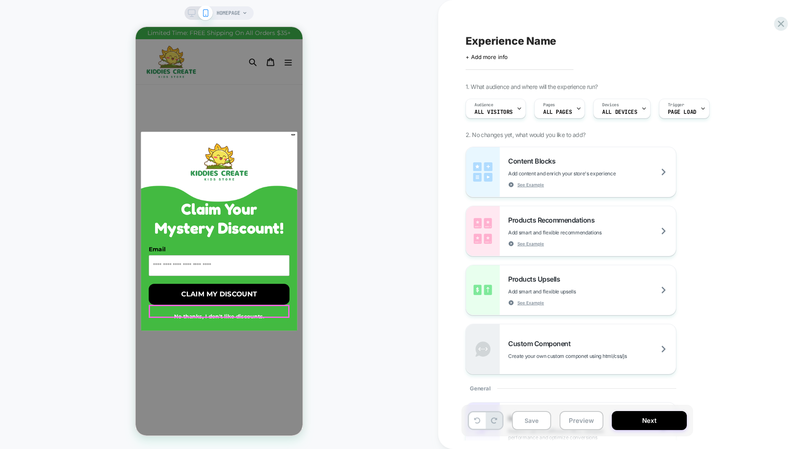
click at [202, 310] on button "No thanks, I don't like discounts." at bounding box center [219, 316] width 141 height 13
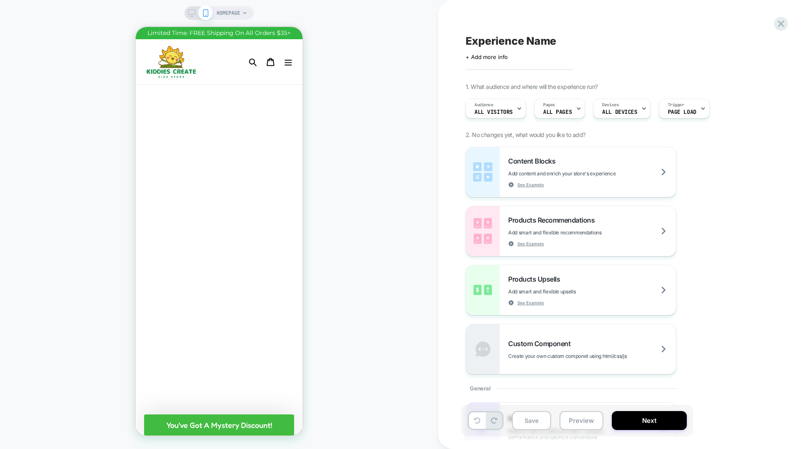
click at [711, 174] on div "Content Blocks Add content and enrich your store's experience See Example Produ…" at bounding box center [620, 261] width 308 height 228
click at [504, 43] on span "Experience Name" at bounding box center [511, 41] width 91 height 13
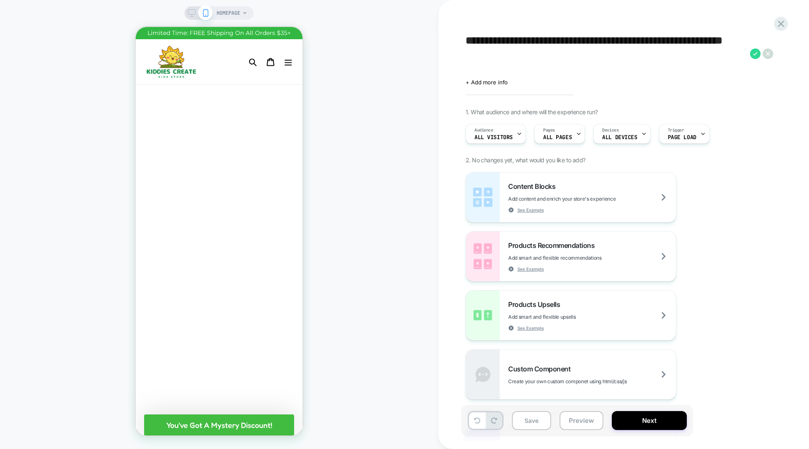
drag, startPoint x: 645, startPoint y: 41, endPoint x: 460, endPoint y: 40, distance: 184.5
click at [460, 40] on div "**********" at bounding box center [623, 224] width 371 height 449
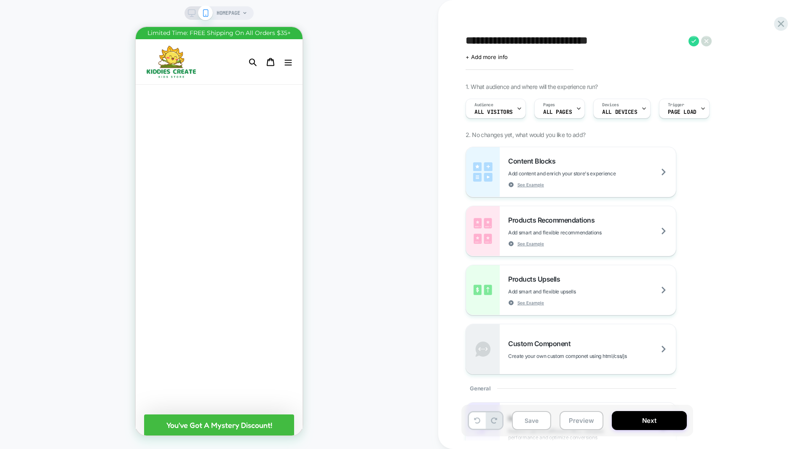
click at [634, 43] on textarea "**********" at bounding box center [575, 41] width 219 height 13
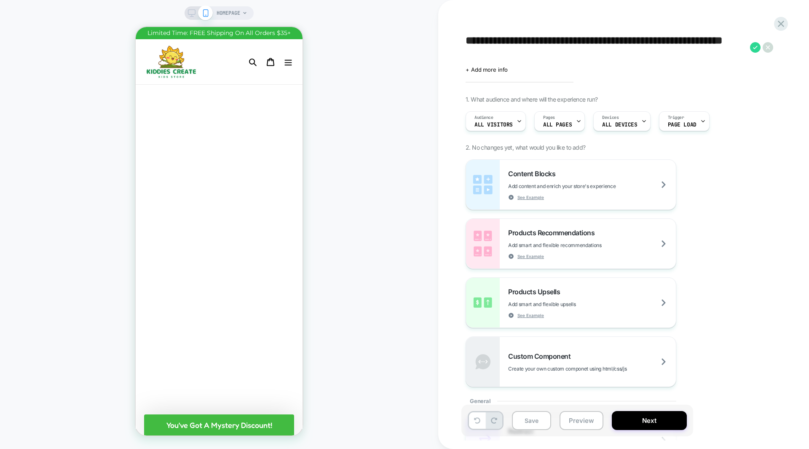
click at [698, 41] on textarea "**********" at bounding box center [606, 47] width 280 height 25
type textarea "**********"
click at [753, 46] on icon at bounding box center [755, 47] width 11 height 11
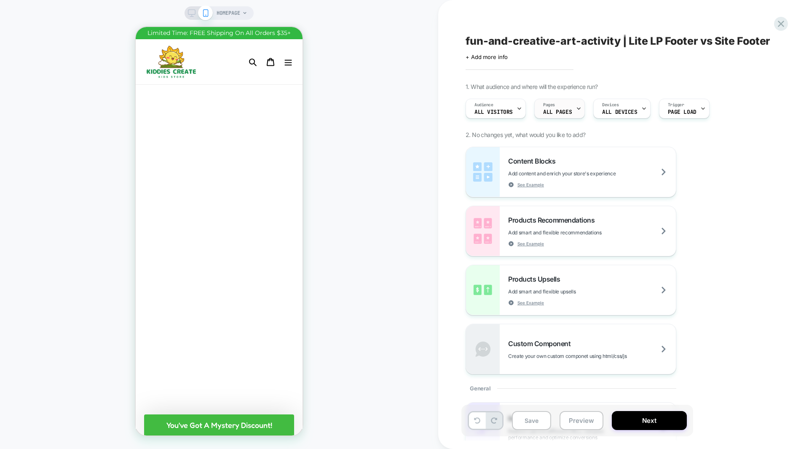
click at [562, 107] on div "Pages ALL PAGES" at bounding box center [558, 108] width 46 height 19
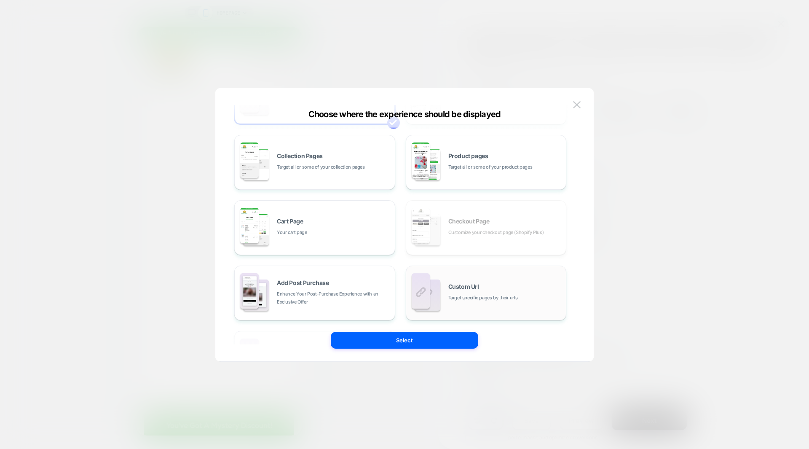
scroll to position [61, 0]
click at [487, 297] on span "Target specific pages by their urls" at bounding box center [483, 297] width 70 height 8
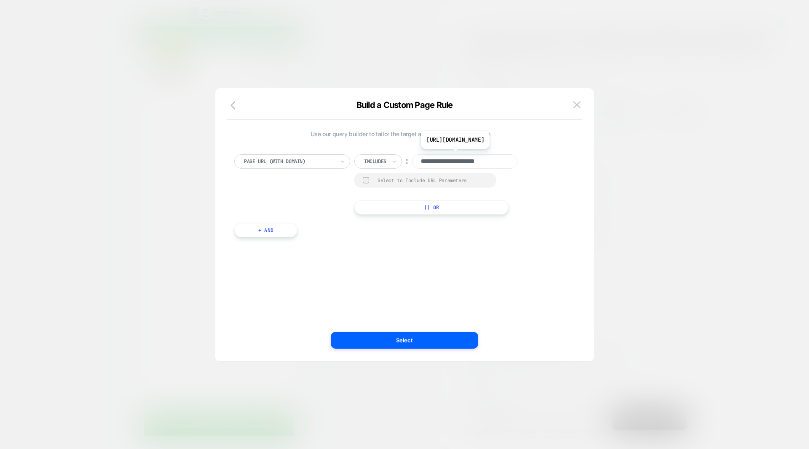
click at [451, 160] on input "**********" at bounding box center [464, 161] width 105 height 14
paste input "**********"
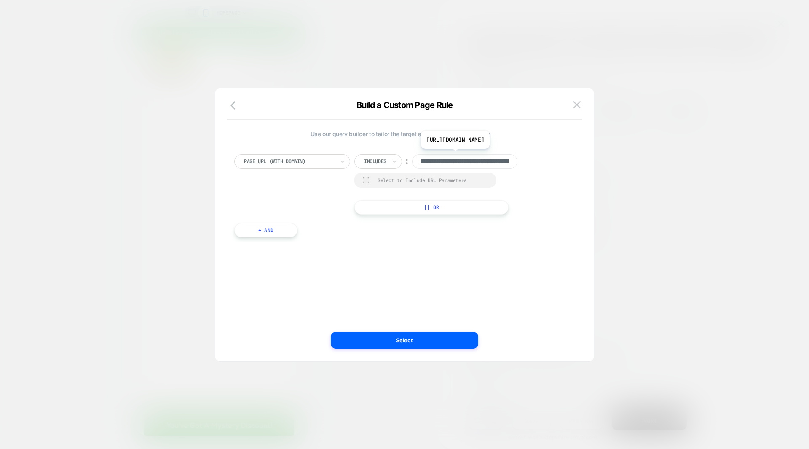
scroll to position [0, 128]
type input "**********"
click at [524, 204] on div "**********" at bounding box center [442, 184] width 177 height 60
click at [410, 339] on button "Select" at bounding box center [404, 340] width 147 height 17
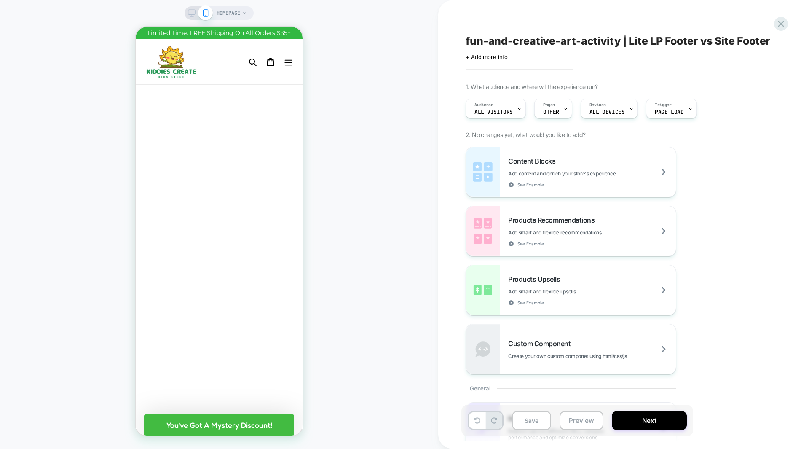
click at [224, 8] on span "HOMEPAGE" at bounding box center [229, 12] width 24 height 13
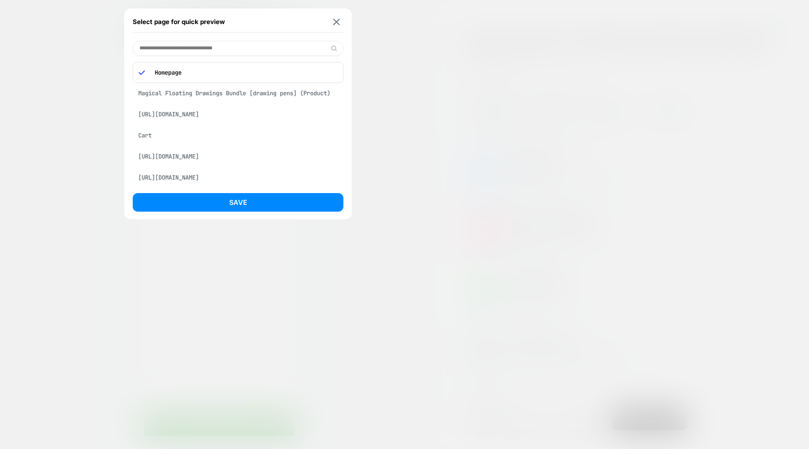
paste input "**********"
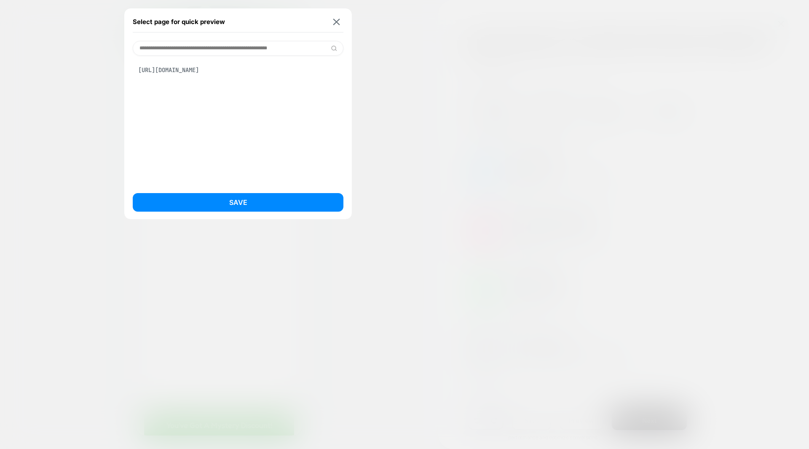
type input "**********"
click at [216, 67] on div "[URL][DOMAIN_NAME]" at bounding box center [238, 70] width 211 height 16
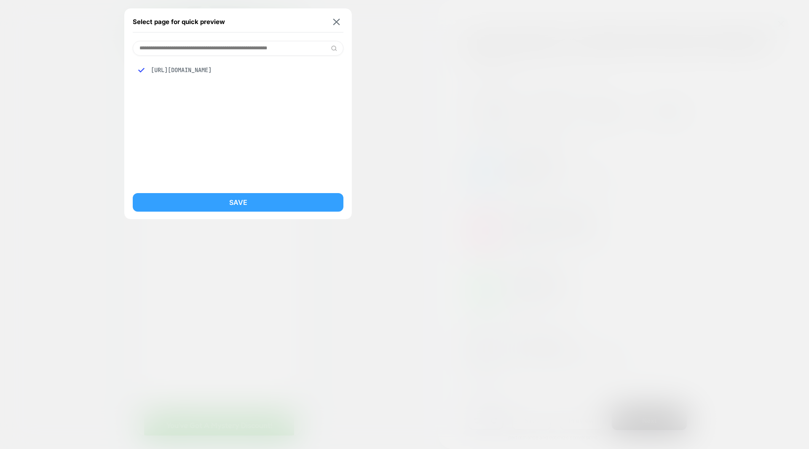
click at [230, 198] on button "Save" at bounding box center [238, 202] width 211 height 19
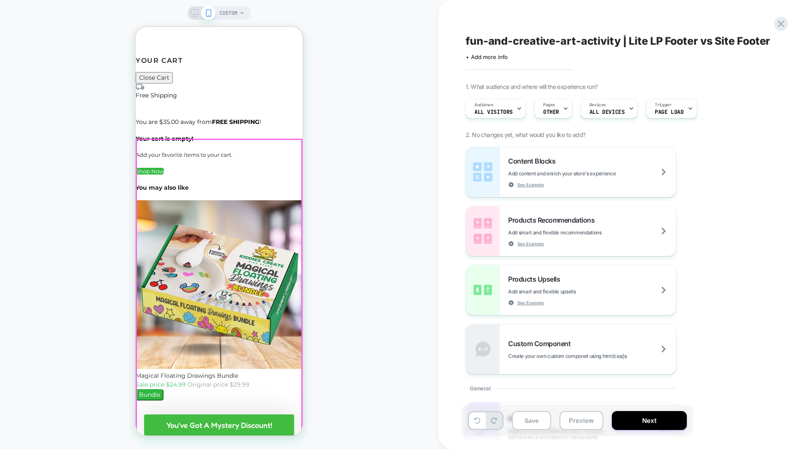
scroll to position [6348, 0]
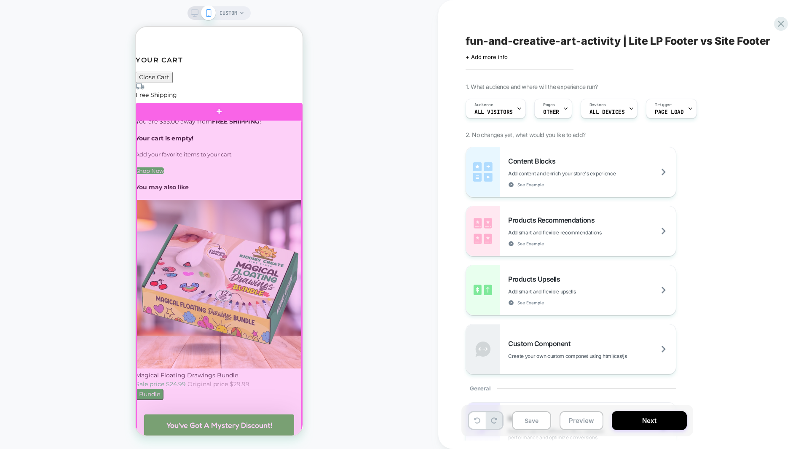
click at [248, 128] on div at bounding box center [219, 354] width 165 height 468
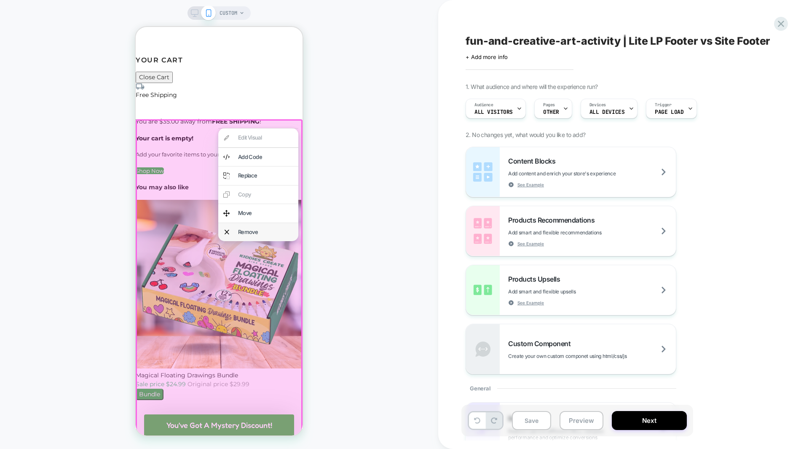
click at [250, 228] on div "Remove" at bounding box center [265, 232] width 55 height 8
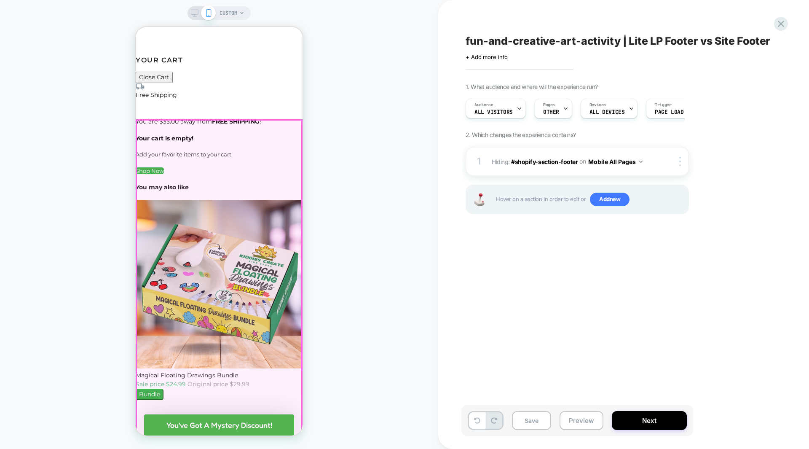
scroll to position [6009, 0]
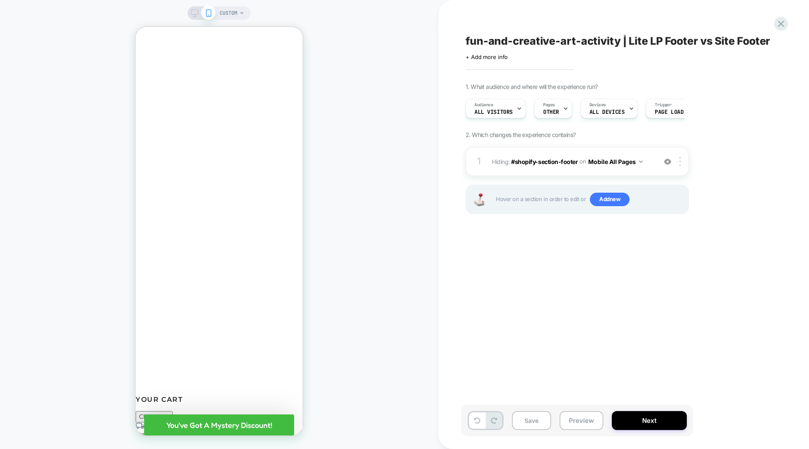
click at [193, 12] on icon at bounding box center [195, 13] width 8 height 8
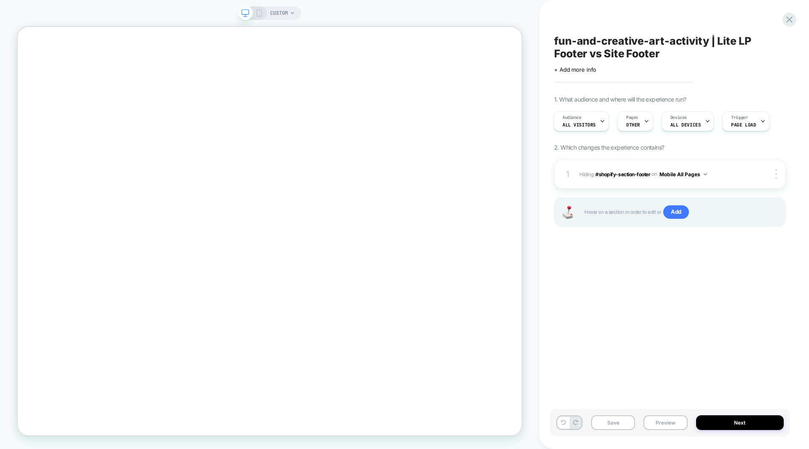
scroll to position [5086, 0]
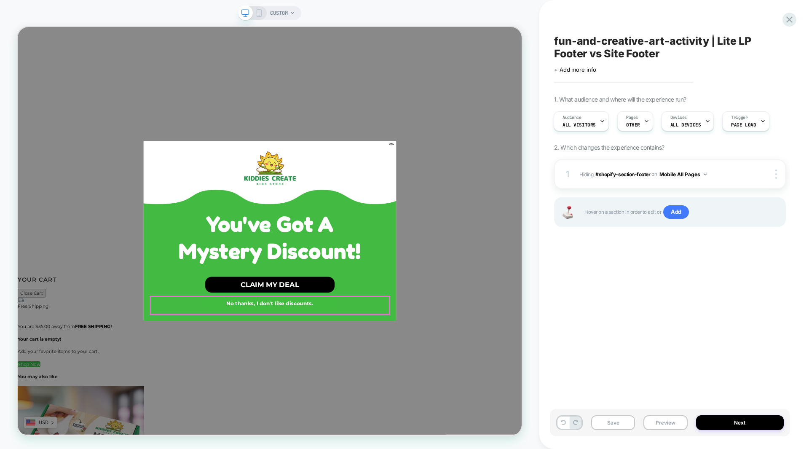
click at [394, 396] on button "No thanks, I don't like discounts." at bounding box center [354, 395] width 173 height 21
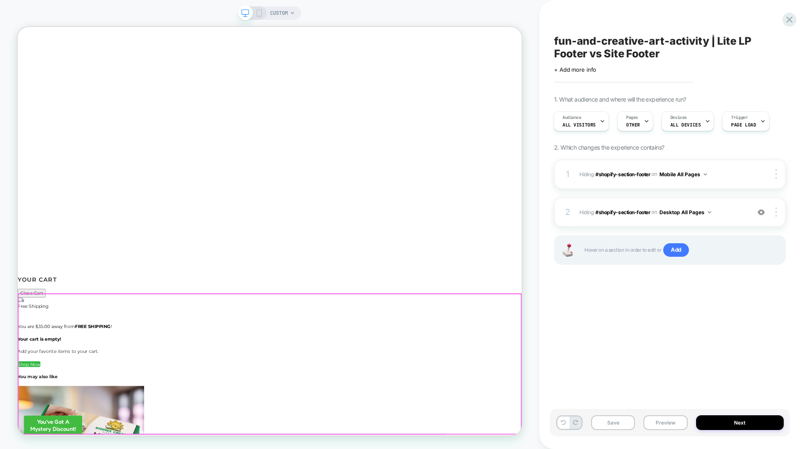
scroll to position [4874, 0]
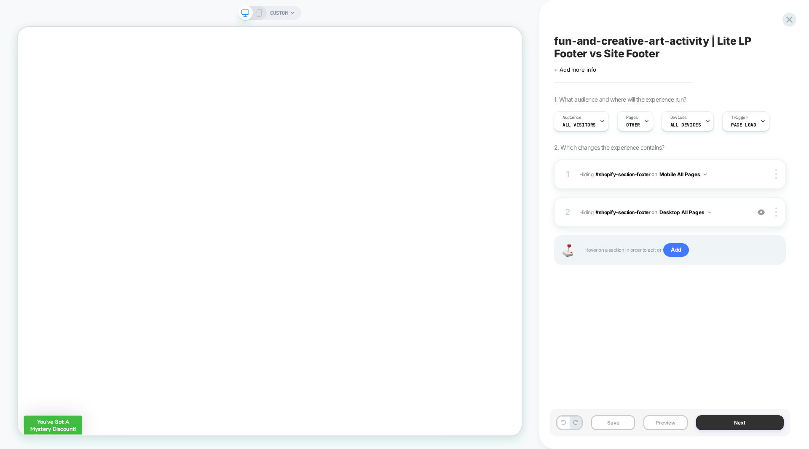
click at [723, 423] on button "Next" at bounding box center [740, 422] width 88 height 15
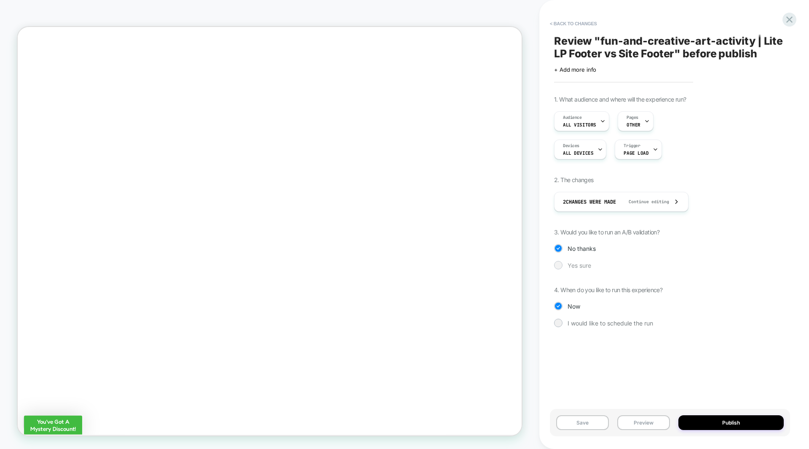
click at [585, 268] on span "Yes sure" at bounding box center [580, 265] width 24 height 7
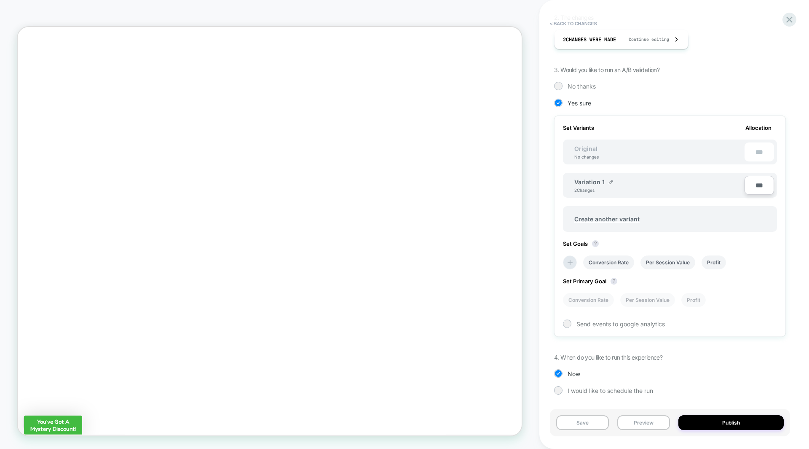
scroll to position [163, 0]
click at [610, 180] on img at bounding box center [611, 181] width 4 height 4
click at [592, 186] on input "**********" at bounding box center [604, 185] width 61 height 16
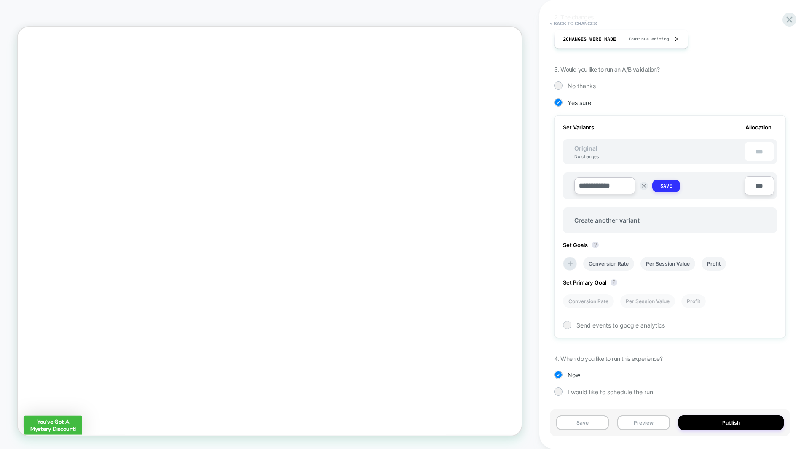
type input "**********"
click at [670, 185] on strong "Save" at bounding box center [666, 185] width 12 height 7
click at [597, 221] on span "Create another variant" at bounding box center [607, 219] width 82 height 20
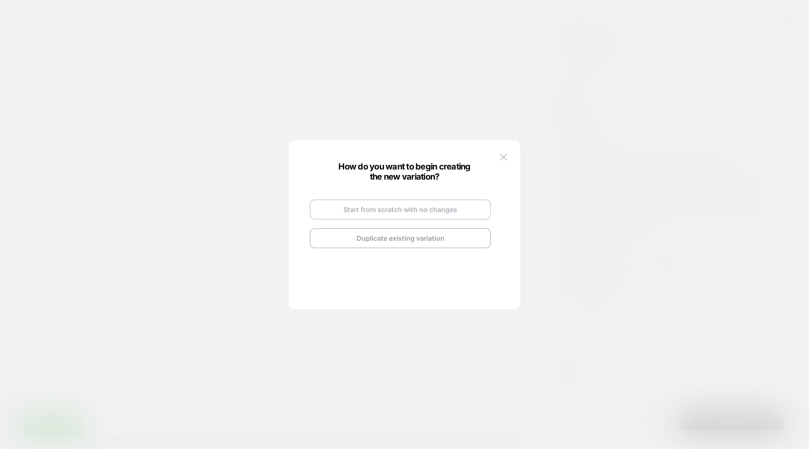
click at [418, 207] on button "Start from scratch with no changes" at bounding box center [400, 209] width 181 height 20
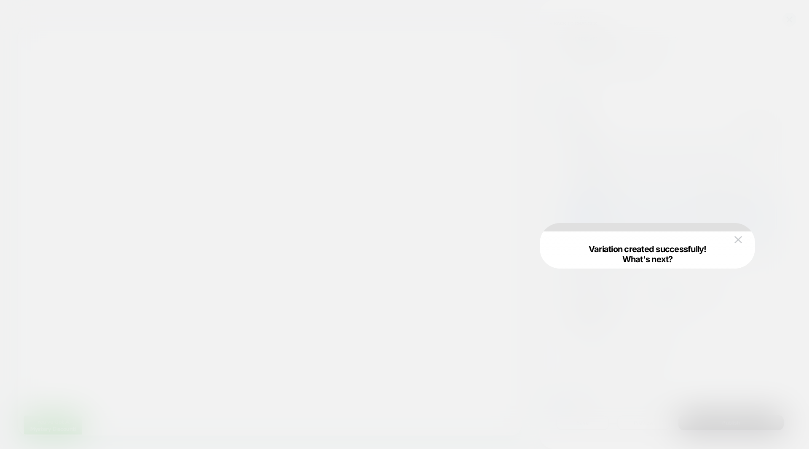
scroll to position [5086, 0]
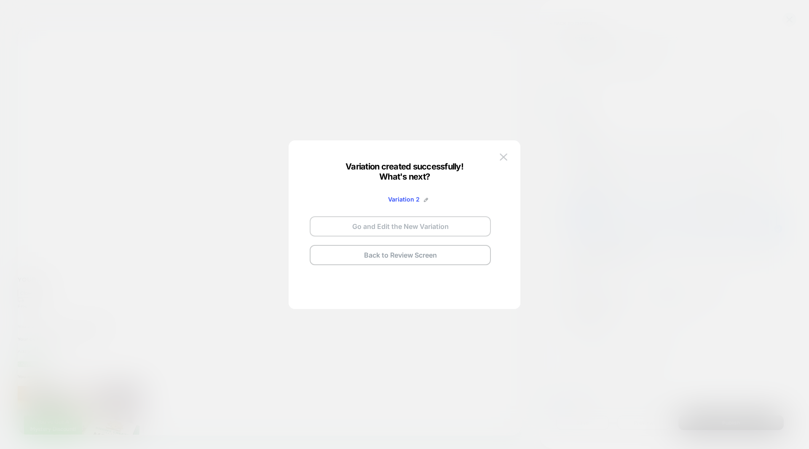
click at [402, 224] on button "Go and Edit the New Variation" at bounding box center [400, 226] width 181 height 20
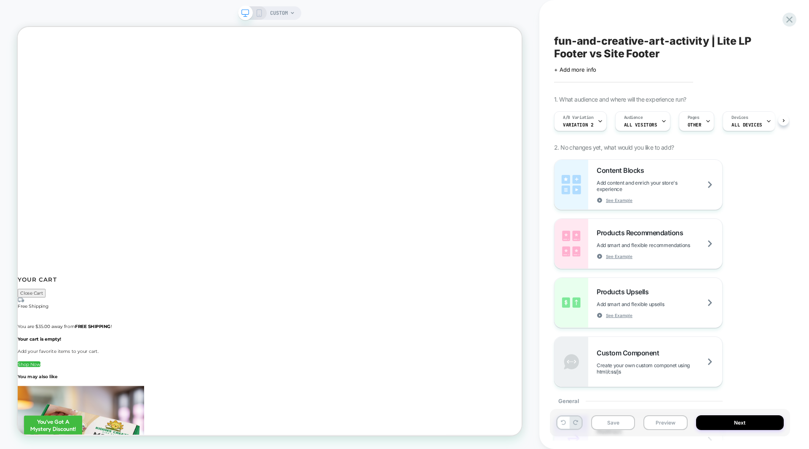
scroll to position [0, 0]
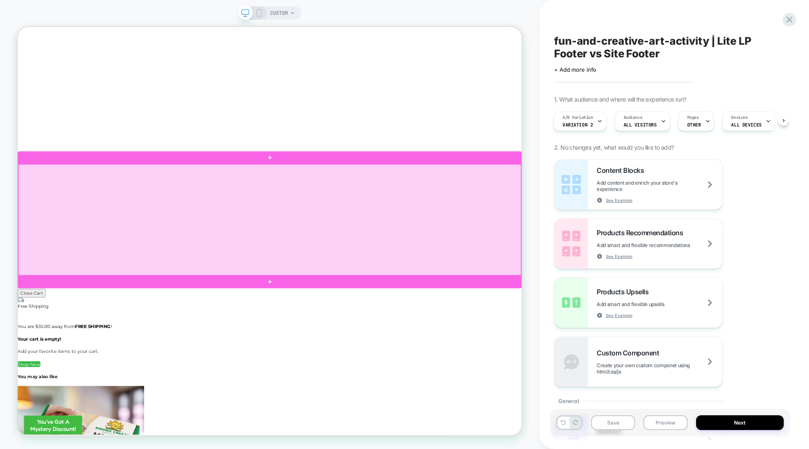
click at [589, 222] on div at bounding box center [354, 284] width 670 height 148
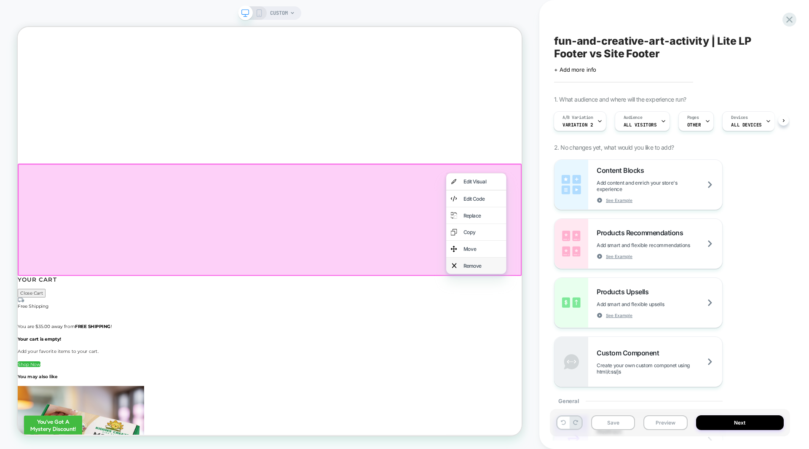
click at [615, 341] on div "Remove" at bounding box center [637, 345] width 51 height 10
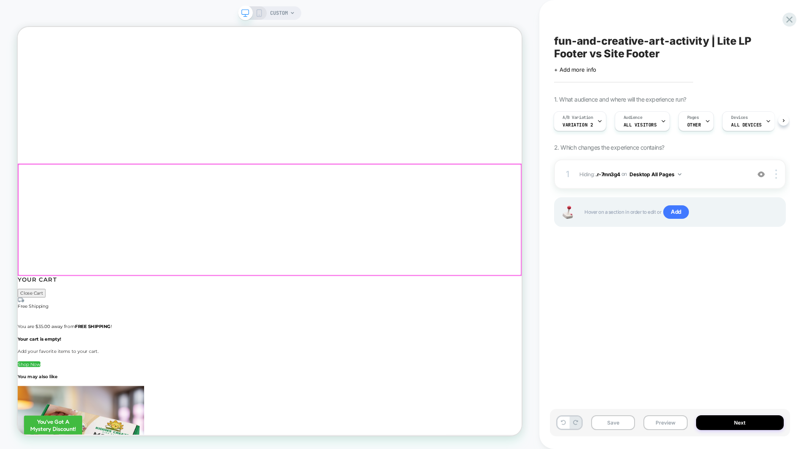
scroll to position [4937, 0]
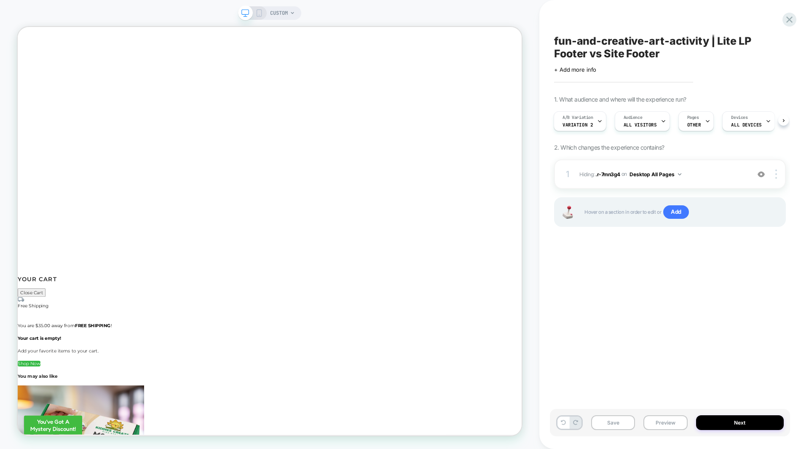
click at [257, 11] on icon at bounding box center [259, 13] width 8 height 8
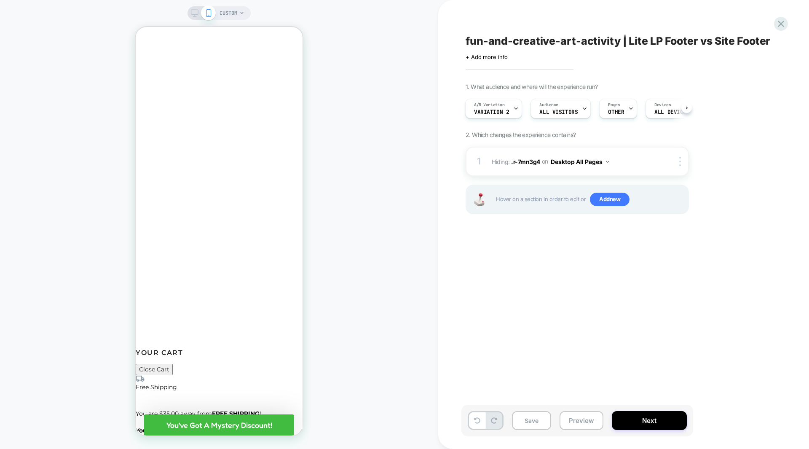
scroll to position [6095, 0]
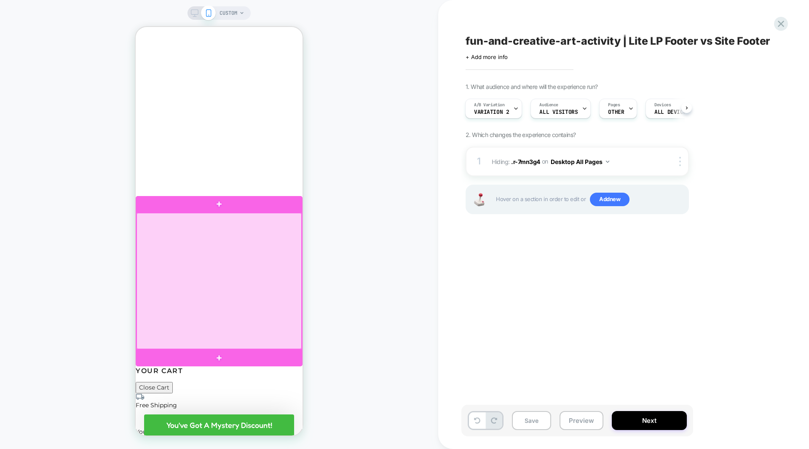
click at [292, 217] on div at bounding box center [219, 281] width 165 height 136
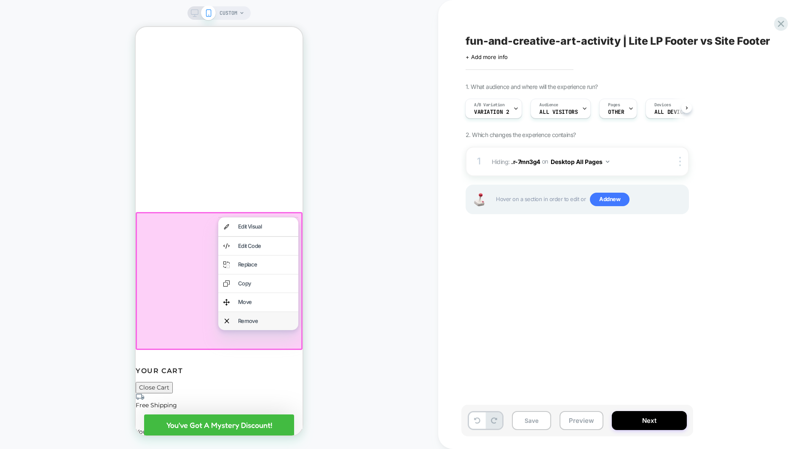
click at [268, 315] on div "Remove" at bounding box center [258, 321] width 80 height 19
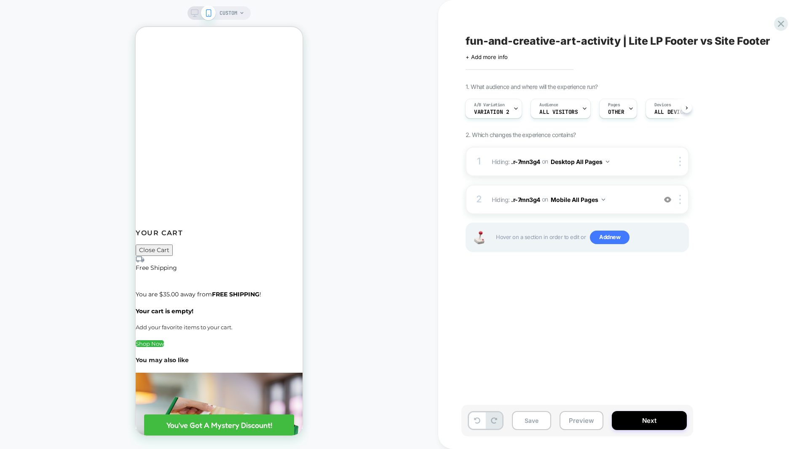
click at [337, 252] on div "CUSTOM" at bounding box center [219, 224] width 438 height 432
click at [648, 423] on button "Next" at bounding box center [649, 420] width 75 height 19
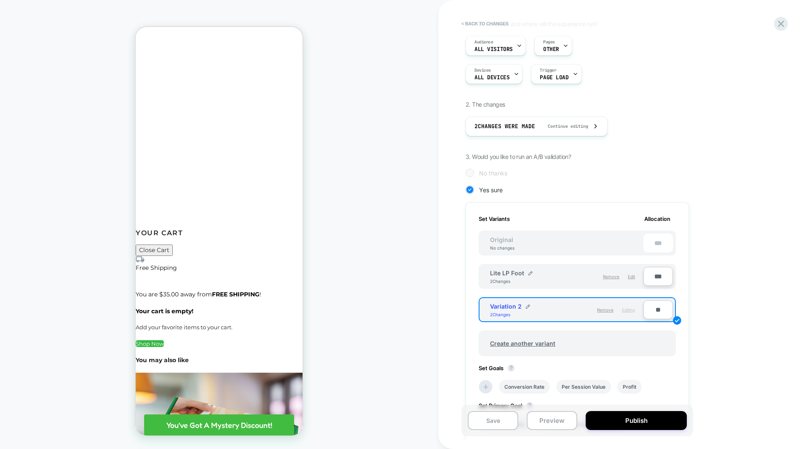
scroll to position [79, 0]
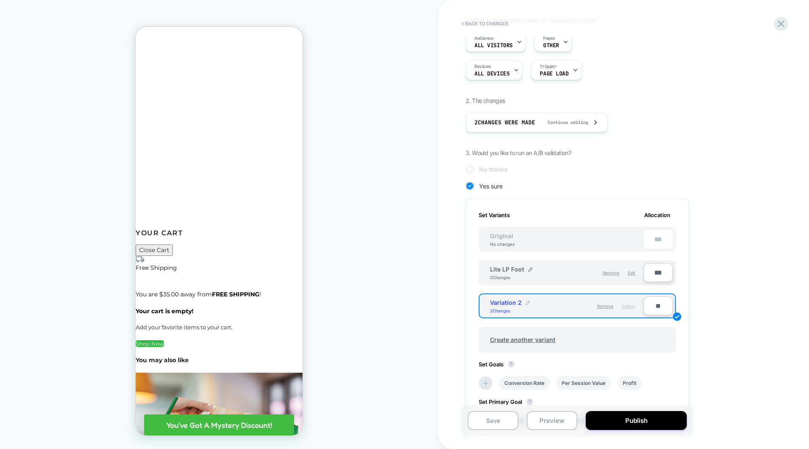
click at [528, 300] on img at bounding box center [528, 302] width 4 height 4
click at [514, 305] on input "**********" at bounding box center [520, 306] width 61 height 16
type input "*********"
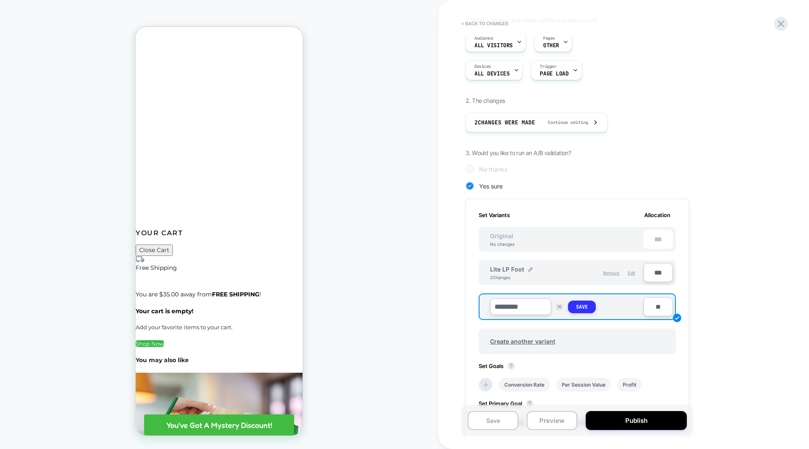
click at [585, 311] on button "Save" at bounding box center [582, 306] width 28 height 13
click at [657, 305] on input "**" at bounding box center [657, 305] width 29 height 19
type input "***"
type input "**"
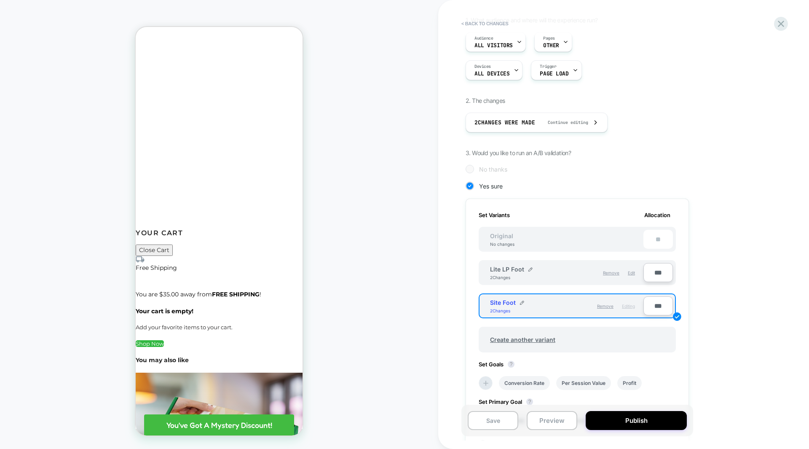
type input "***"
click at [682, 271] on div "Set Variants Allocation Original No changes ** Lite LP Foot 2 Changes Remove Ed…" at bounding box center [577, 329] width 223 height 263
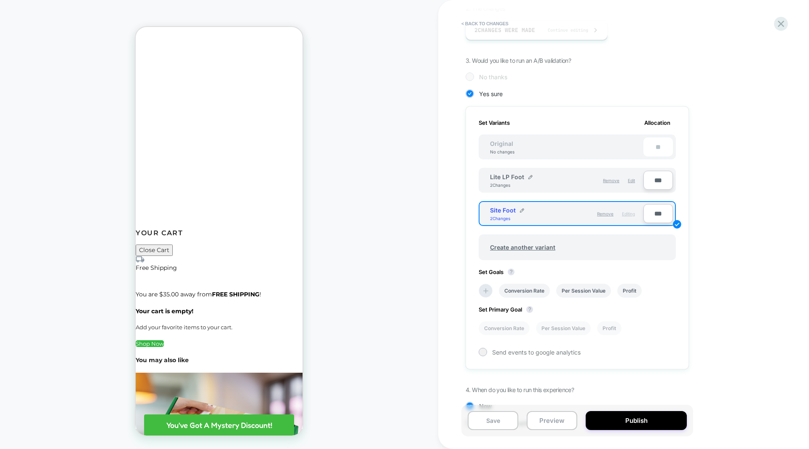
scroll to position [204, 0]
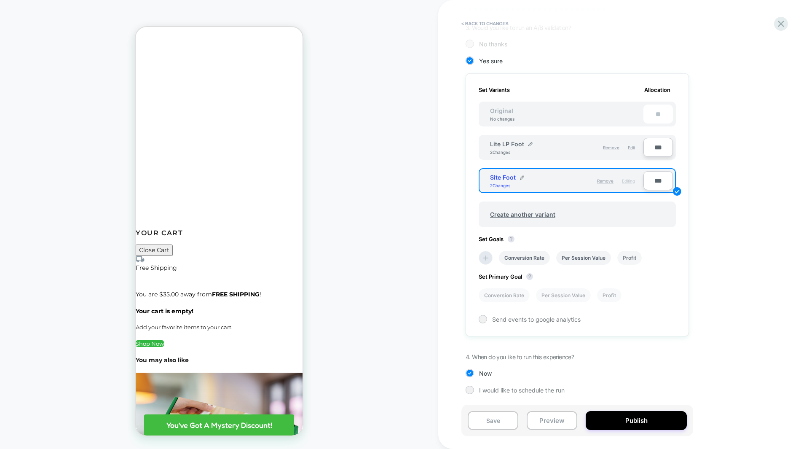
click at [629, 254] on li "Profit" at bounding box center [629, 258] width 24 height 14
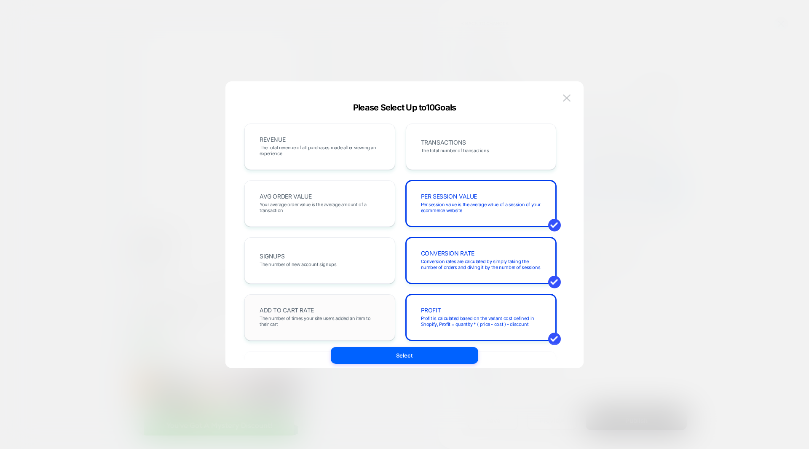
click at [356, 312] on div "ADD TO CART RATE The number of times your site users added an item to their cart" at bounding box center [319, 317] width 133 height 29
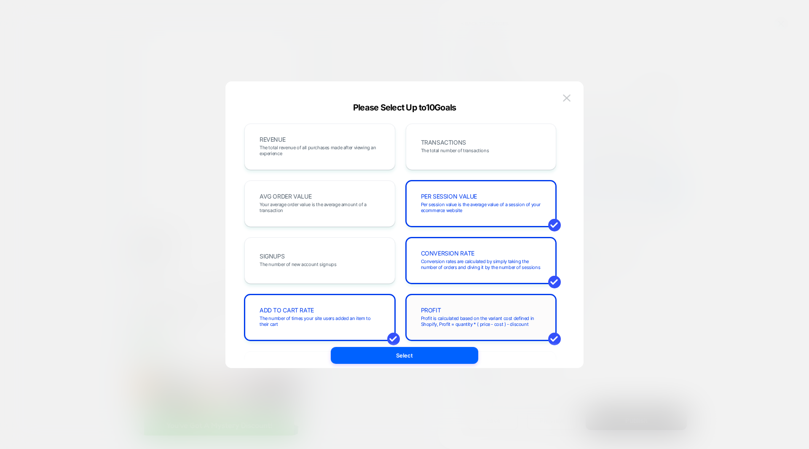
click at [450, 318] on span "Profit is calculated based on the variant cost defined in Shopify, Profit = qua…" at bounding box center [481, 321] width 120 height 12
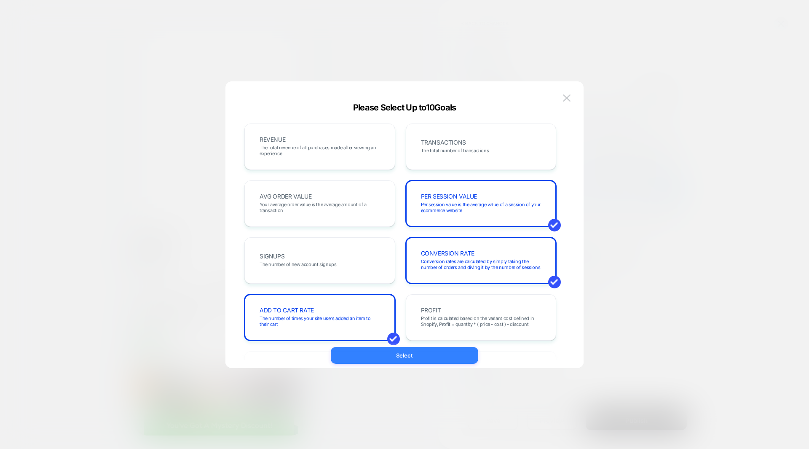
click at [420, 357] on button "Select" at bounding box center [404, 355] width 147 height 17
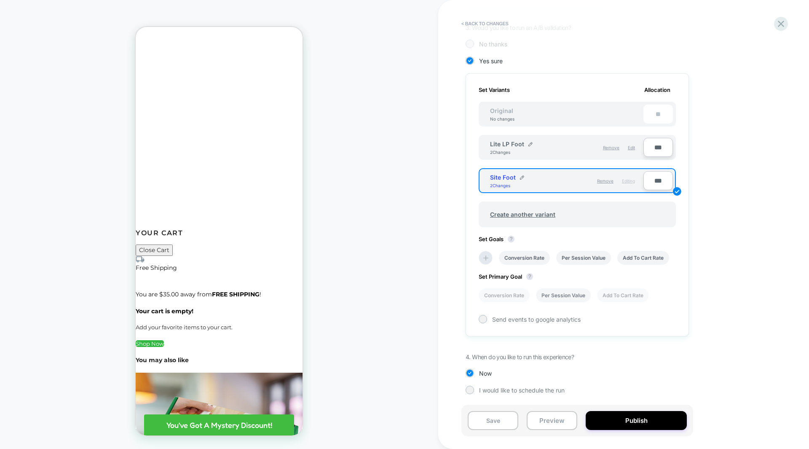
click at [568, 297] on li "Per Session Value" at bounding box center [563, 295] width 55 height 14
click at [706, 283] on div "1. What audience and where will the experience run? Audience All Visitors Pages…" at bounding box center [620, 148] width 308 height 515
click at [629, 420] on button "Publish" at bounding box center [636, 420] width 101 height 19
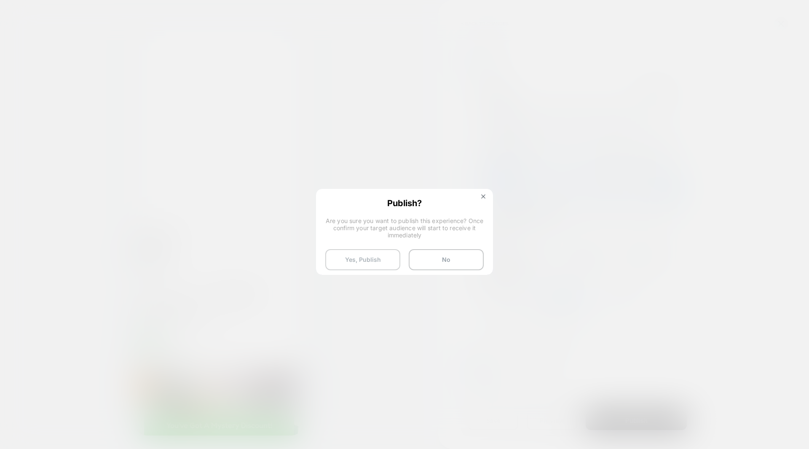
click at [361, 260] on button "Yes, Publish" at bounding box center [362, 259] width 75 height 21
